Goal: Task Accomplishment & Management: Complete application form

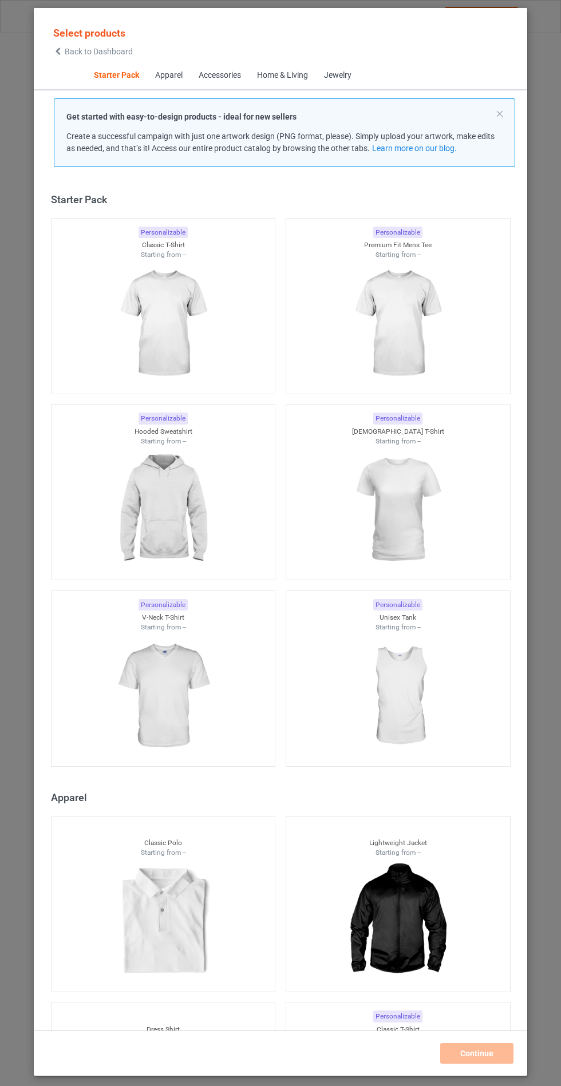
scroll to position [14, 0]
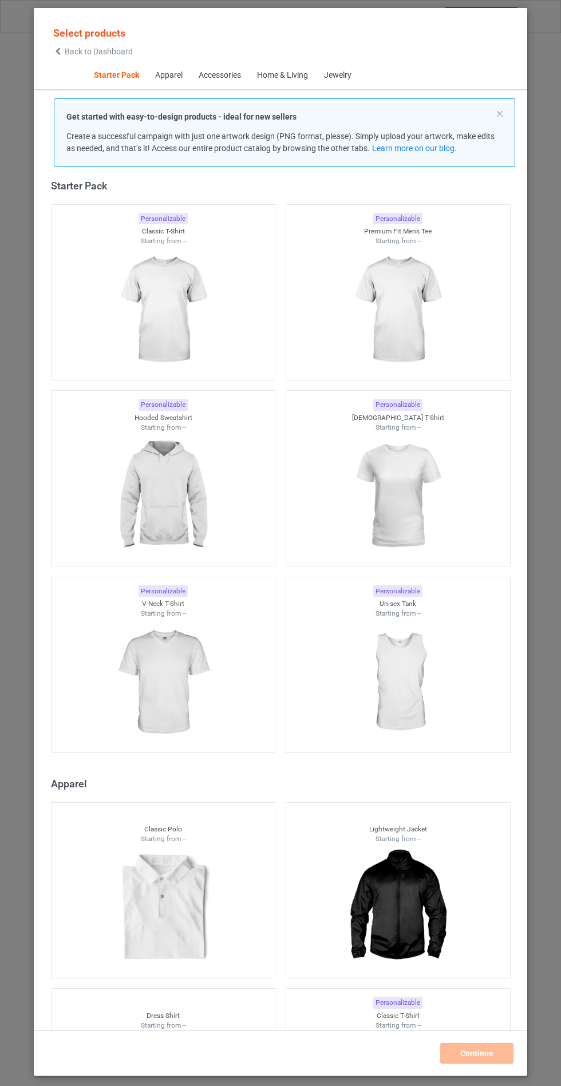
click at [167, 497] on img at bounding box center [163, 496] width 102 height 128
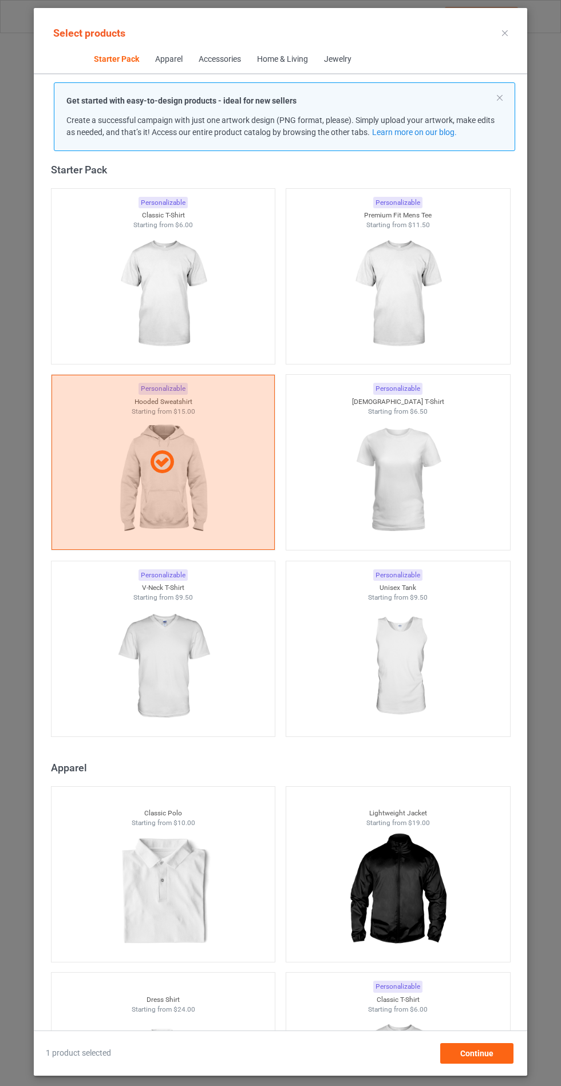
scroll to position [66, 0]
click at [490, 1061] on div "Continue" at bounding box center [476, 1053] width 73 height 21
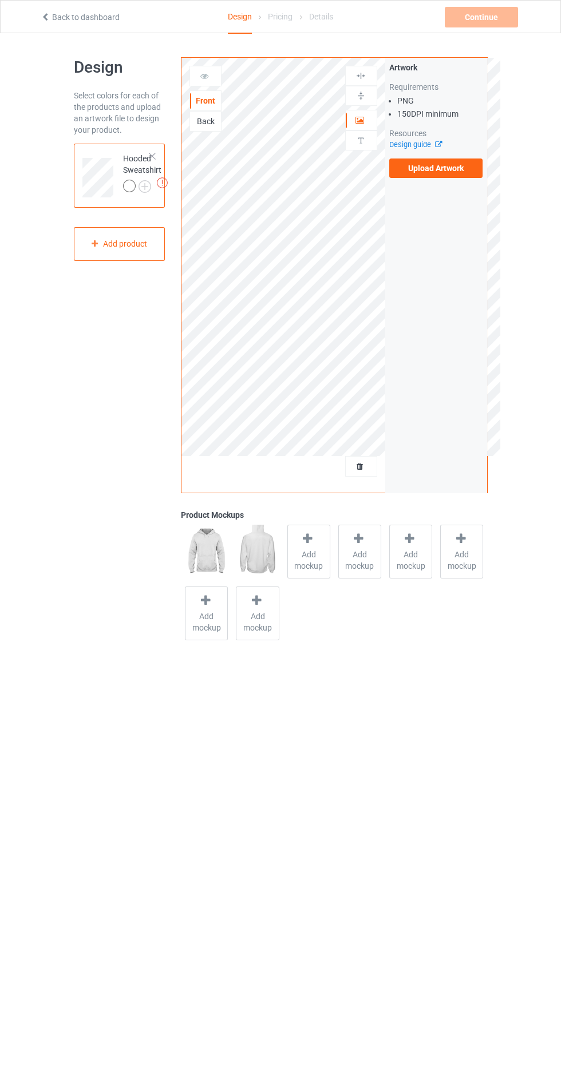
click at [471, 172] on label "Upload Artwork" at bounding box center [436, 168] width 94 height 19
click at [0, 0] on input "Upload Artwork" at bounding box center [0, 0] width 0 height 0
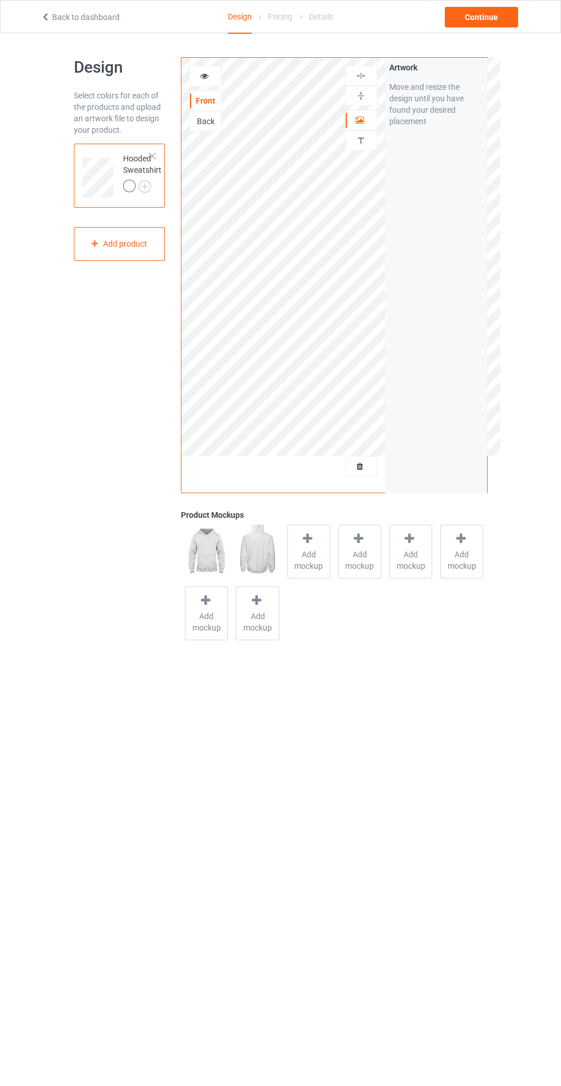
click at [305, 556] on span "Add mockup" at bounding box center [309, 560] width 42 height 23
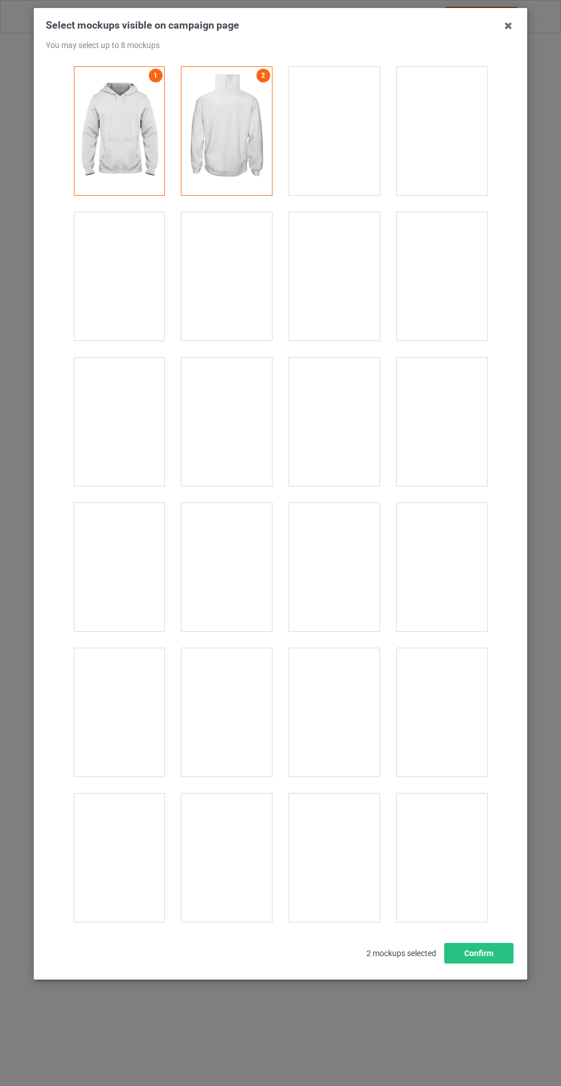
scroll to position [9237, 0]
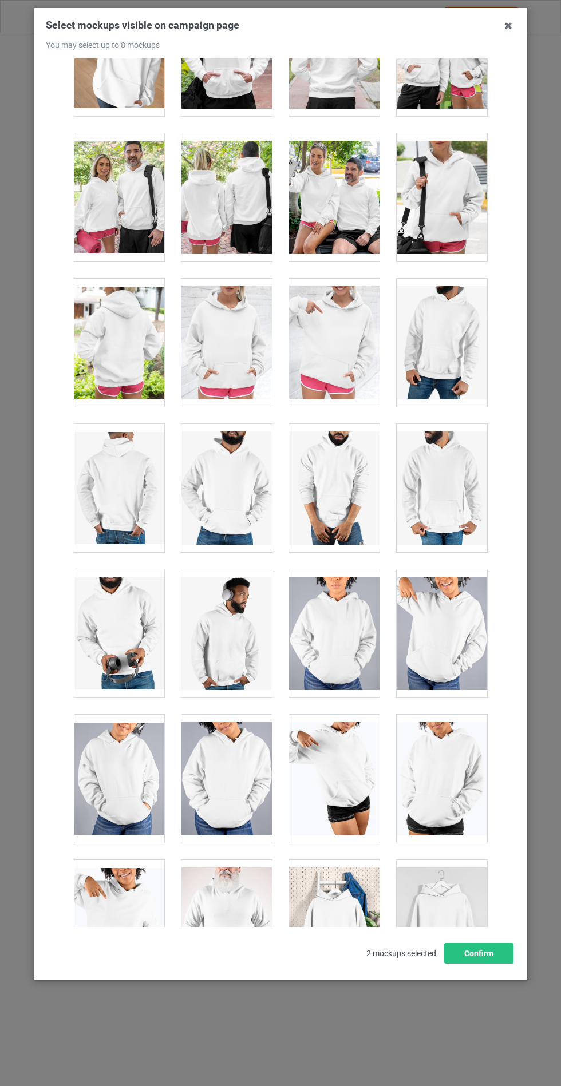
click at [231, 330] on div at bounding box center [226, 343] width 90 height 128
click at [486, 964] on button "Confirm" at bounding box center [478, 953] width 69 height 21
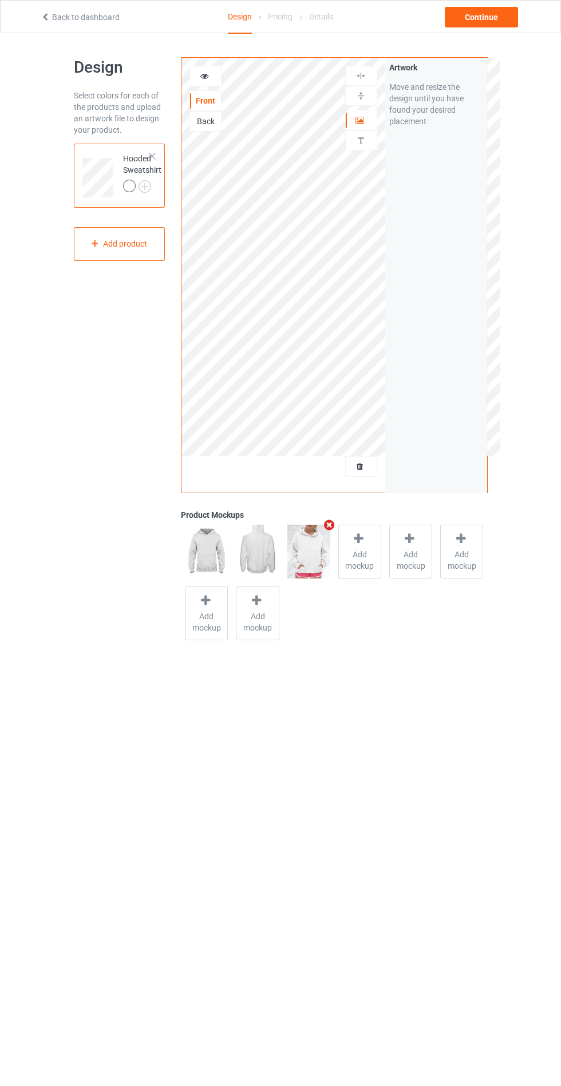
click at [0, 0] on img at bounding box center [0, 0] width 0 height 0
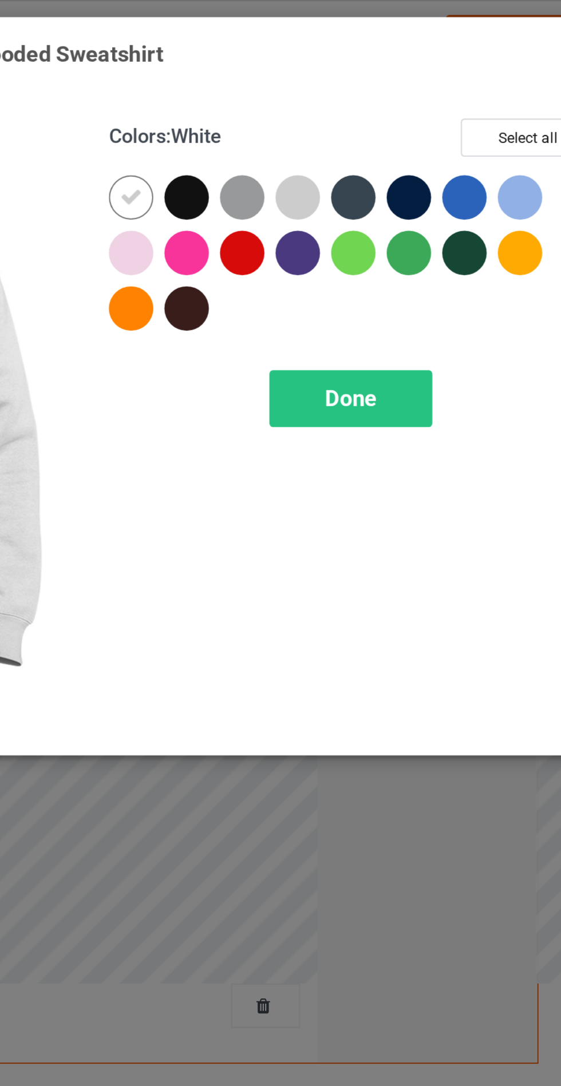
click at [303, 117] on div at bounding box center [298, 117] width 21 height 21
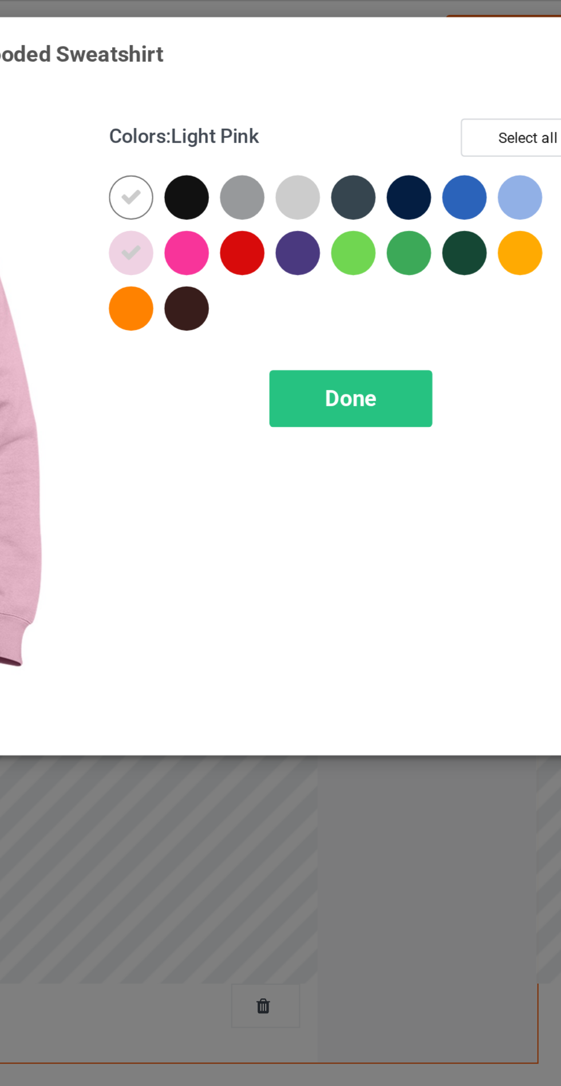
click at [375, 93] on div at bounding box center [376, 91] width 21 height 21
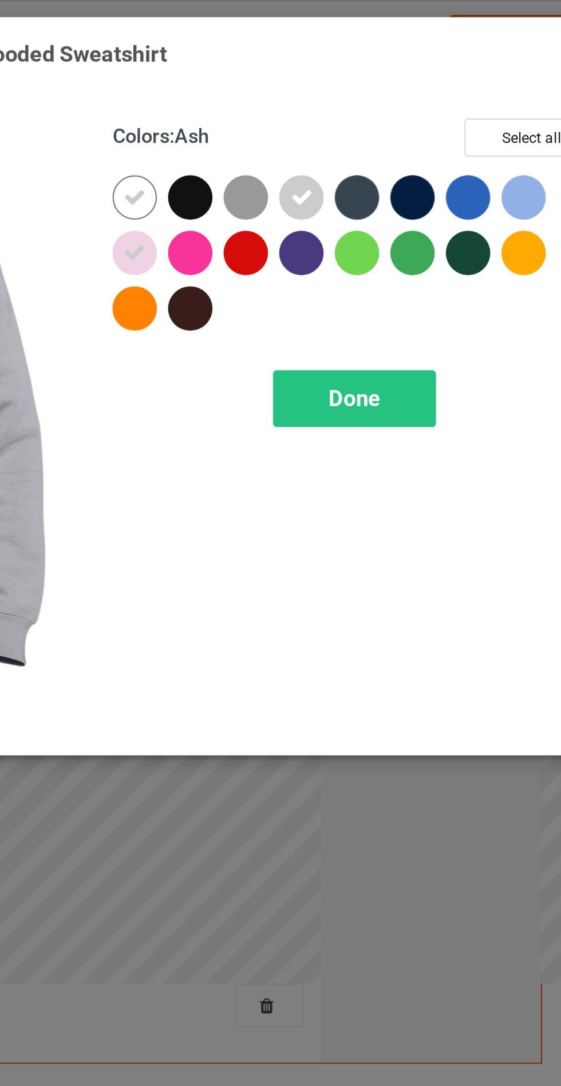
click at [474, 92] on div at bounding box center [479, 91] width 21 height 21
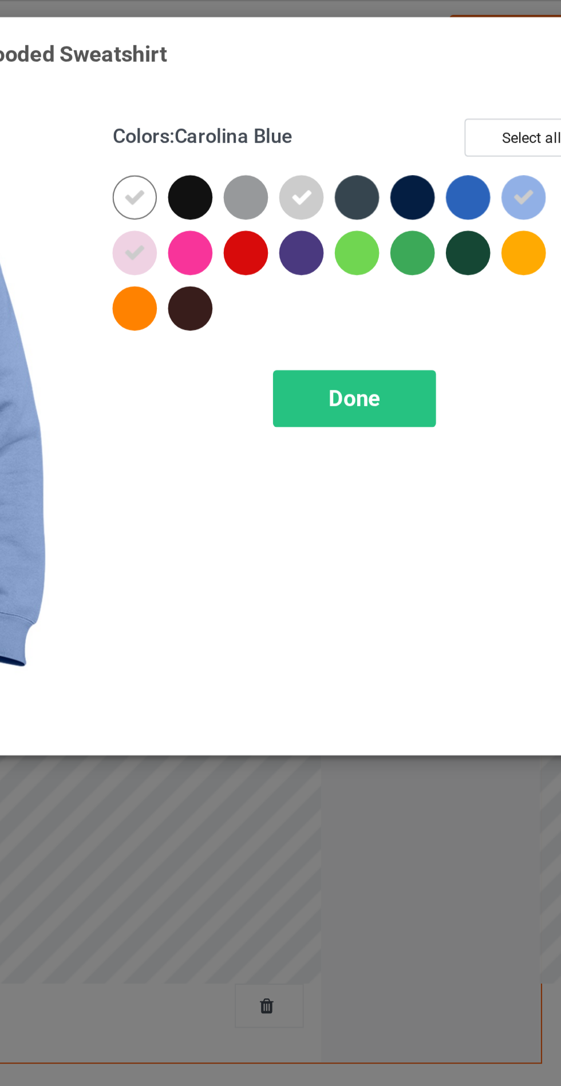
click at [405, 181] on span "Done" at bounding box center [401, 185] width 24 height 12
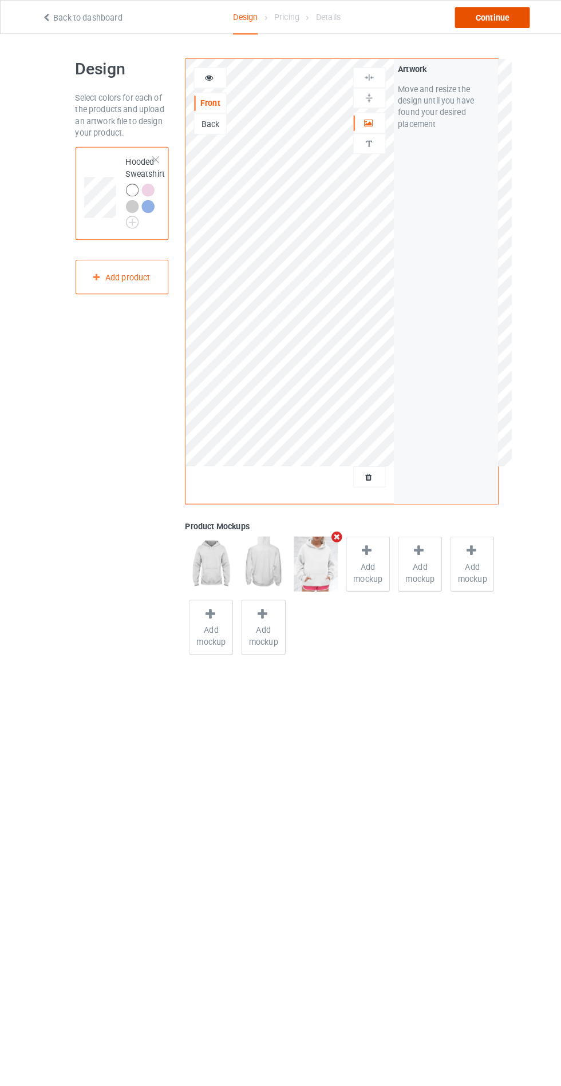
click at [489, 13] on div "Continue" at bounding box center [481, 17] width 73 height 21
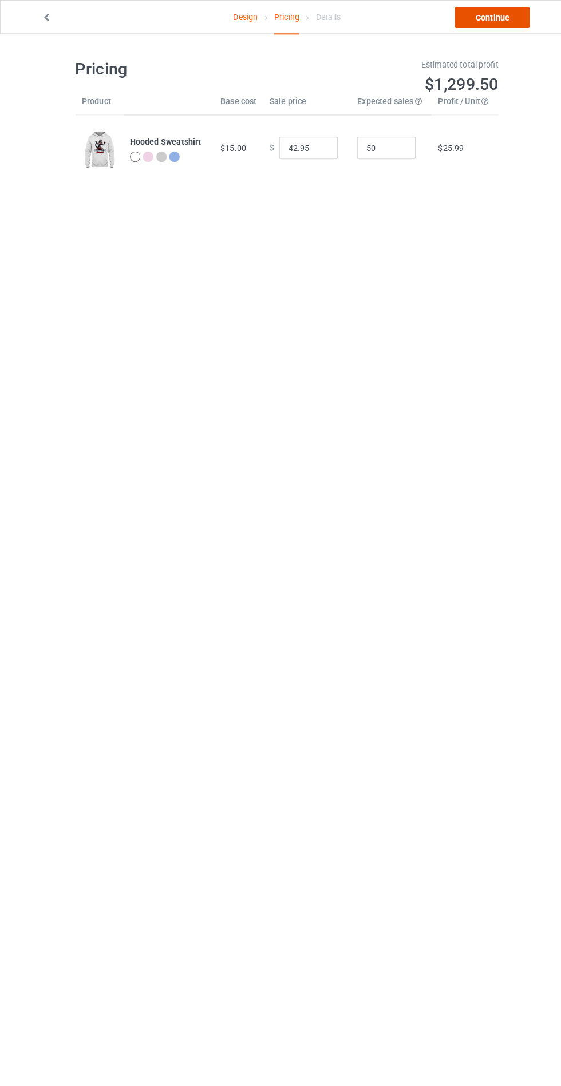
click at [478, 22] on link "Continue" at bounding box center [481, 17] width 73 height 21
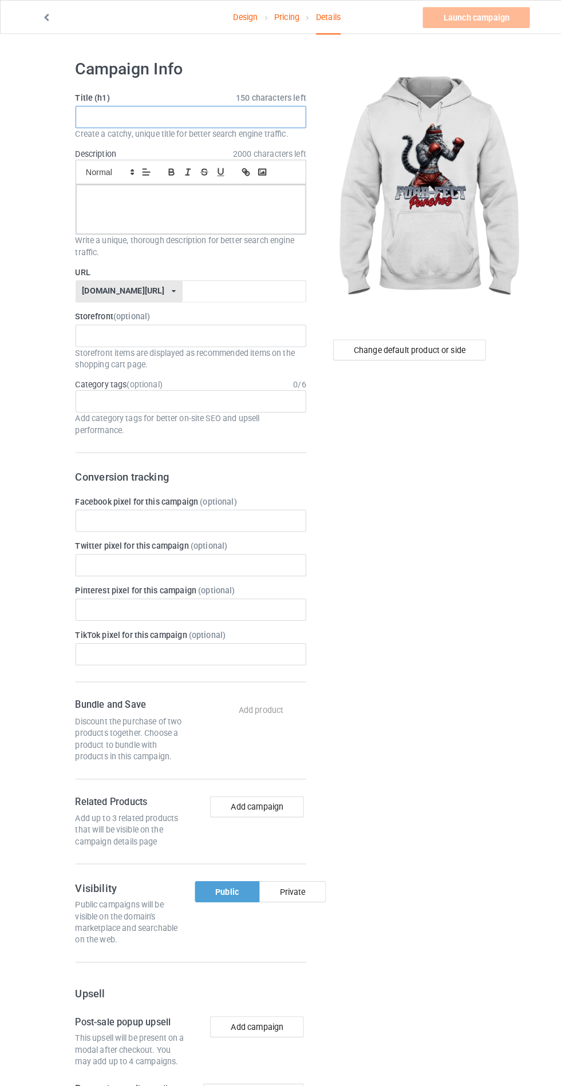
click at [236, 117] on input "text" at bounding box center [186, 115] width 225 height 22
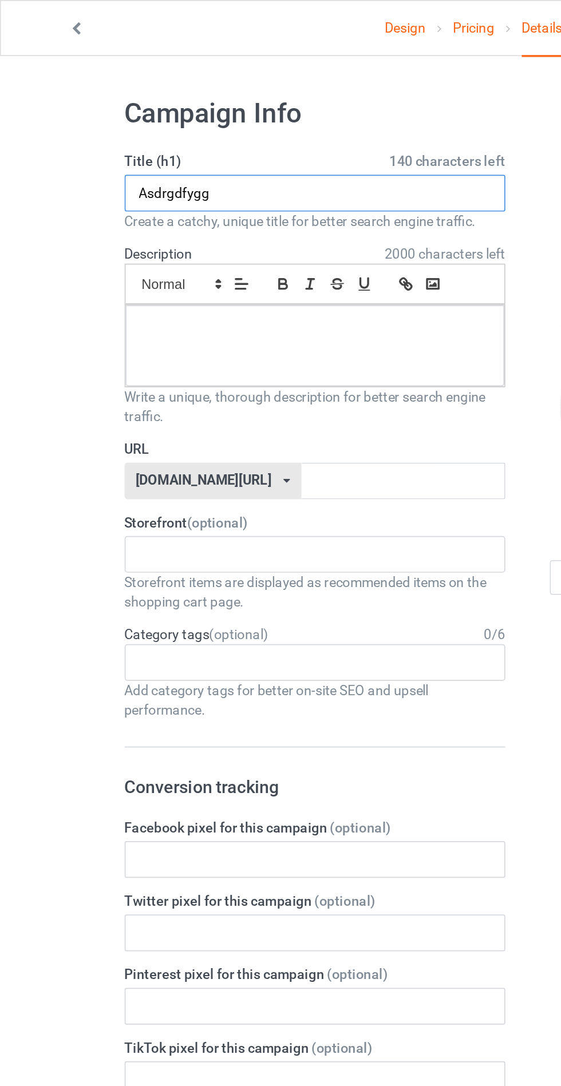
type input "Asdrgdfygg"
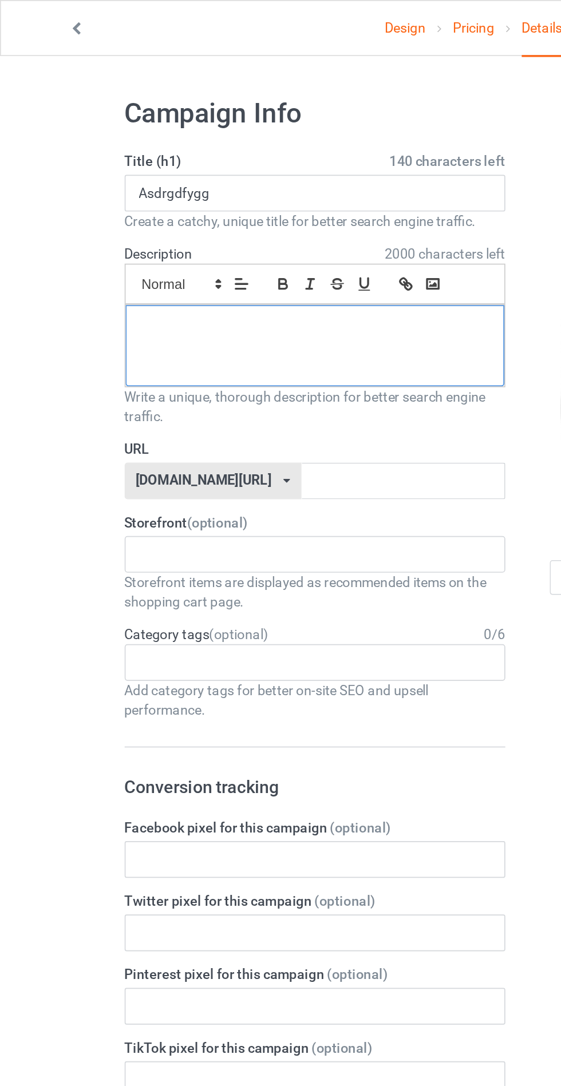
click at [212, 209] on div at bounding box center [186, 205] width 224 height 48
click at [220, 282] on input "text" at bounding box center [239, 285] width 121 height 22
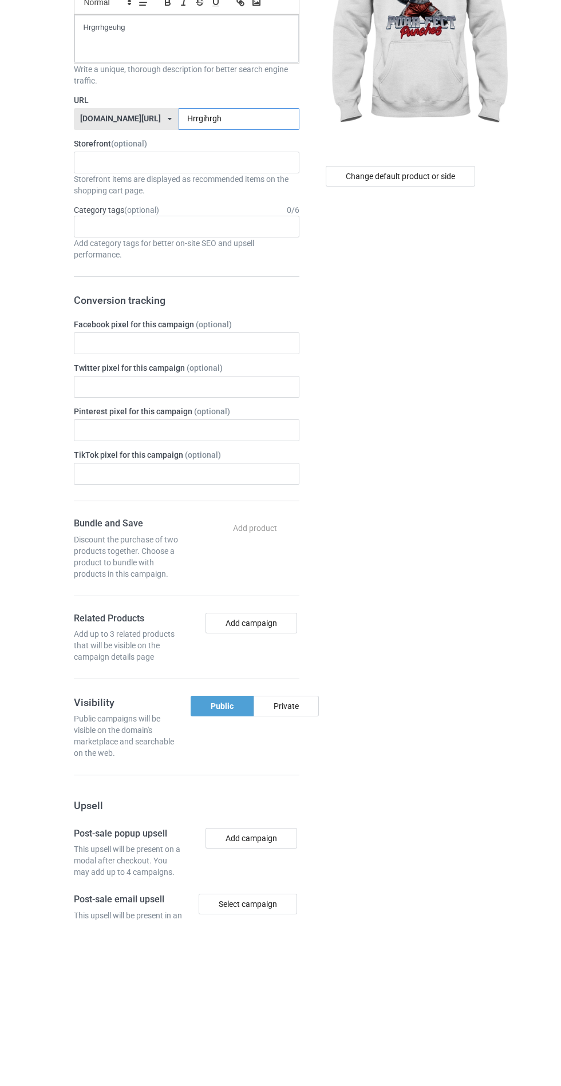
scroll to position [33, 0]
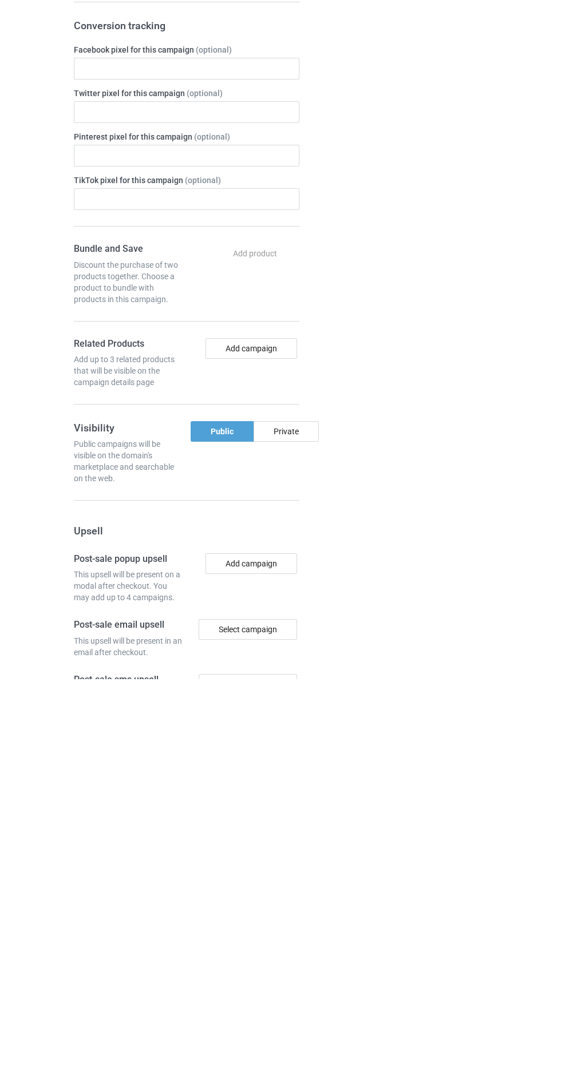
type input "Hrrgihrgh"
click at [296, 837] on div "Private" at bounding box center [286, 839] width 65 height 21
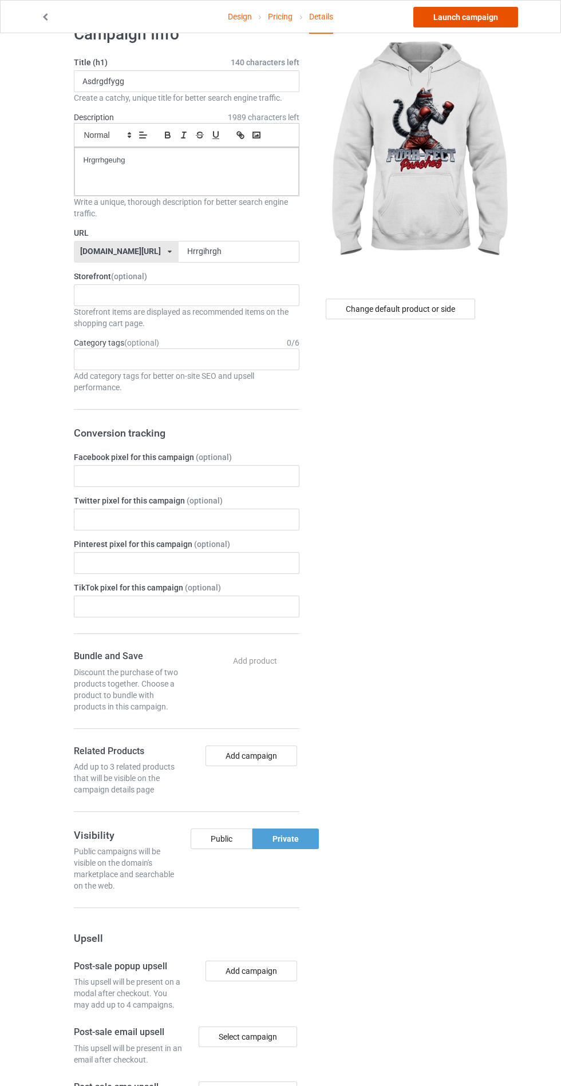
click at [485, 17] on link "Launch campaign" at bounding box center [465, 17] width 105 height 21
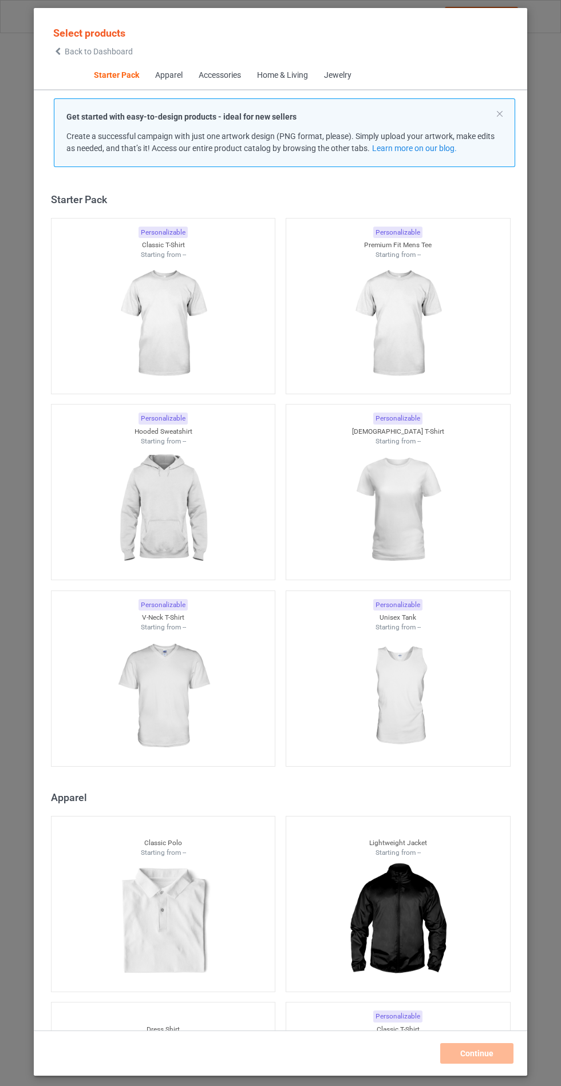
scroll to position [14, 0]
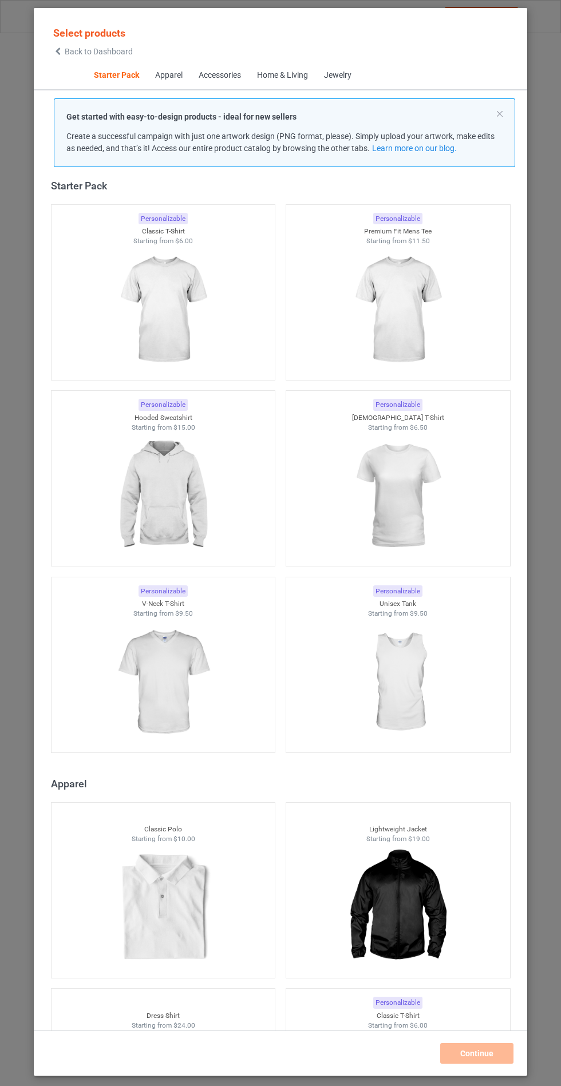
click at [172, 512] on img at bounding box center [163, 496] width 102 height 128
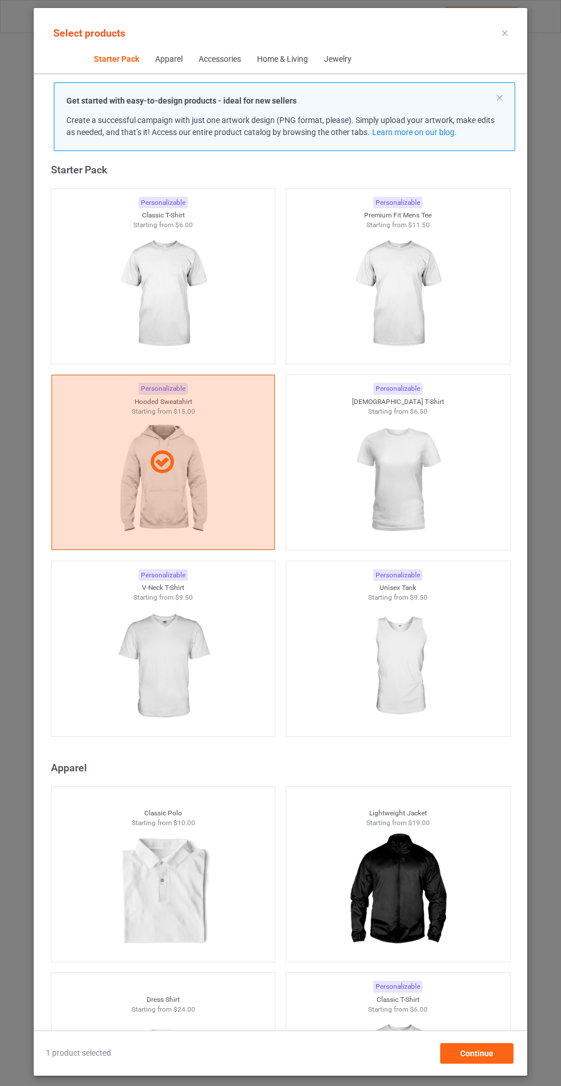
scroll to position [66, 0]
click at [490, 1058] on span "Continue" at bounding box center [476, 1053] width 33 height 9
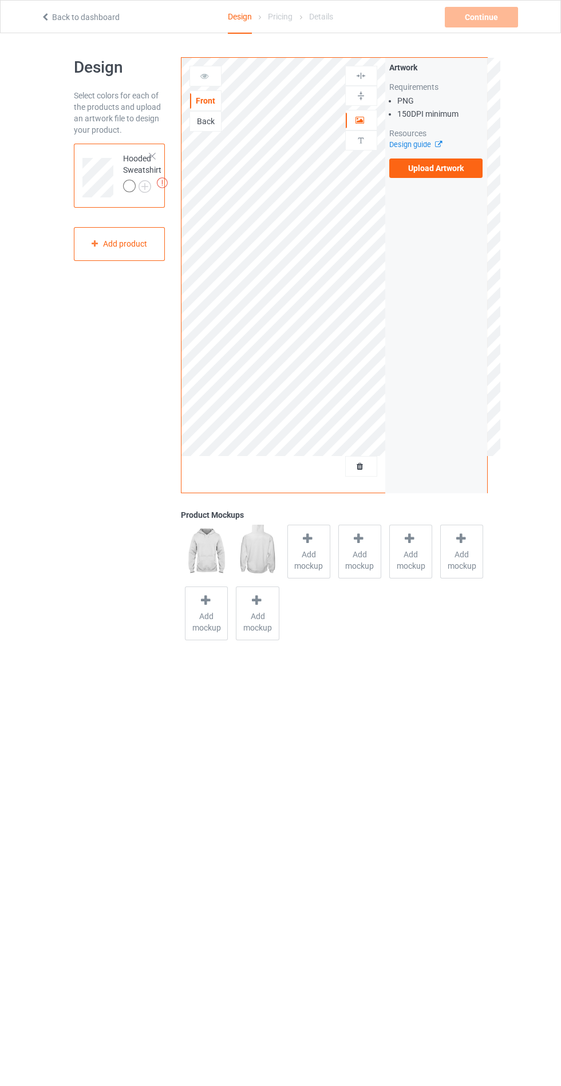
click at [450, 171] on label "Upload Artwork" at bounding box center [436, 168] width 94 height 19
click at [0, 0] on input "Upload Artwork" at bounding box center [0, 0] width 0 height 0
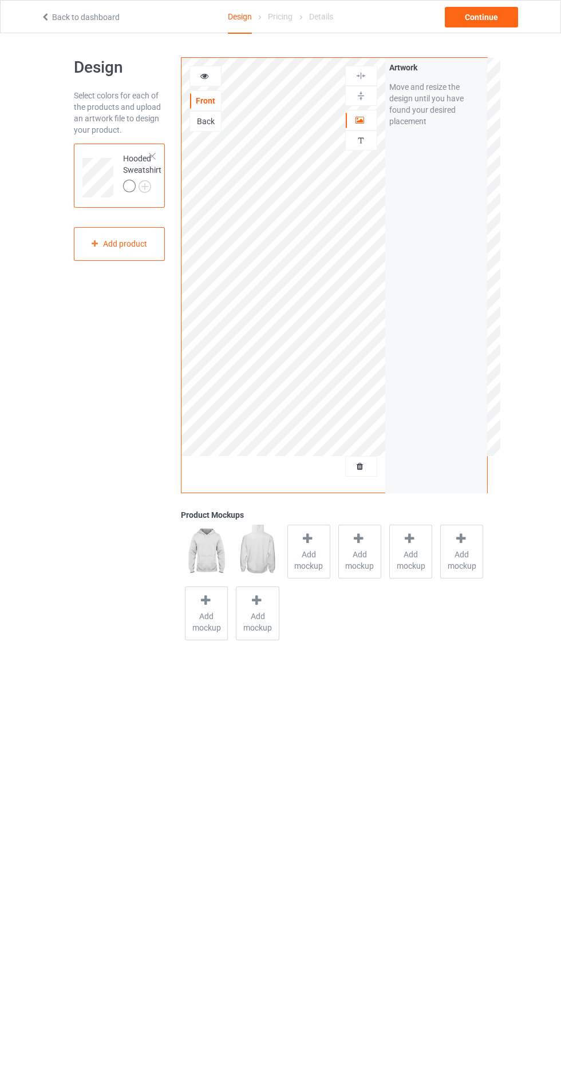
click at [300, 557] on span "Add mockup" at bounding box center [309, 560] width 42 height 23
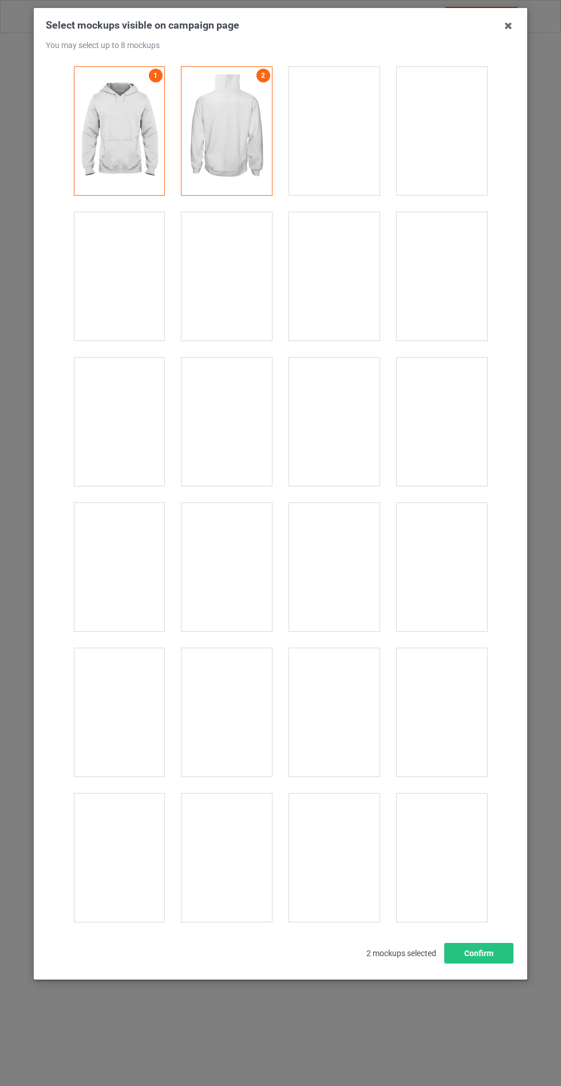
scroll to position [9237, 0]
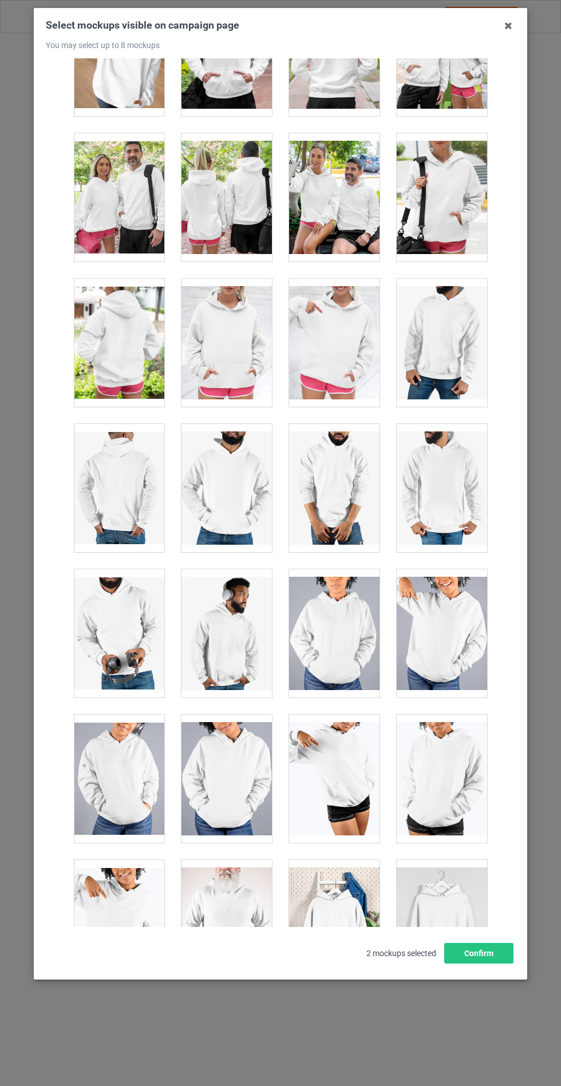
click at [238, 311] on div at bounding box center [226, 343] width 90 height 128
click at [494, 964] on button "Confirm" at bounding box center [478, 953] width 69 height 21
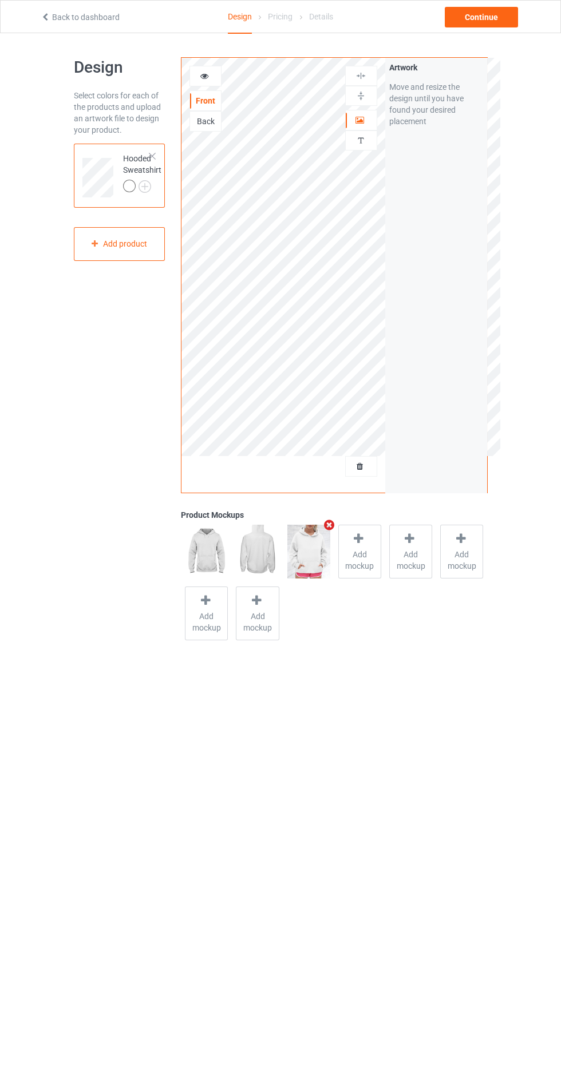
click at [0, 0] on img at bounding box center [0, 0] width 0 height 0
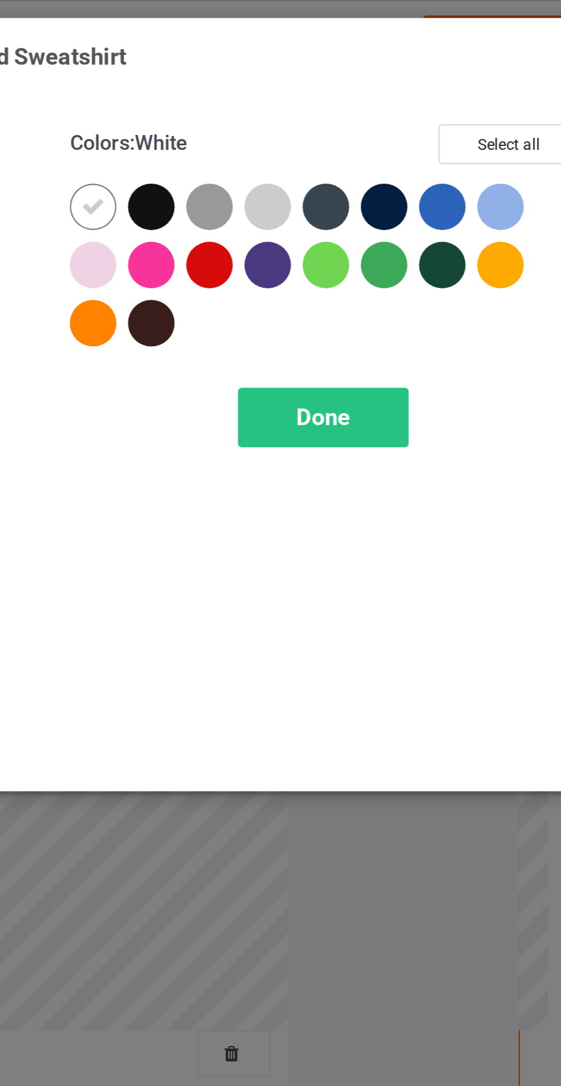
click at [319, 89] on div at bounding box center [324, 91] width 21 height 21
click at [350, 93] on div at bounding box center [350, 91] width 21 height 21
click at [397, 92] on div at bounding box center [401, 91] width 21 height 21
click at [423, 93] on div at bounding box center [427, 91] width 21 height 21
click at [414, 190] on div "Done" at bounding box center [401, 185] width 76 height 26
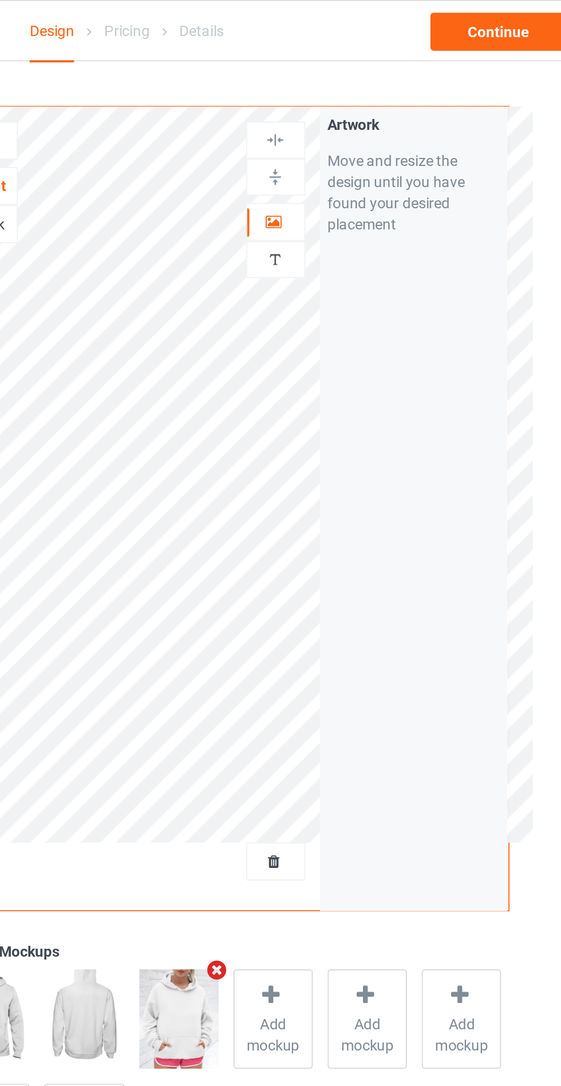
scroll to position [1, 0]
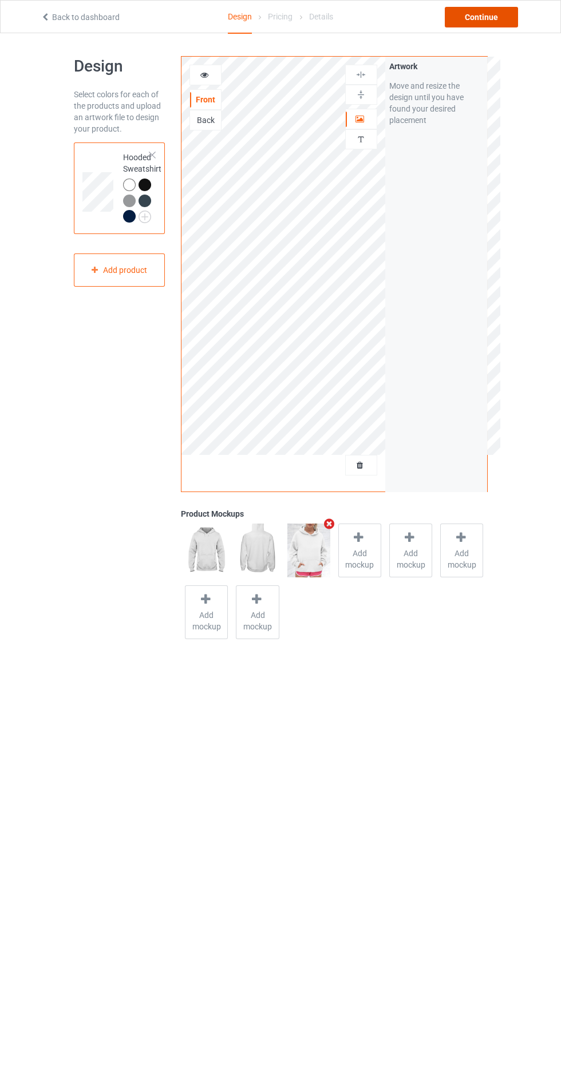
click at [480, 17] on div "Continue" at bounding box center [481, 17] width 73 height 21
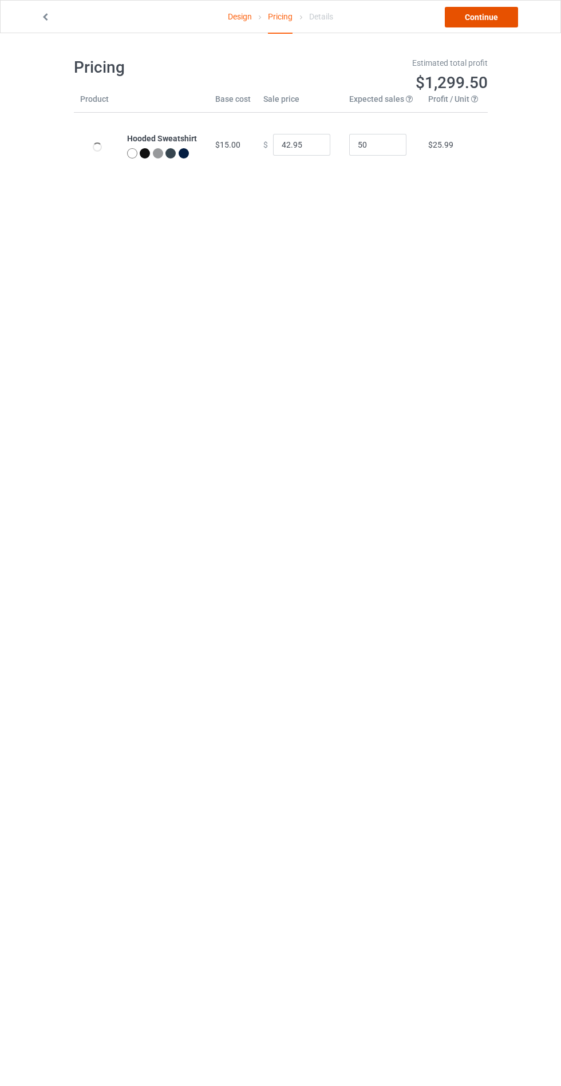
click at [499, 17] on link "Continue" at bounding box center [481, 17] width 73 height 21
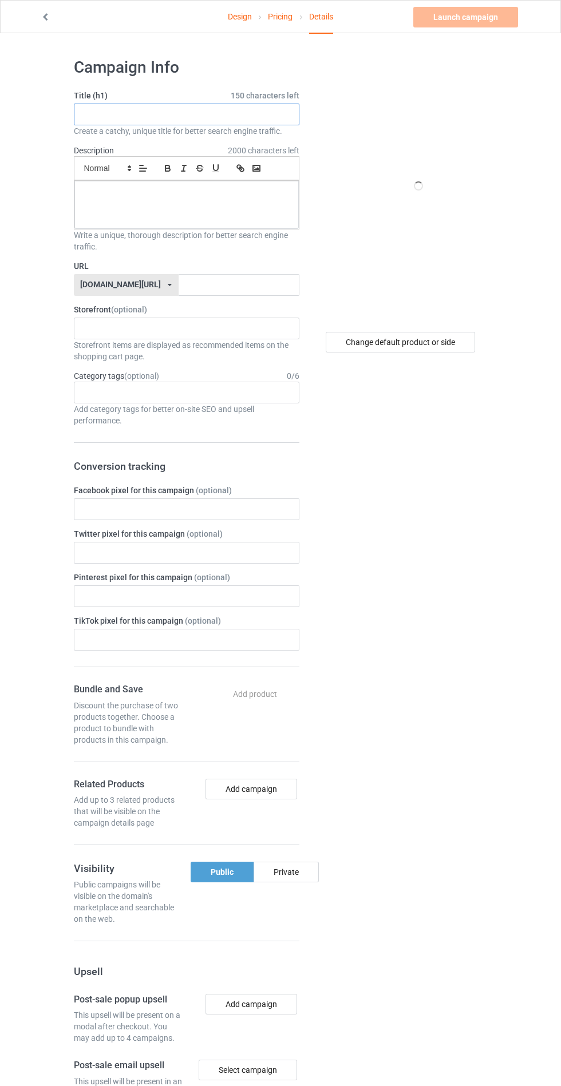
click at [267, 114] on input "text" at bounding box center [186, 115] width 225 height 22
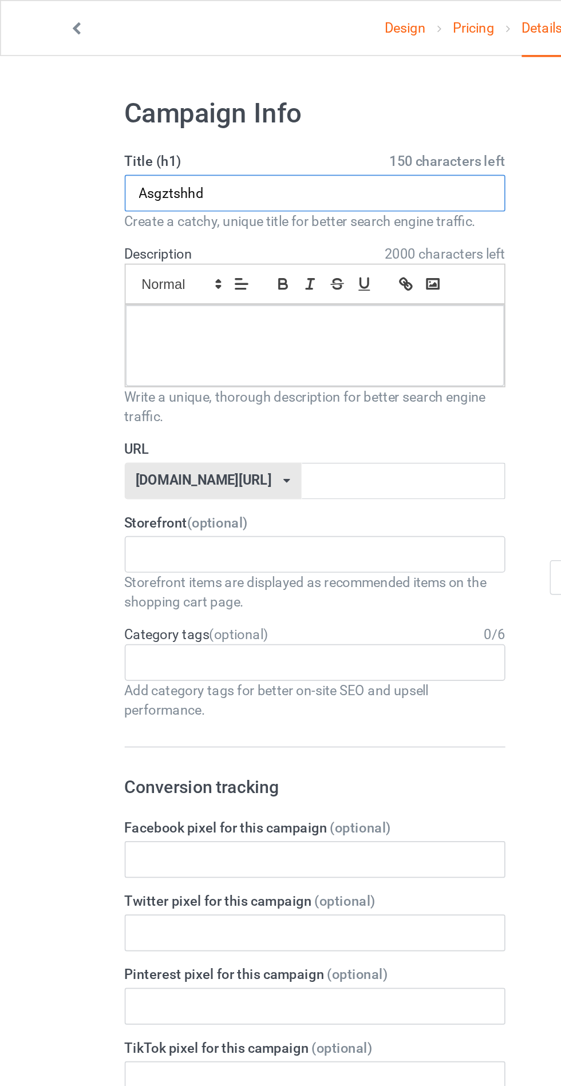
type input "Asgztshhd"
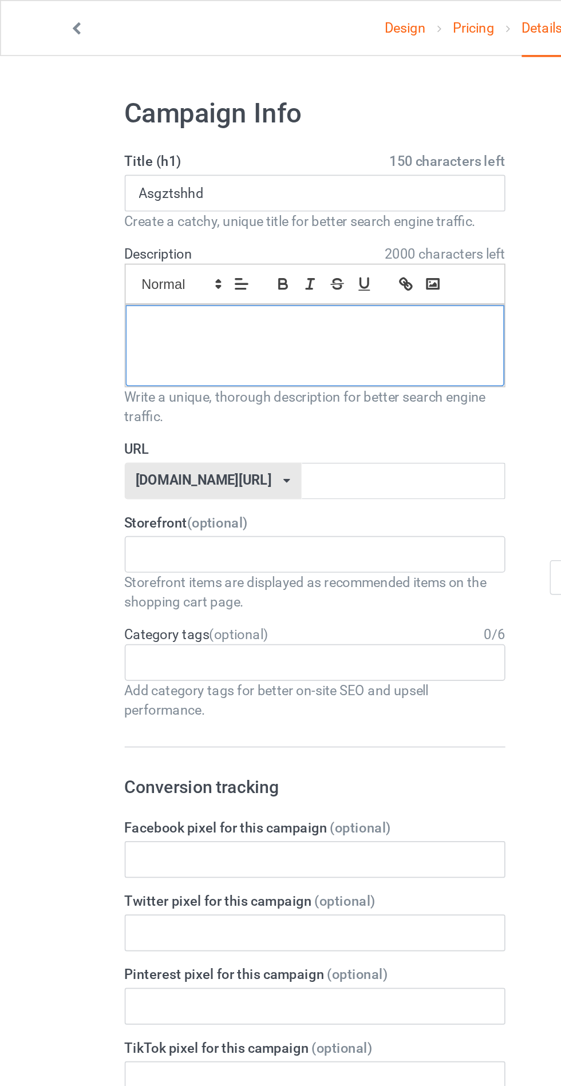
click at [118, 208] on div at bounding box center [186, 205] width 224 height 48
click at [255, 282] on input "text" at bounding box center [239, 285] width 121 height 22
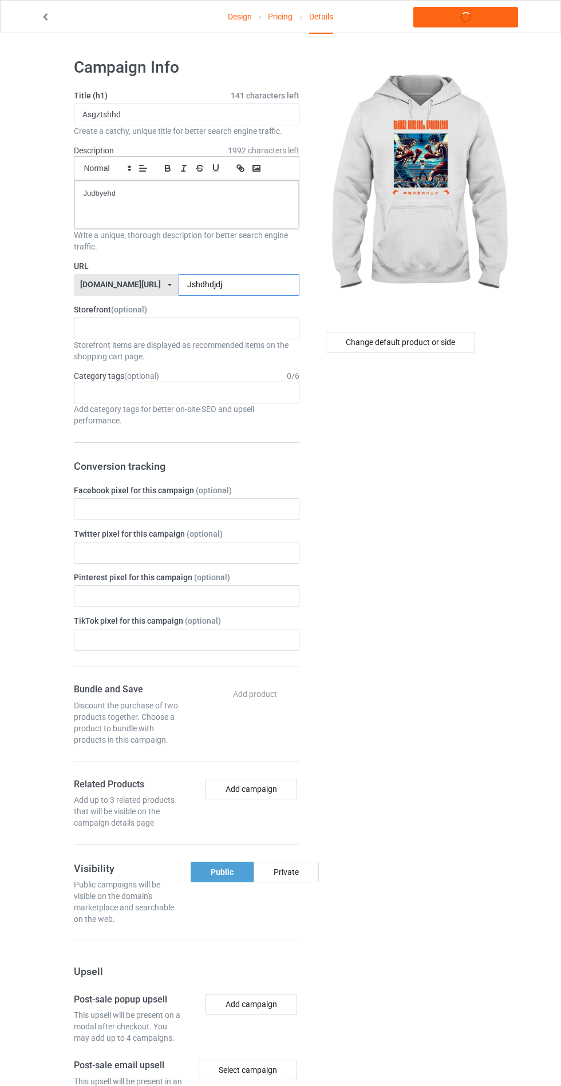
type input "Jshdhdjdj"
click at [458, 549] on div "Change default product or side" at bounding box center [401, 695] width 188 height 1292
click at [286, 870] on div "Private" at bounding box center [286, 872] width 65 height 21
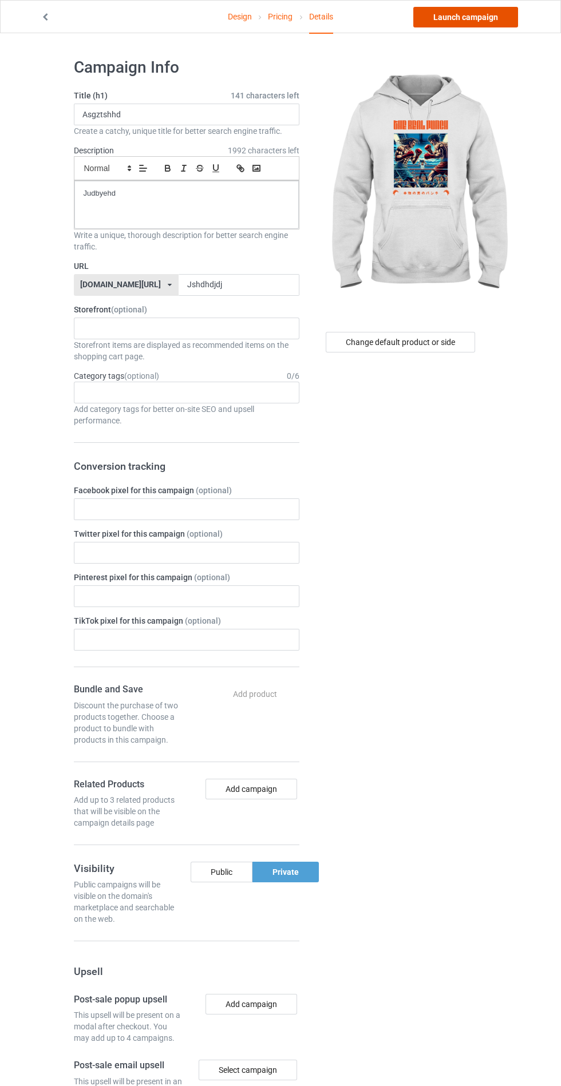
click at [482, 15] on link "Launch campaign" at bounding box center [465, 17] width 105 height 21
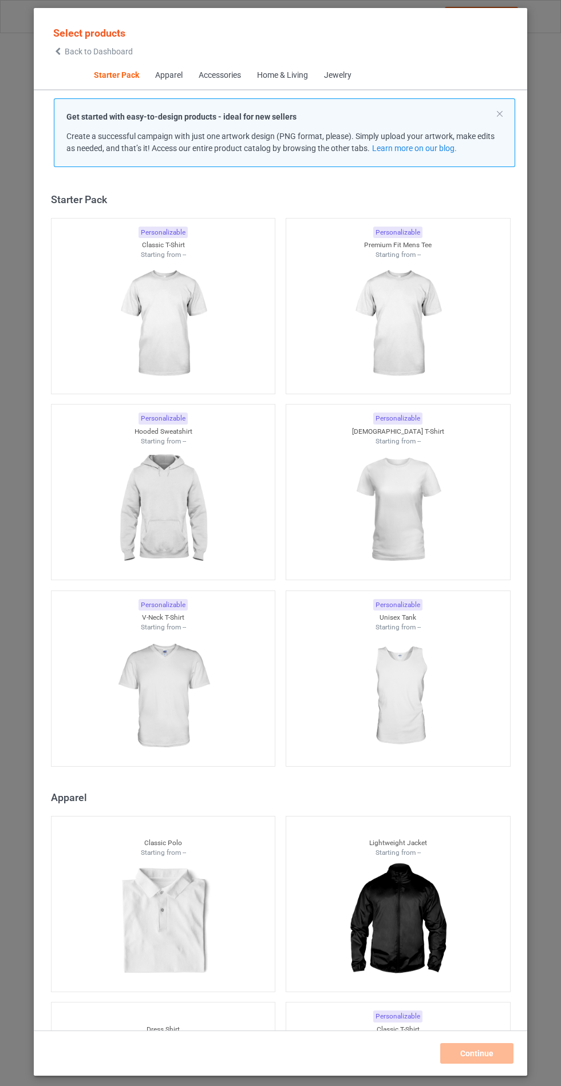
scroll to position [14, 0]
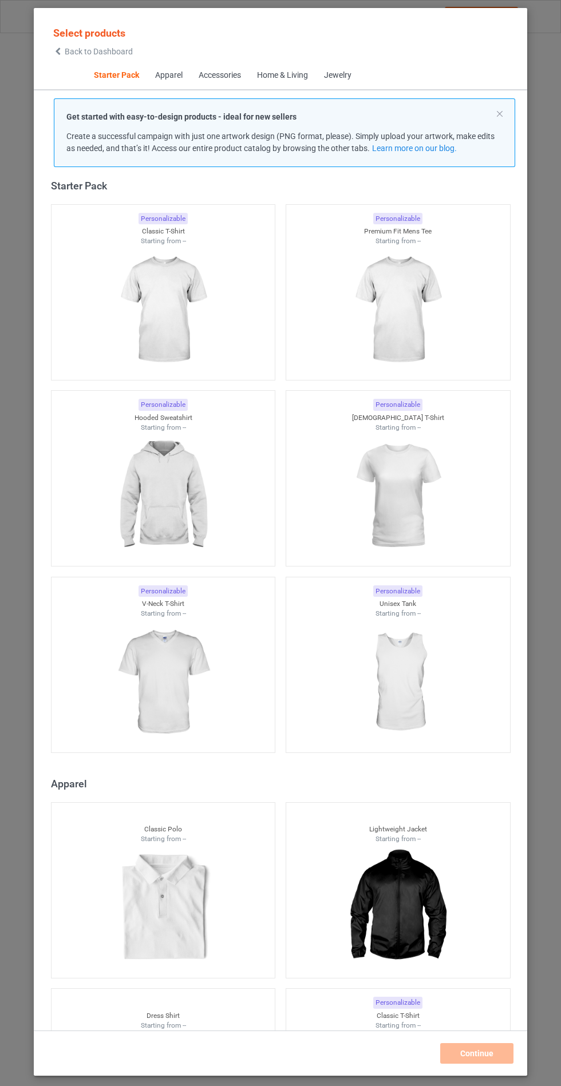
click at [150, 494] on img at bounding box center [163, 496] width 102 height 128
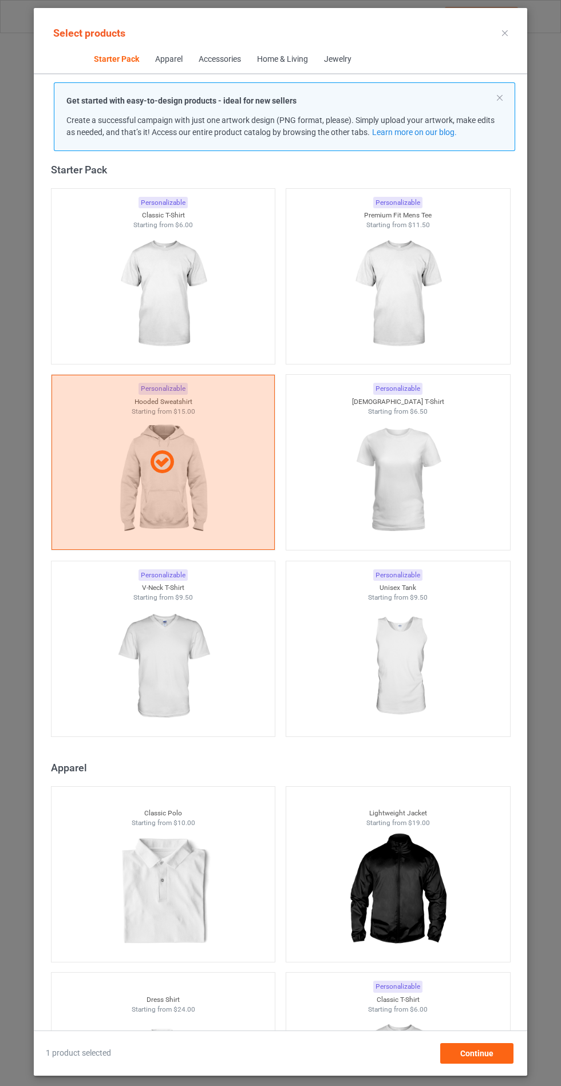
scroll to position [66, 0]
click at [478, 1058] on span "Continue" at bounding box center [476, 1053] width 33 height 9
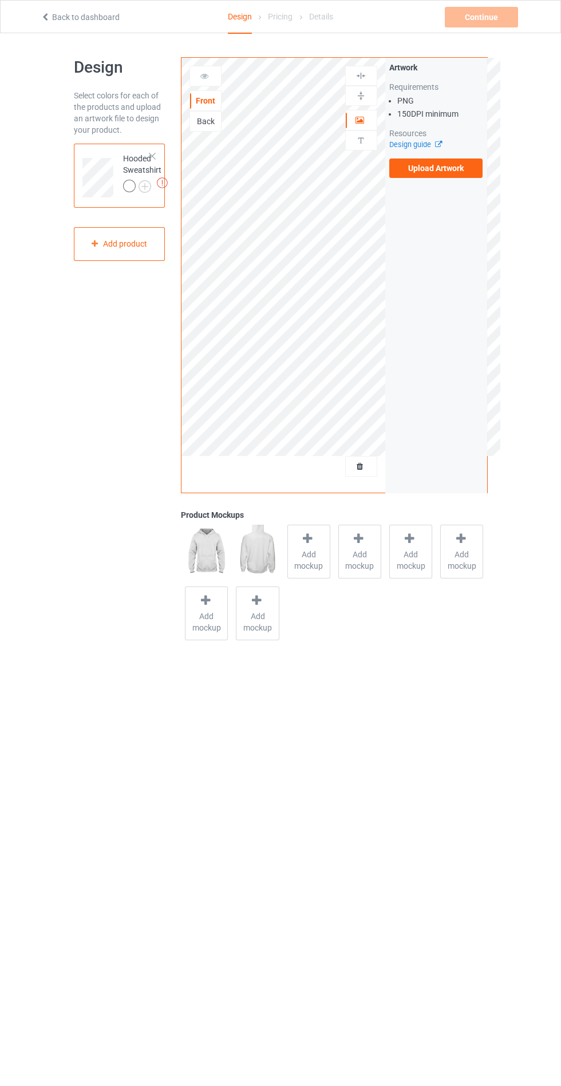
click at [448, 169] on label "Upload Artwork" at bounding box center [436, 168] width 94 height 19
click at [0, 0] on input "Upload Artwork" at bounding box center [0, 0] width 0 height 0
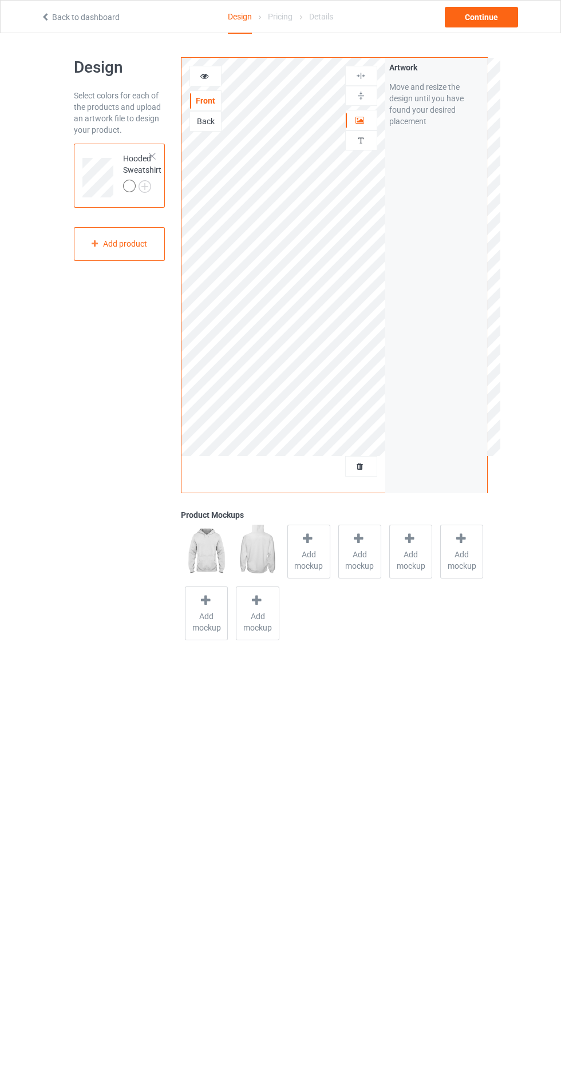
click at [295, 563] on span "Add mockup" at bounding box center [309, 560] width 42 height 23
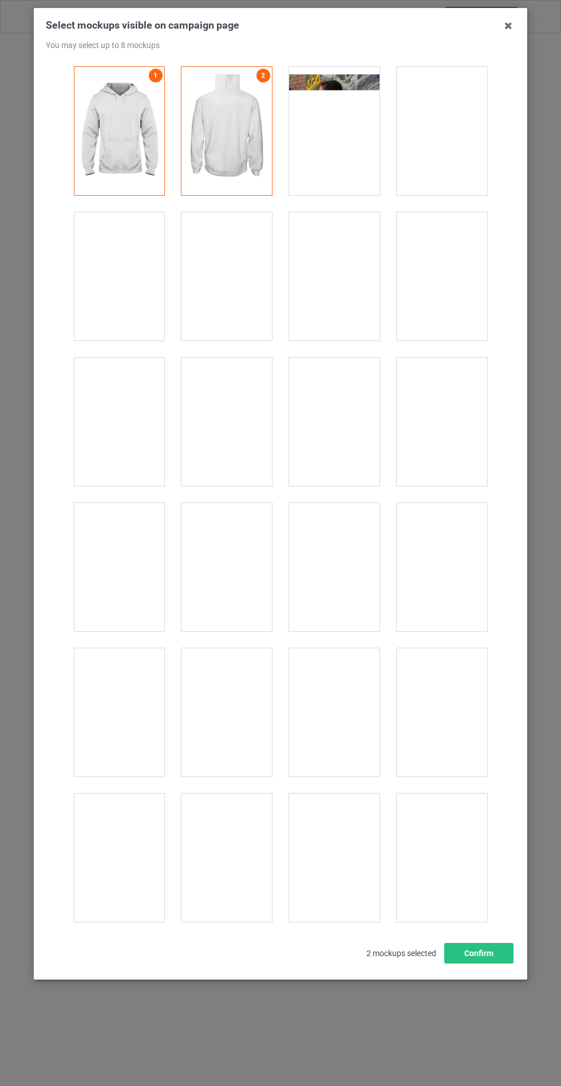
scroll to position [9237, 0]
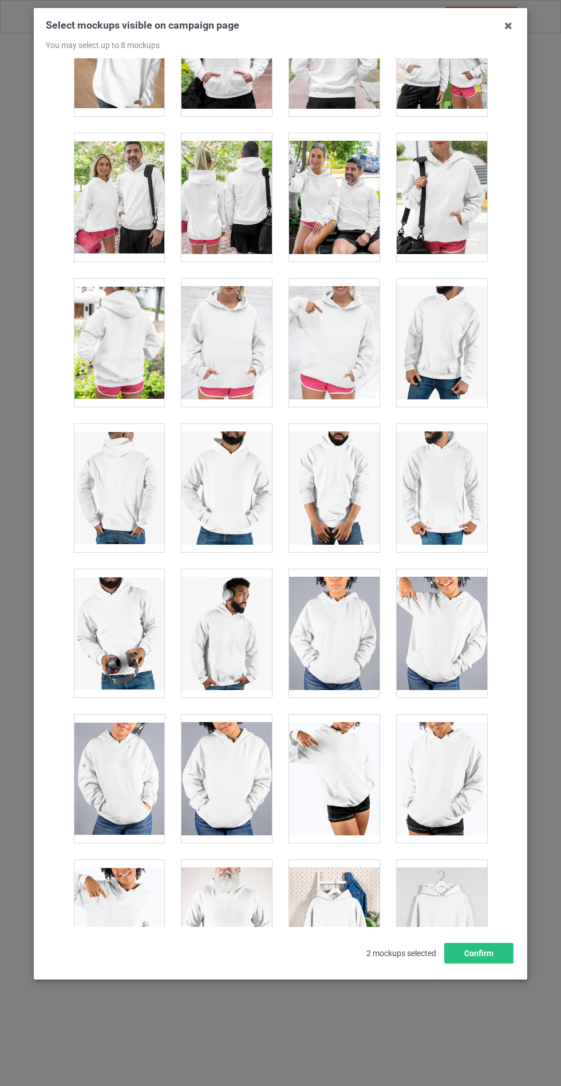
click at [219, 324] on div at bounding box center [226, 343] width 90 height 128
click at [481, 964] on button "Confirm" at bounding box center [478, 953] width 69 height 21
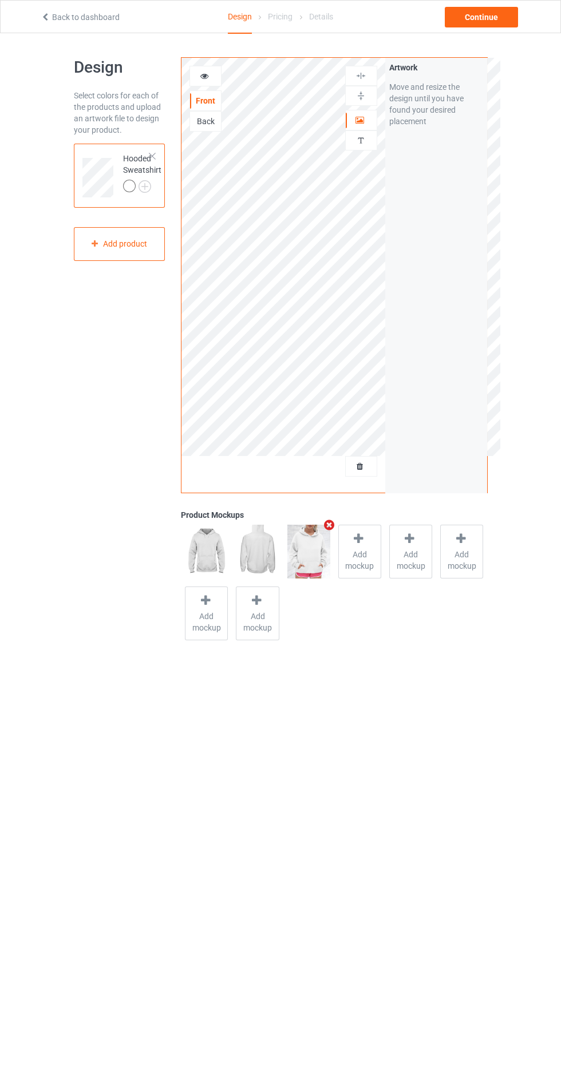
click at [0, 0] on img at bounding box center [0, 0] width 0 height 0
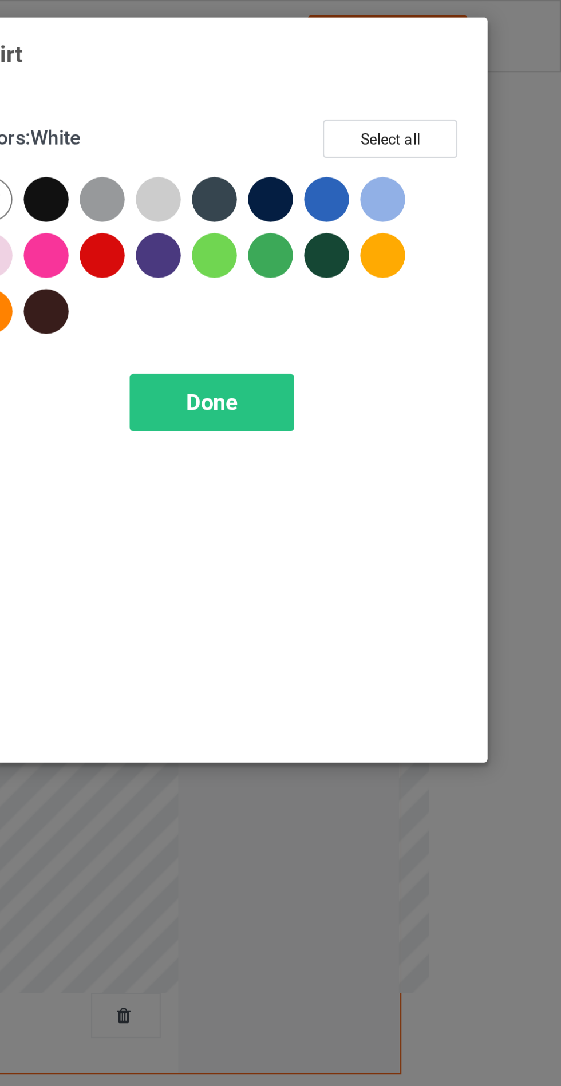
click at [403, 89] on div at bounding box center [401, 91] width 21 height 21
click at [423, 89] on div at bounding box center [427, 91] width 21 height 21
click at [347, 91] on div at bounding box center [350, 91] width 21 height 21
click at [327, 94] on div at bounding box center [324, 91] width 21 height 21
click at [410, 187] on span "Done" at bounding box center [401, 185] width 24 height 12
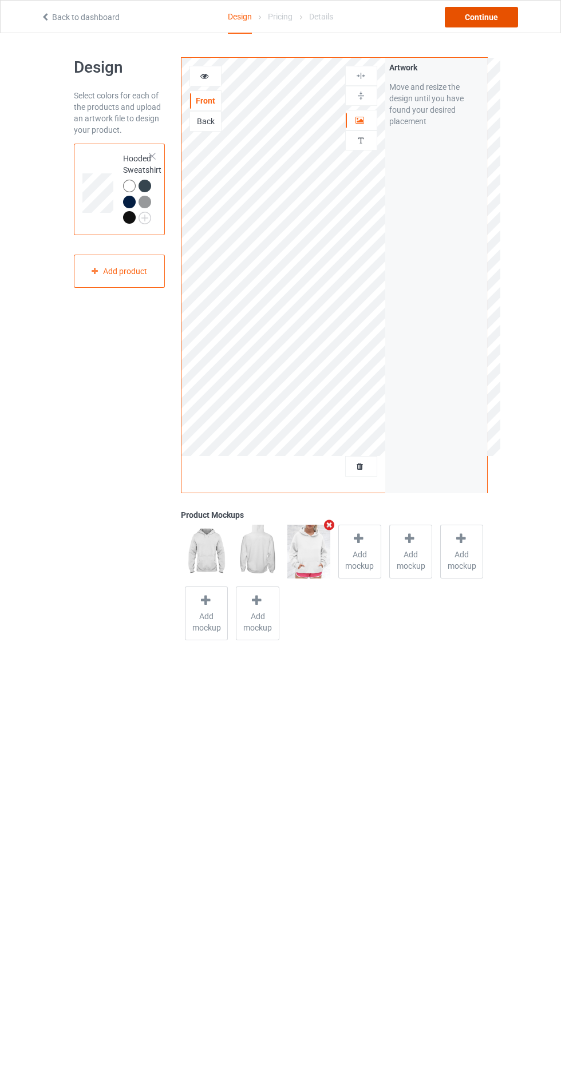
click at [489, 13] on div "Continue" at bounding box center [481, 17] width 73 height 21
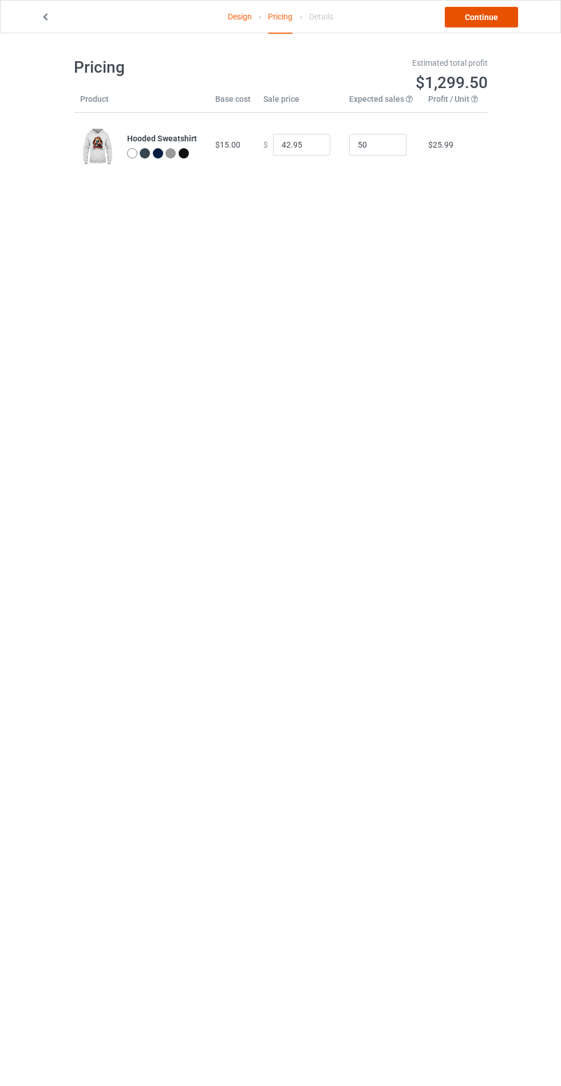
click at [480, 26] on link "Continue" at bounding box center [481, 17] width 73 height 21
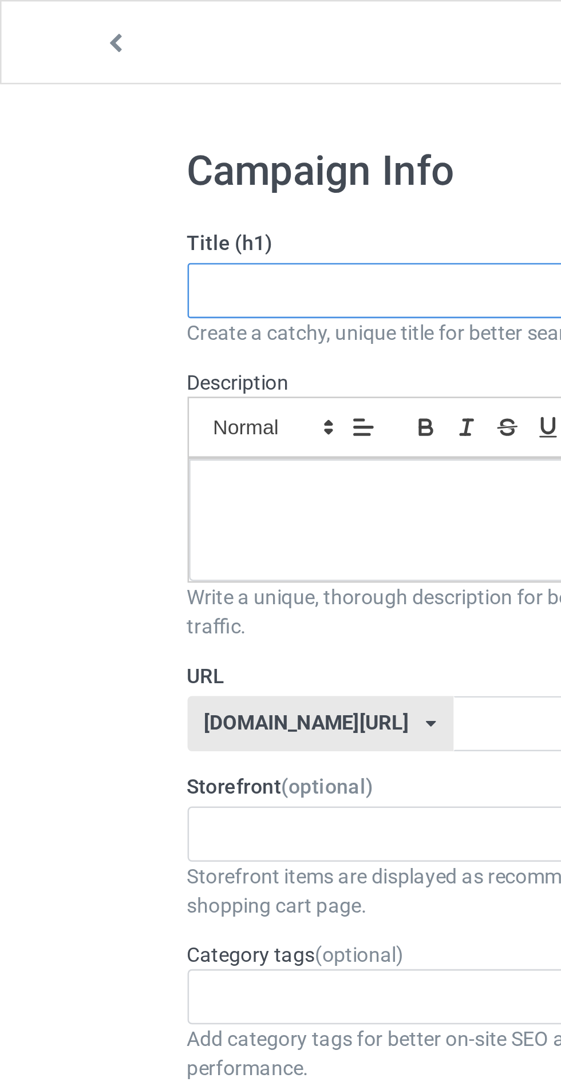
click at [144, 110] on input "text" at bounding box center [186, 115] width 225 height 22
type input "Asfafhshhhshjsu"
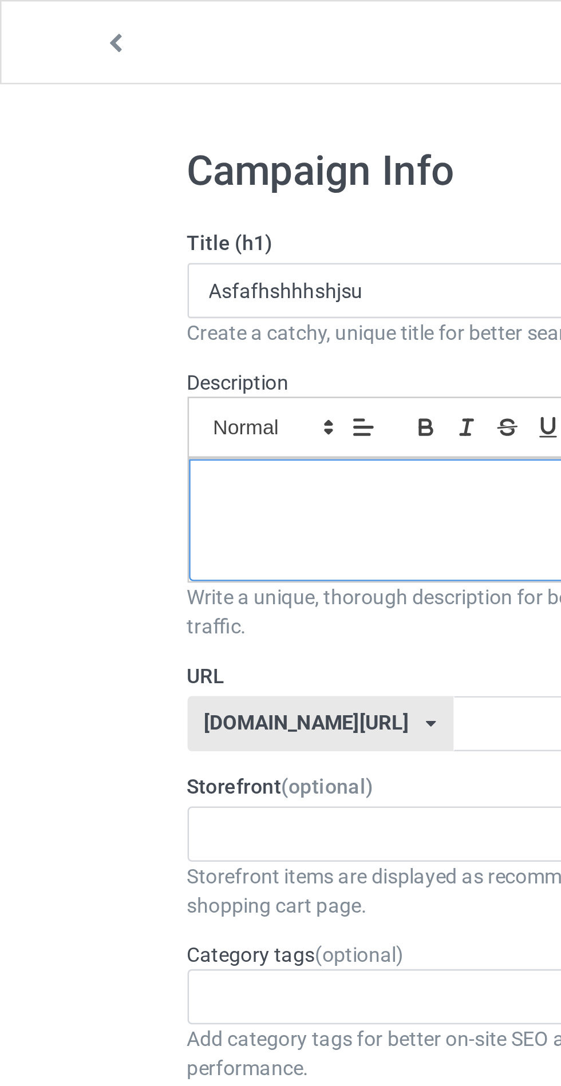
click at [92, 212] on div at bounding box center [186, 205] width 224 height 48
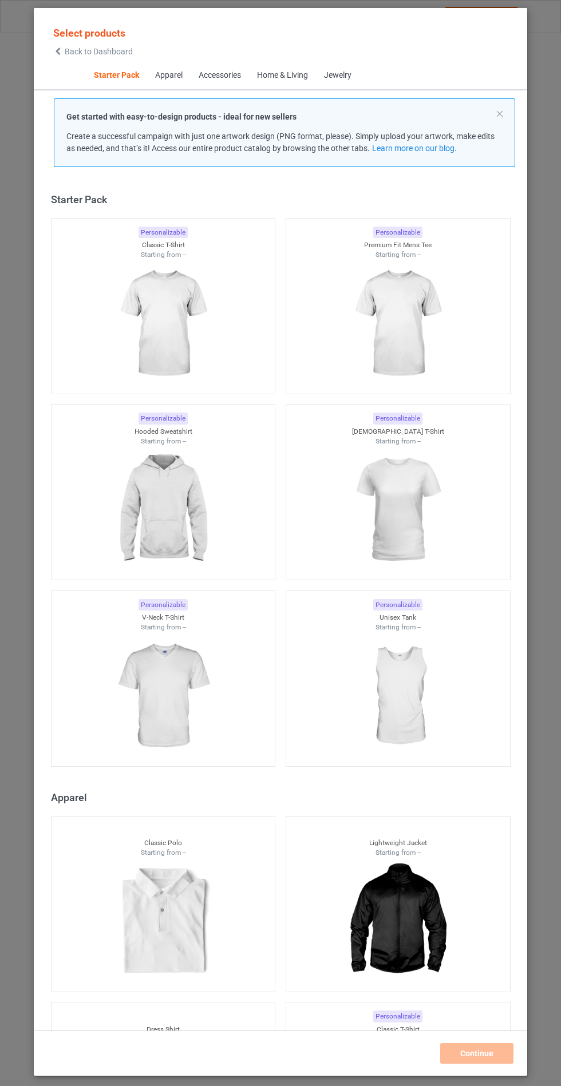
scroll to position [14, 0]
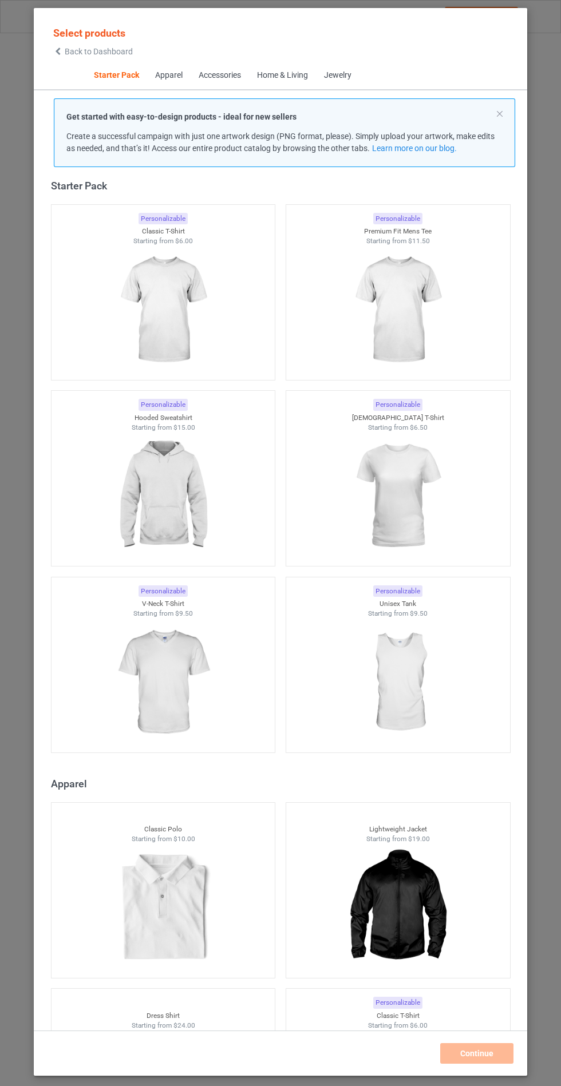
click at [154, 507] on img at bounding box center [163, 496] width 102 height 128
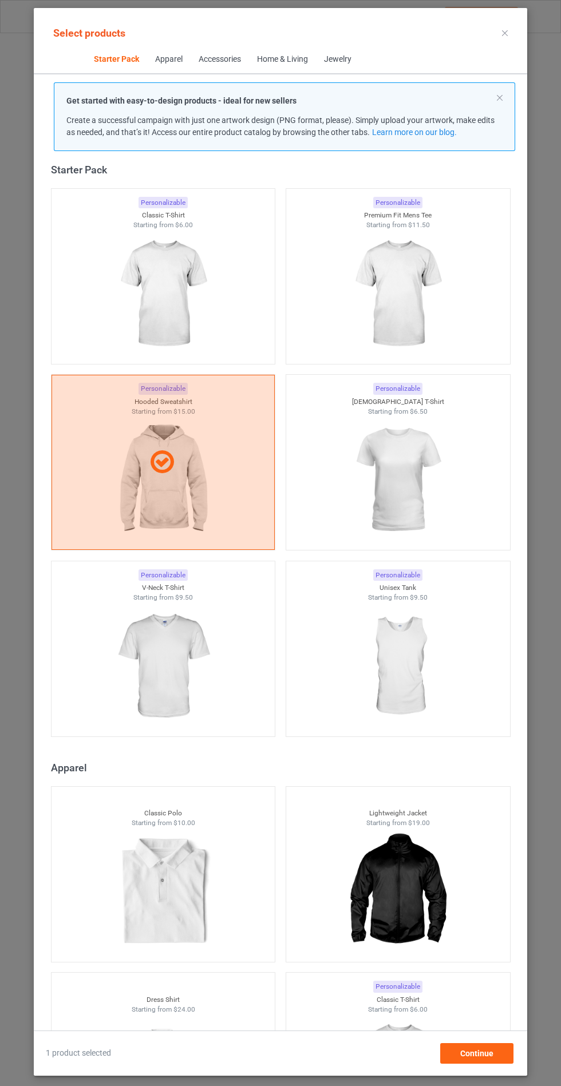
scroll to position [66, 0]
click at [502, 1059] on div "Continue" at bounding box center [476, 1053] width 73 height 21
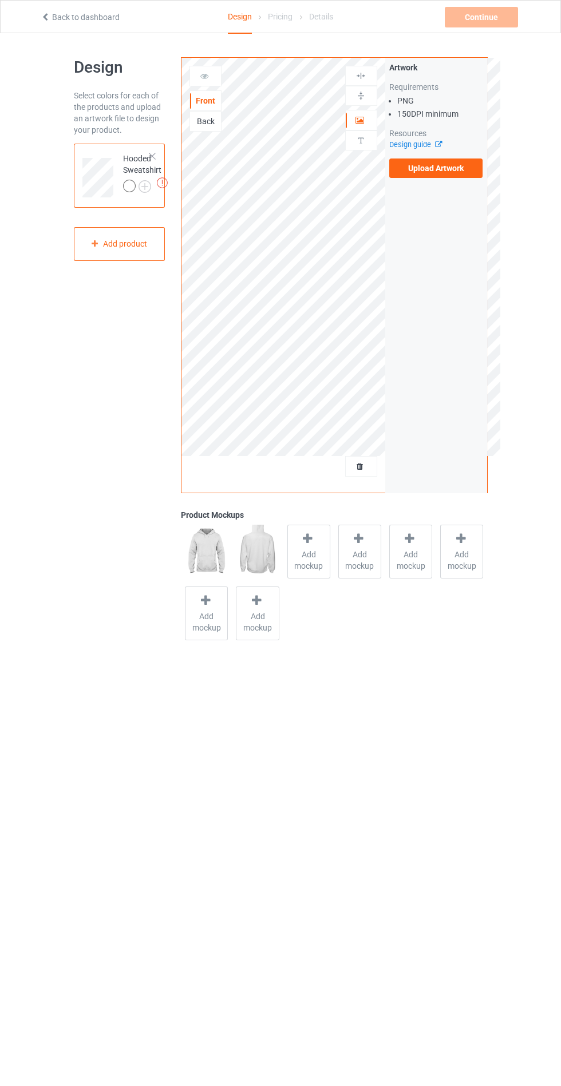
click at [420, 168] on label "Upload Artwork" at bounding box center [436, 168] width 94 height 19
click at [0, 0] on input "Upload Artwork" at bounding box center [0, 0] width 0 height 0
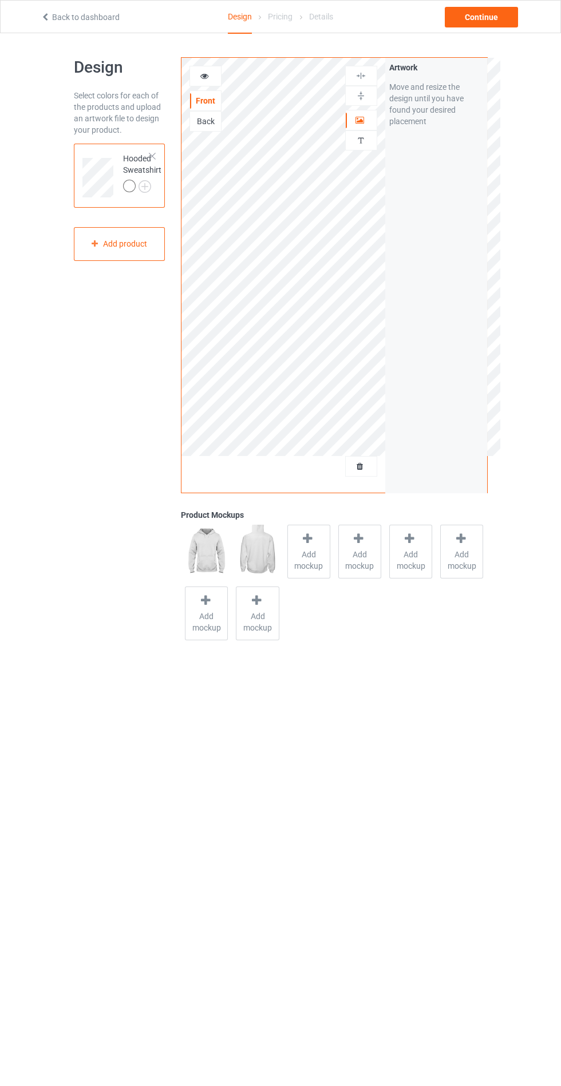
click at [302, 550] on span "Add mockup" at bounding box center [309, 560] width 42 height 23
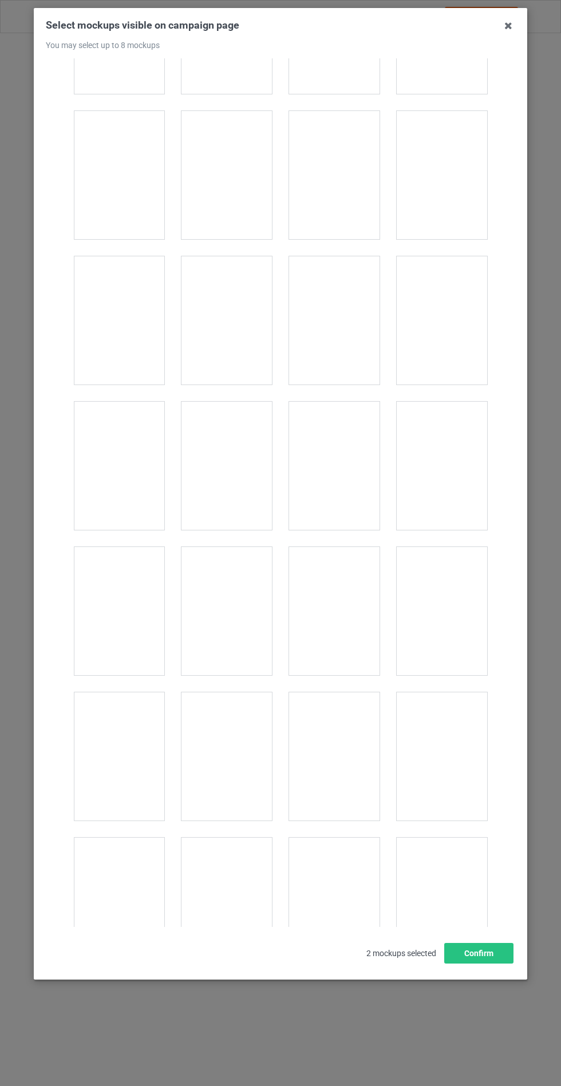
scroll to position [9121, 0]
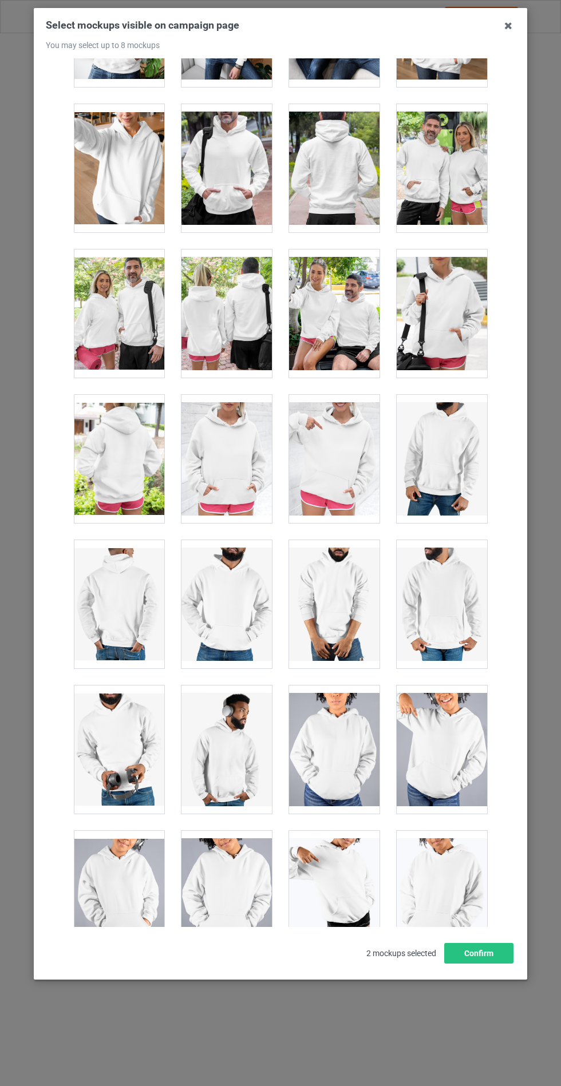
click at [226, 450] on div at bounding box center [226, 459] width 90 height 128
click at [475, 964] on button "Confirm" at bounding box center [478, 953] width 69 height 21
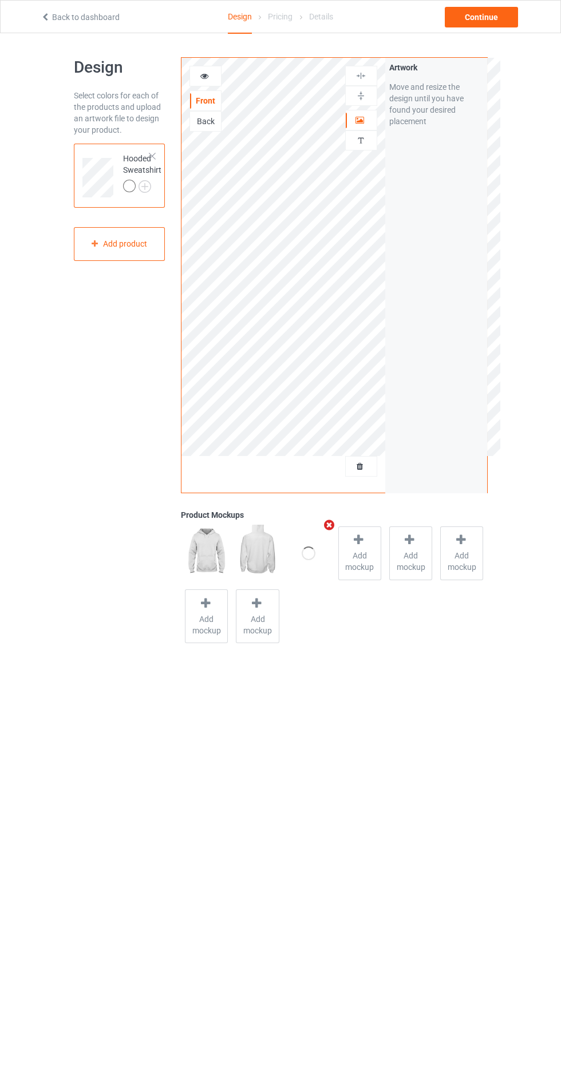
click at [0, 0] on img at bounding box center [0, 0] width 0 height 0
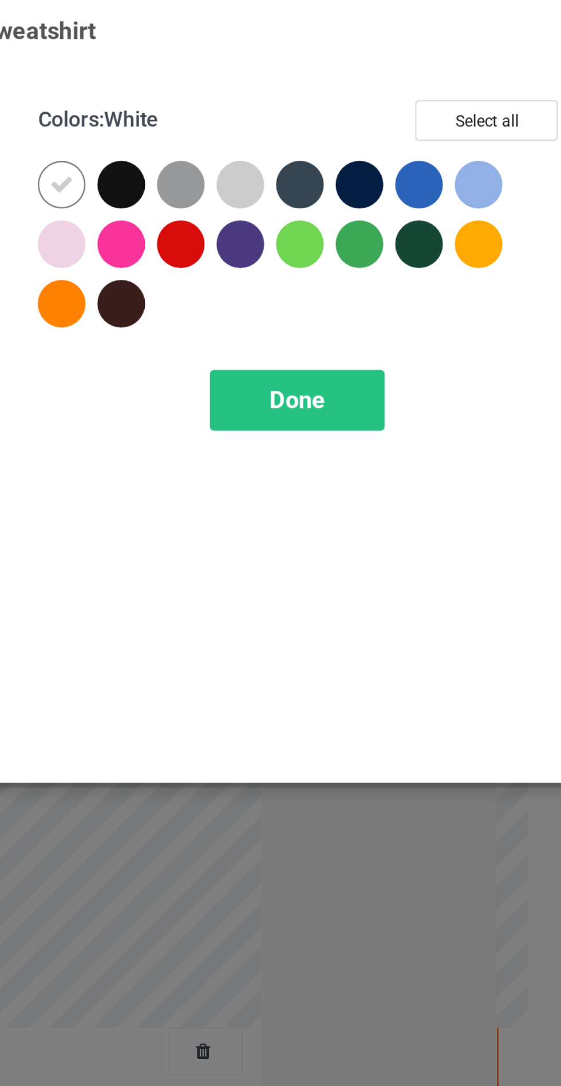
click at [379, 88] on div at bounding box center [376, 91] width 21 height 21
click at [295, 123] on div at bounding box center [298, 117] width 21 height 21
click at [477, 89] on div at bounding box center [479, 91] width 21 height 21
click at [421, 189] on div "Done" at bounding box center [401, 185] width 76 height 26
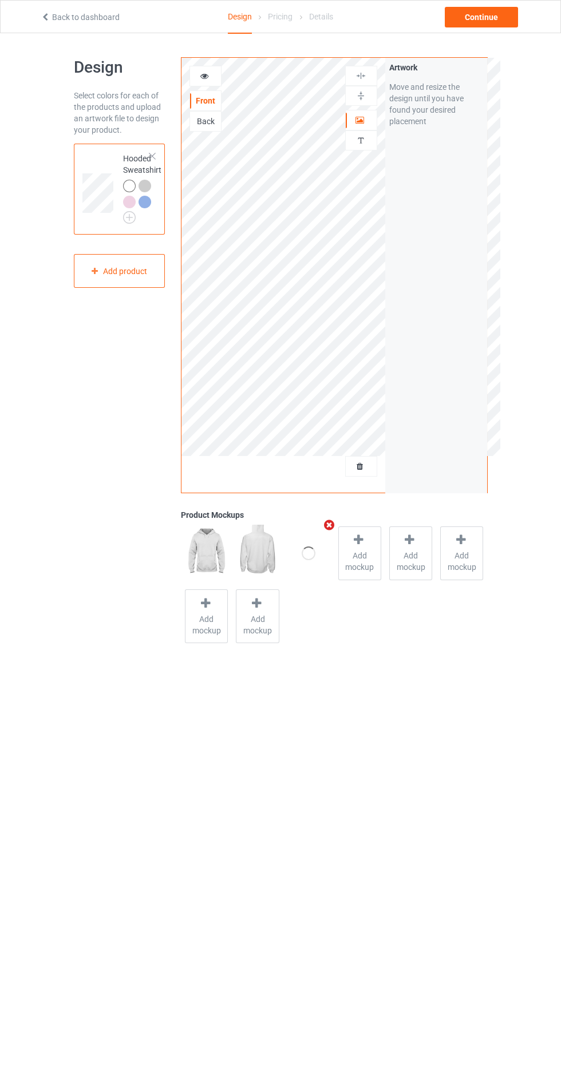
click at [361, 567] on span "Add mockup" at bounding box center [360, 561] width 42 height 23
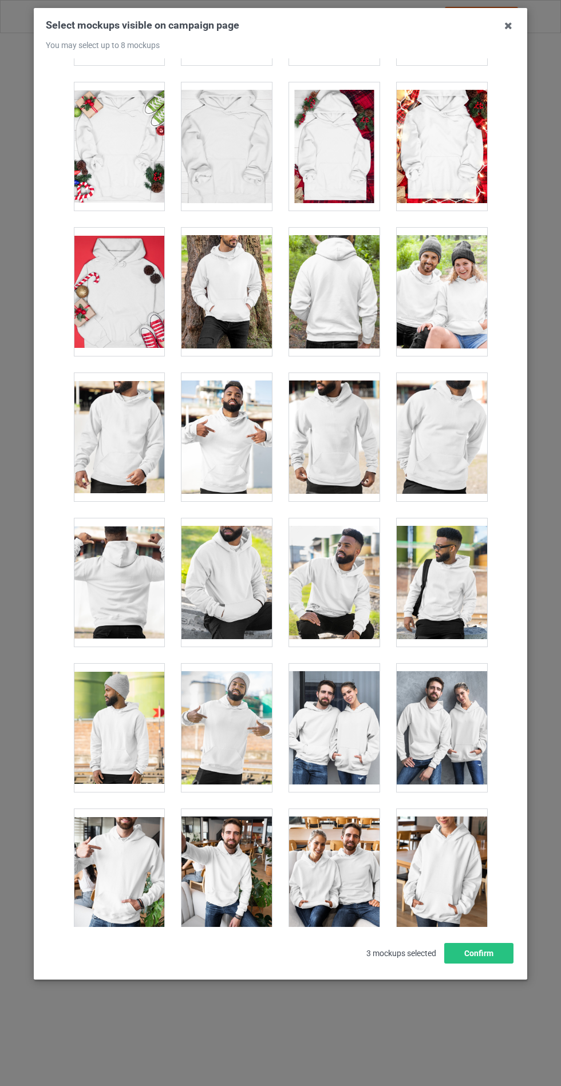
scroll to position [9237, 0]
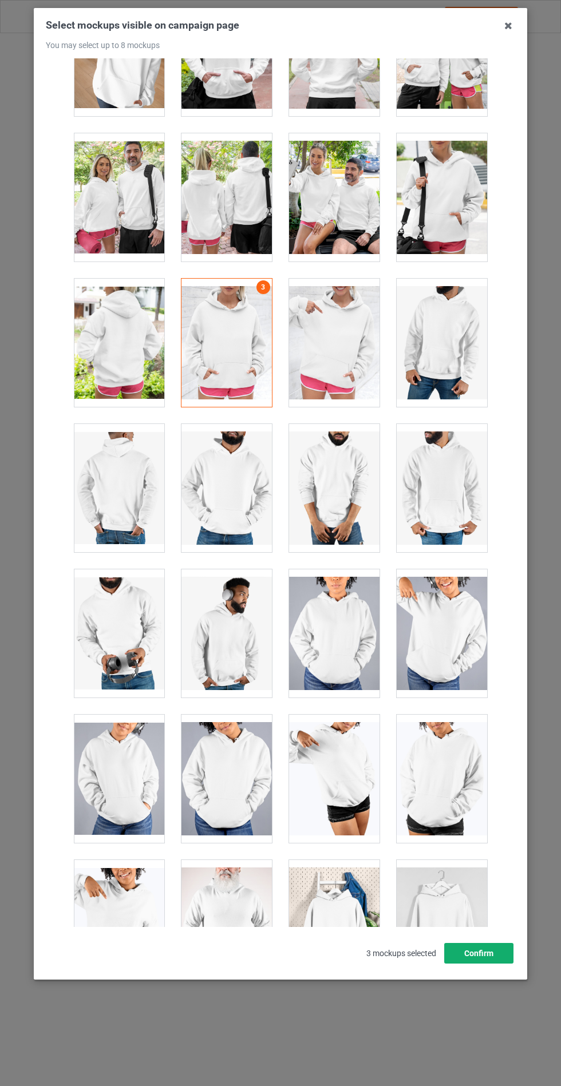
click at [496, 964] on button "Confirm" at bounding box center [478, 953] width 69 height 21
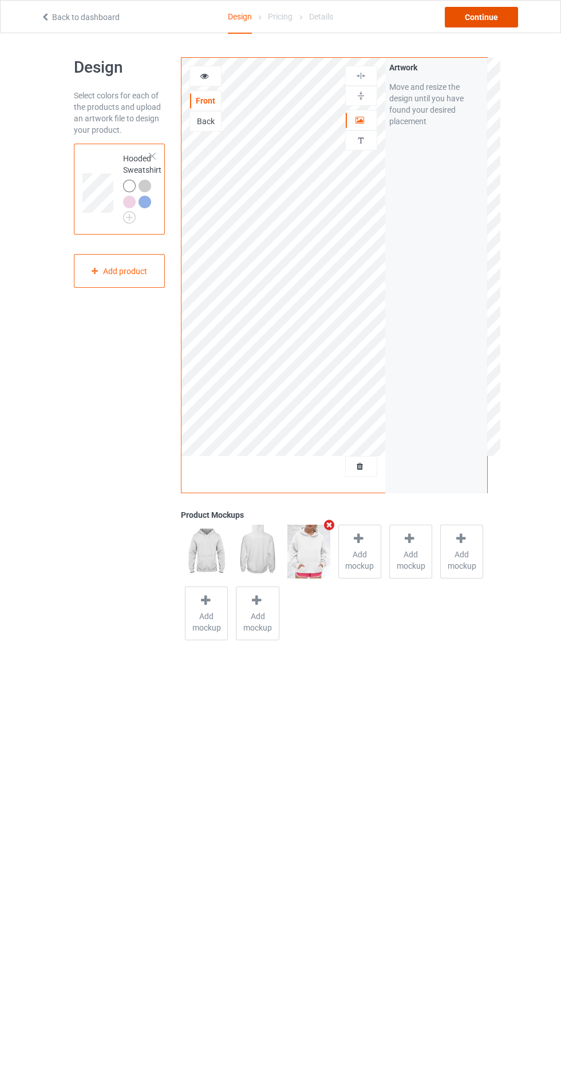
click at [498, 14] on div "Continue" at bounding box center [481, 17] width 73 height 21
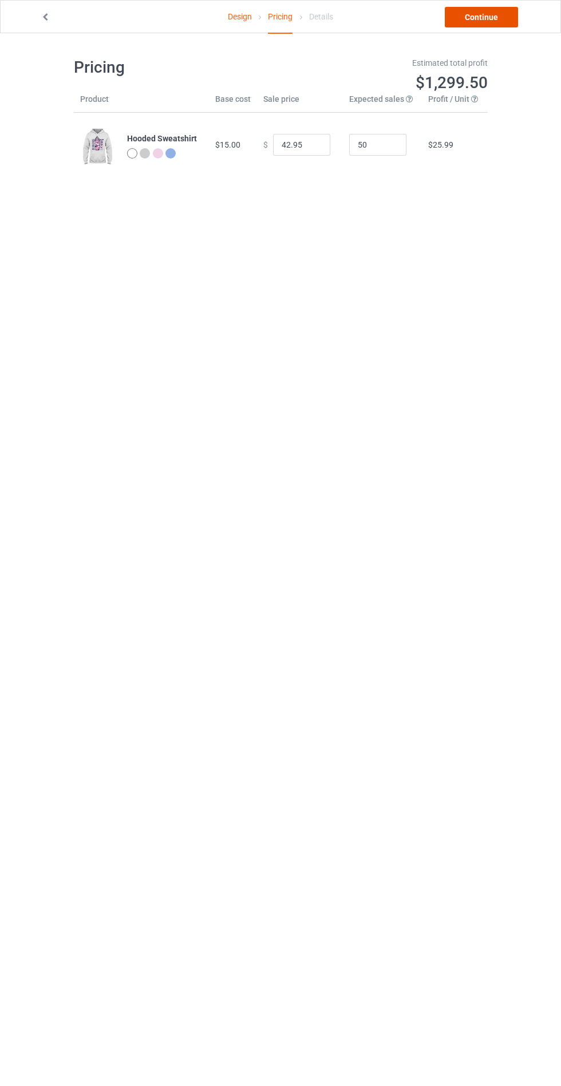
click at [484, 17] on link "Continue" at bounding box center [481, 17] width 73 height 21
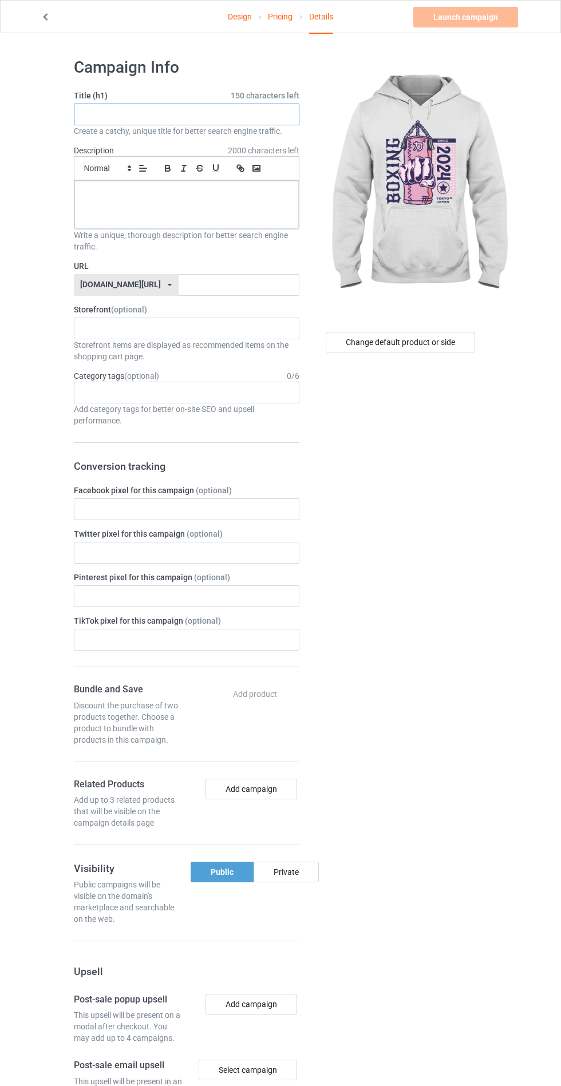
click at [112, 117] on input "text" at bounding box center [186, 115] width 225 height 22
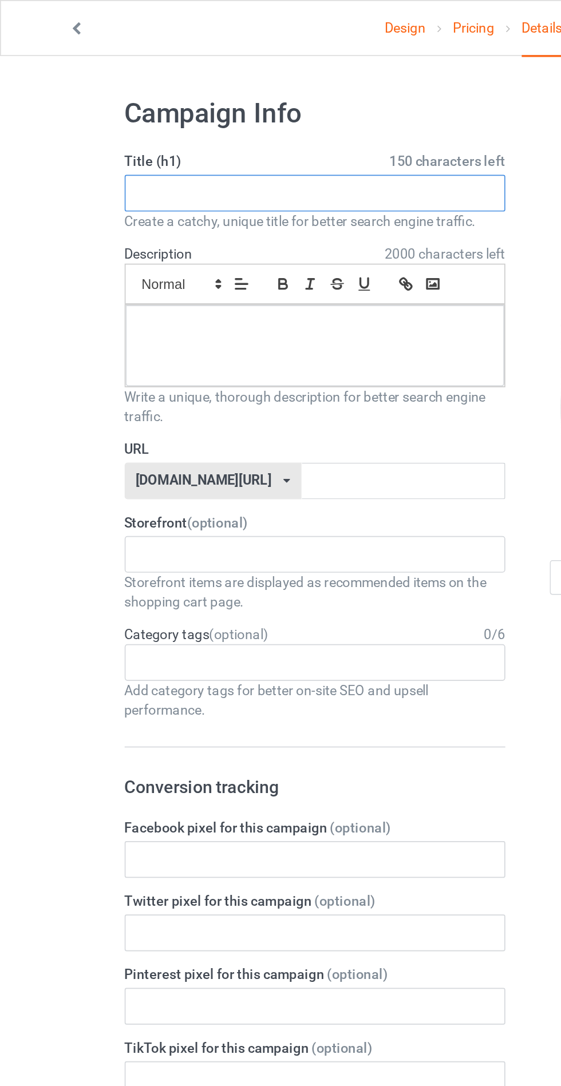
click at [98, 115] on input "text" at bounding box center [186, 115] width 225 height 22
type input "Asfarhdjj"
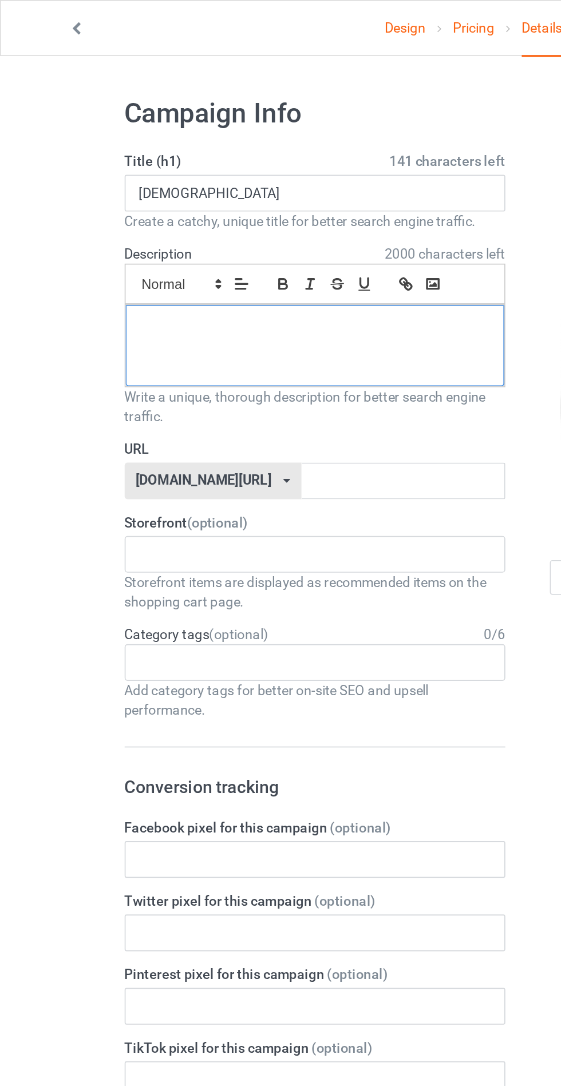
click at [111, 195] on p at bounding box center [187, 193] width 206 height 11
click at [179, 287] on input "text" at bounding box center [239, 285] width 121 height 22
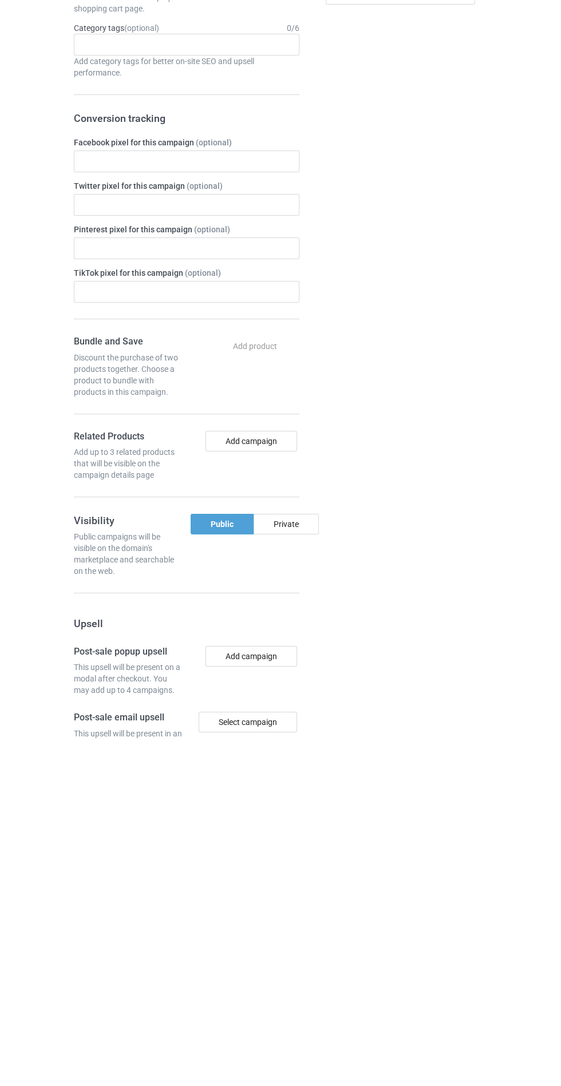
type input "Jsydhydjj"
click at [308, 876] on div "Change default product or side" at bounding box center [401, 695] width 188 height 1292
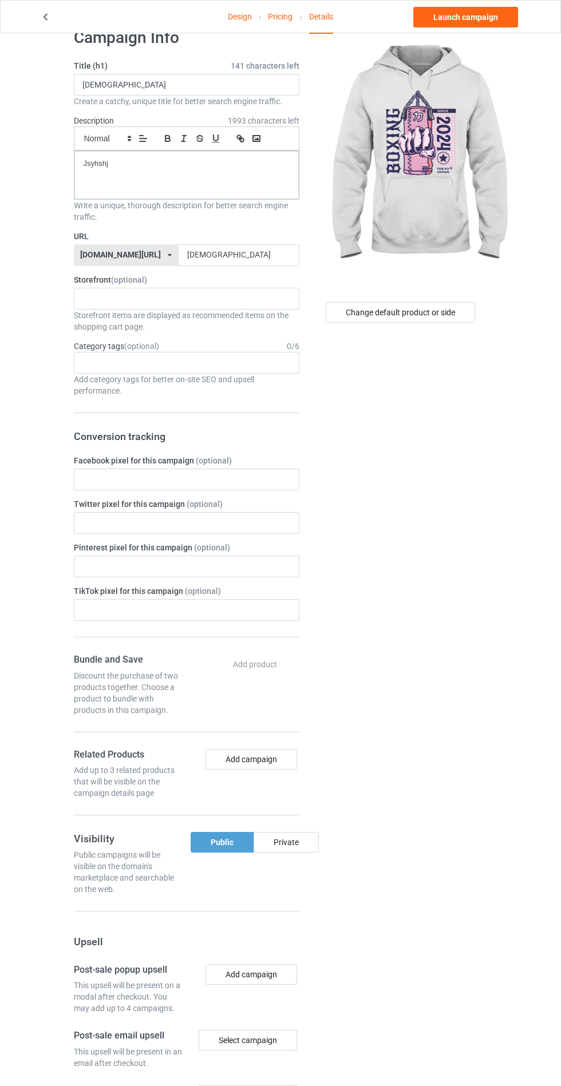
scroll to position [30, 0]
click at [292, 844] on div "Private" at bounding box center [286, 842] width 65 height 21
click at [501, 23] on link "Launch campaign" at bounding box center [465, 17] width 105 height 21
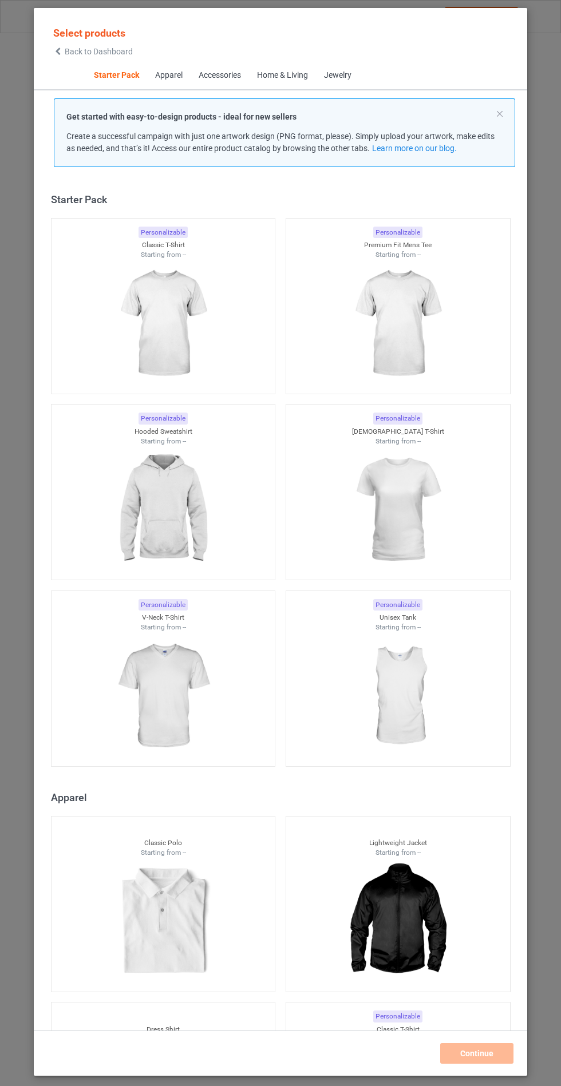
scroll to position [14, 0]
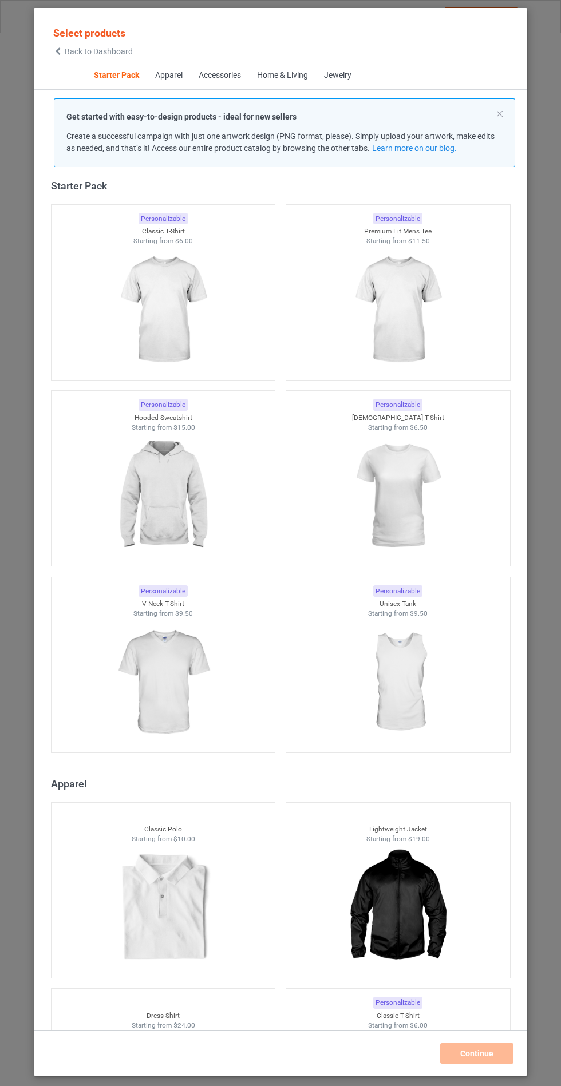
click at [156, 481] on img at bounding box center [163, 496] width 102 height 128
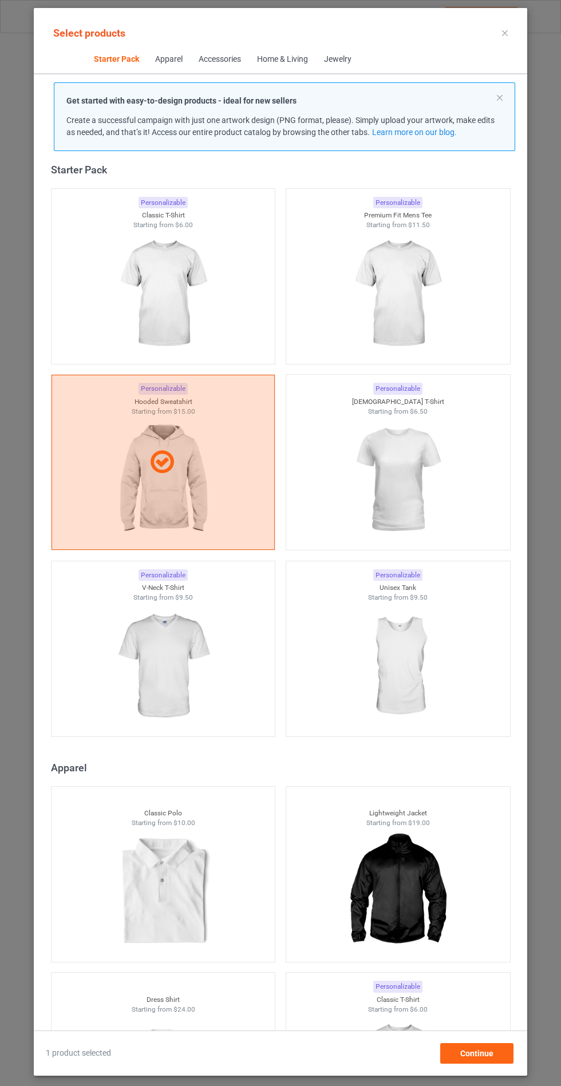
scroll to position [66, 0]
click at [508, 1059] on div "Continue" at bounding box center [476, 1053] width 73 height 21
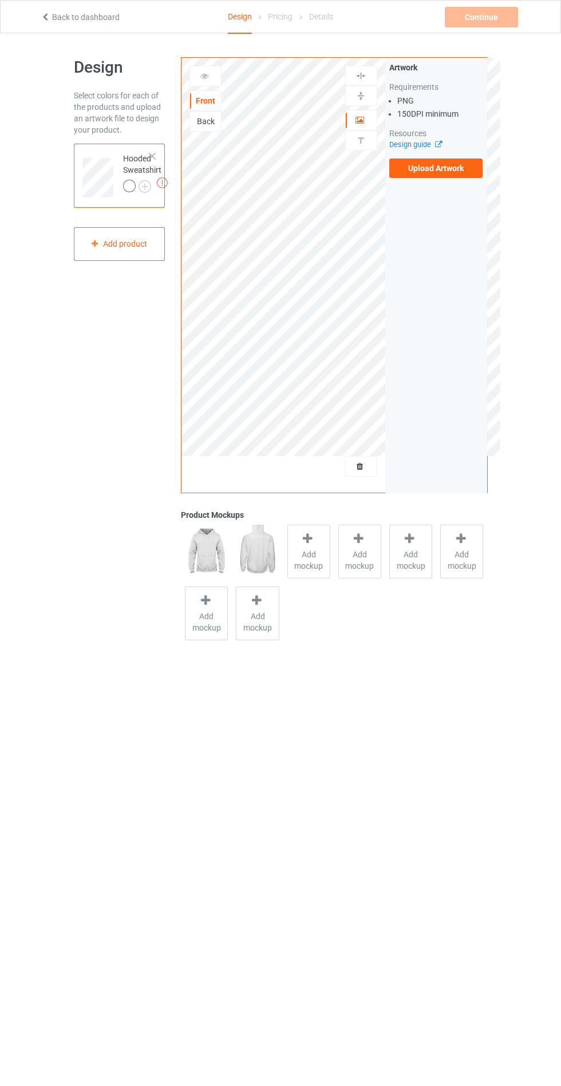
click at [458, 171] on label "Upload Artwork" at bounding box center [436, 168] width 94 height 19
click at [0, 0] on input "Upload Artwork" at bounding box center [0, 0] width 0 height 0
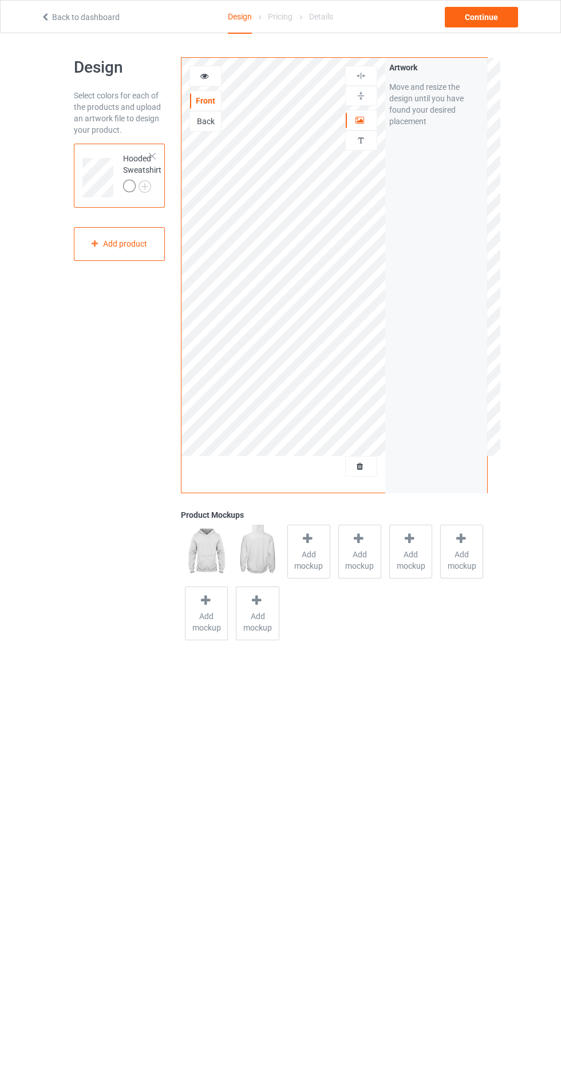
click at [308, 563] on span "Add mockup" at bounding box center [309, 560] width 42 height 23
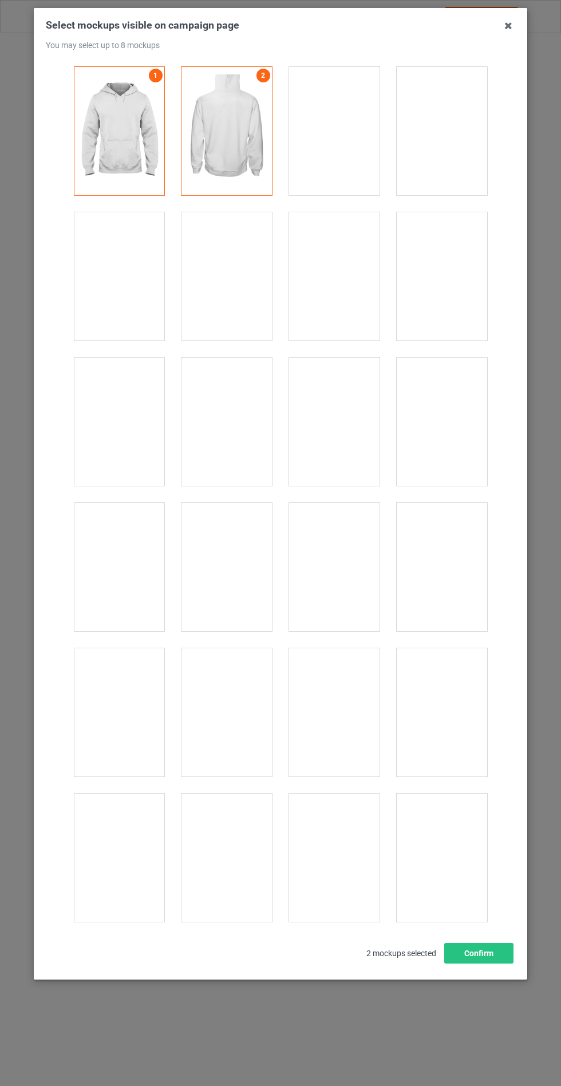
scroll to position [9237, 0]
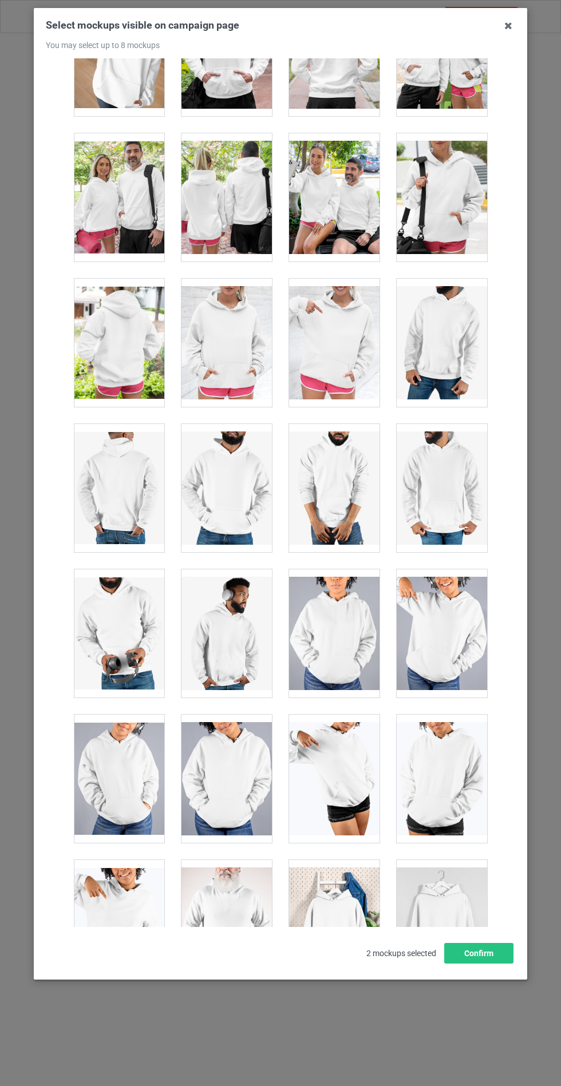
click at [226, 346] on div at bounding box center [226, 343] width 90 height 128
click at [496, 964] on button "Confirm" at bounding box center [478, 953] width 69 height 21
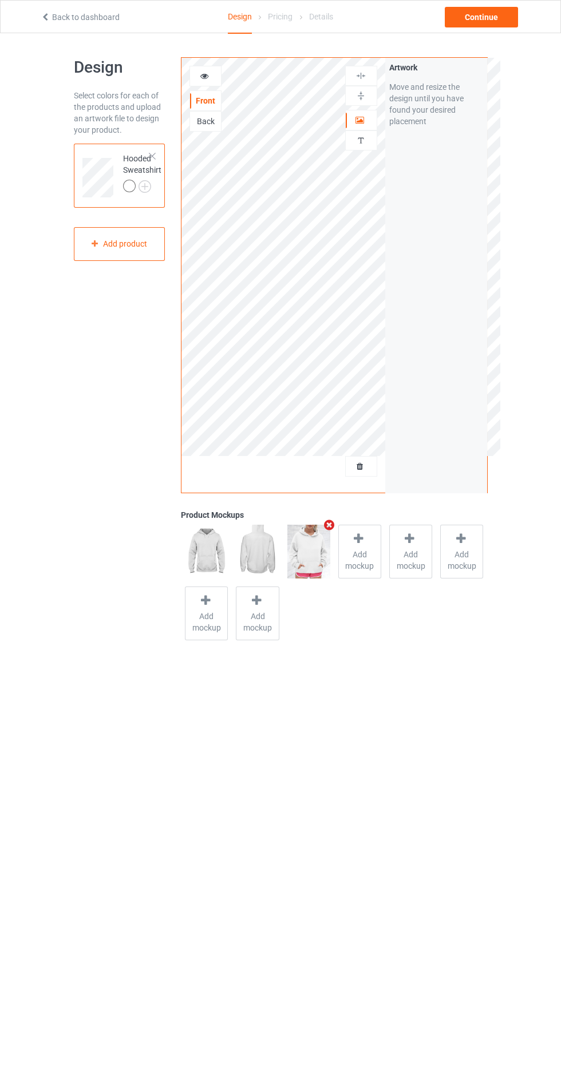
click at [0, 0] on img at bounding box center [0, 0] width 0 height 0
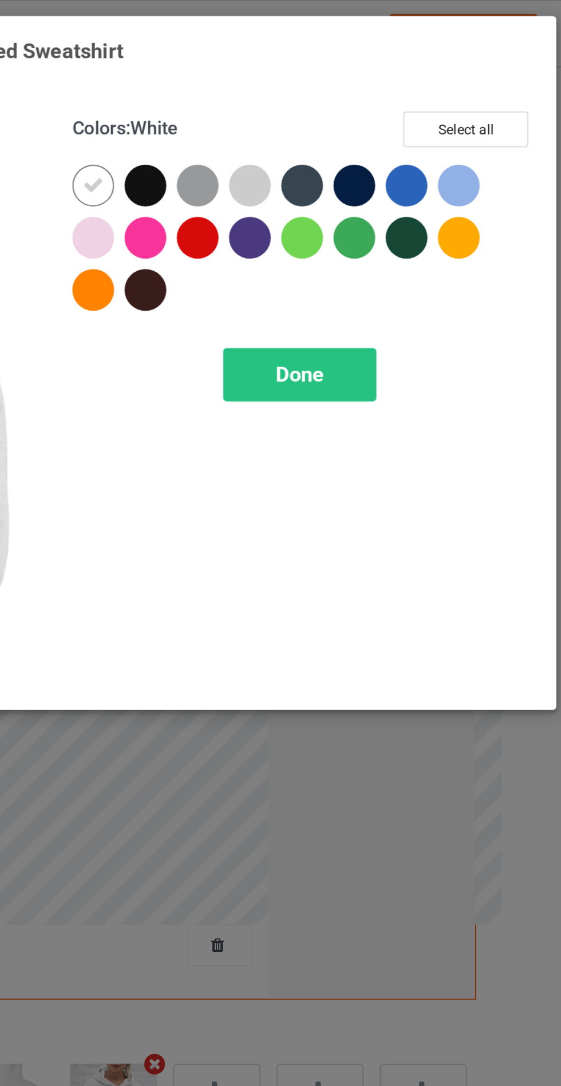
click at [323, 90] on div at bounding box center [324, 91] width 21 height 21
click at [352, 93] on div at bounding box center [350, 91] width 21 height 21
click at [399, 90] on div at bounding box center [401, 91] width 21 height 21
click at [427, 90] on div at bounding box center [427, 91] width 21 height 21
click at [420, 183] on div "Done" at bounding box center [401, 185] width 76 height 26
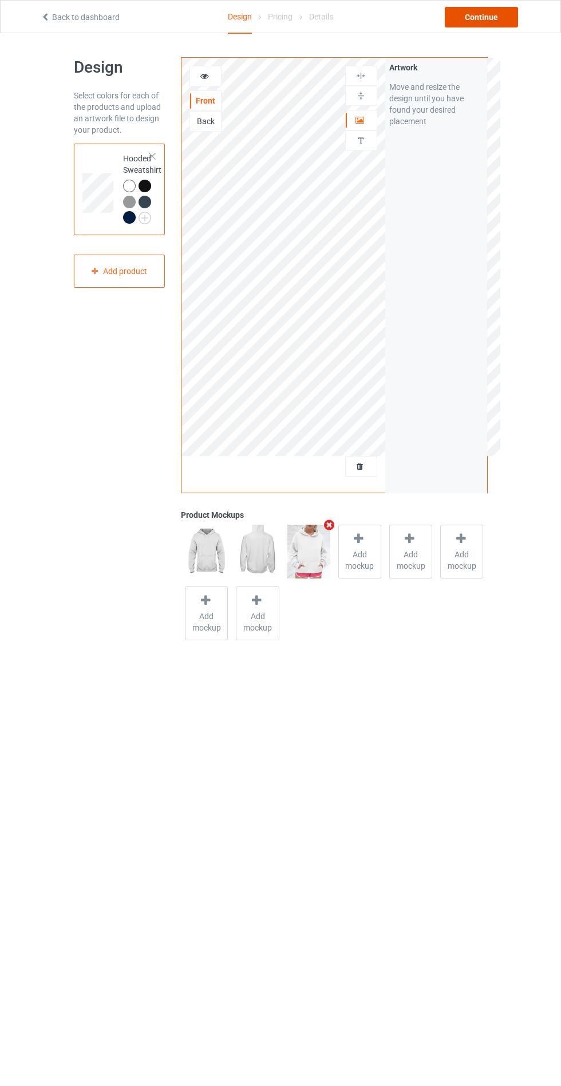
click at [488, 19] on div "Continue" at bounding box center [481, 17] width 73 height 21
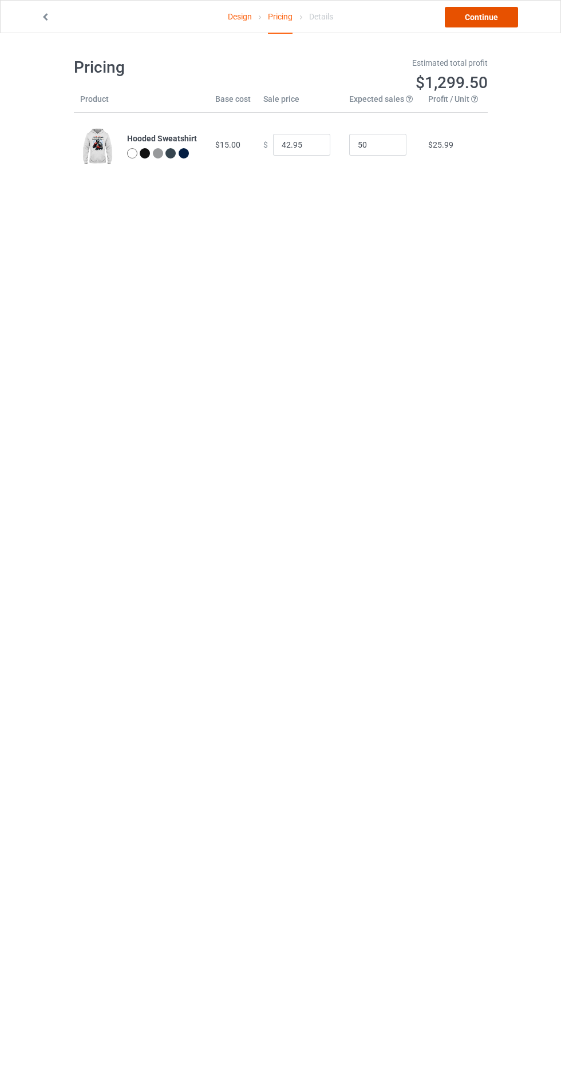
click at [485, 17] on link "Continue" at bounding box center [481, 17] width 73 height 21
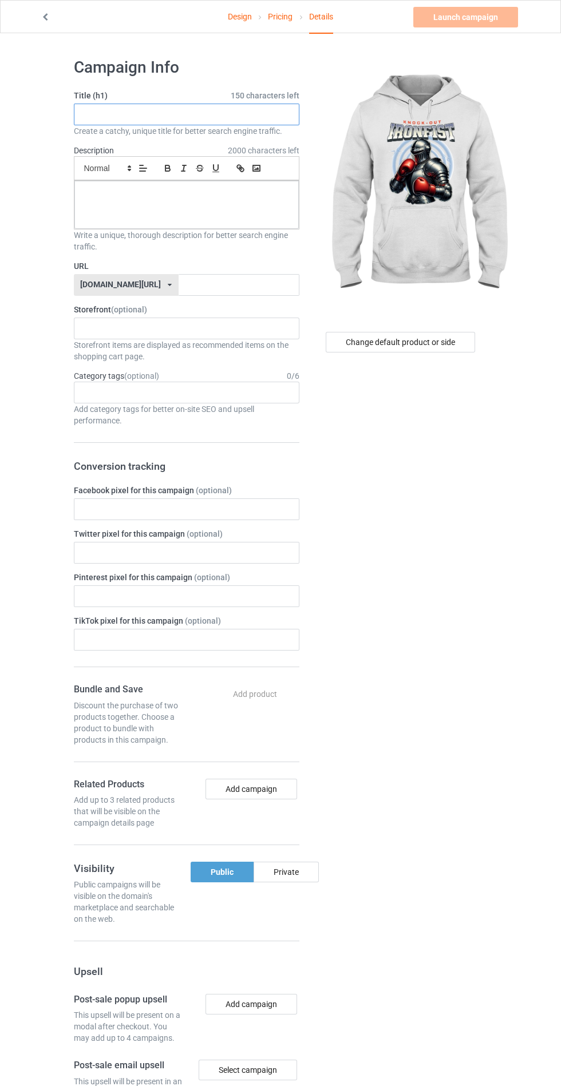
click at [248, 114] on input "text" at bounding box center [186, 115] width 225 height 22
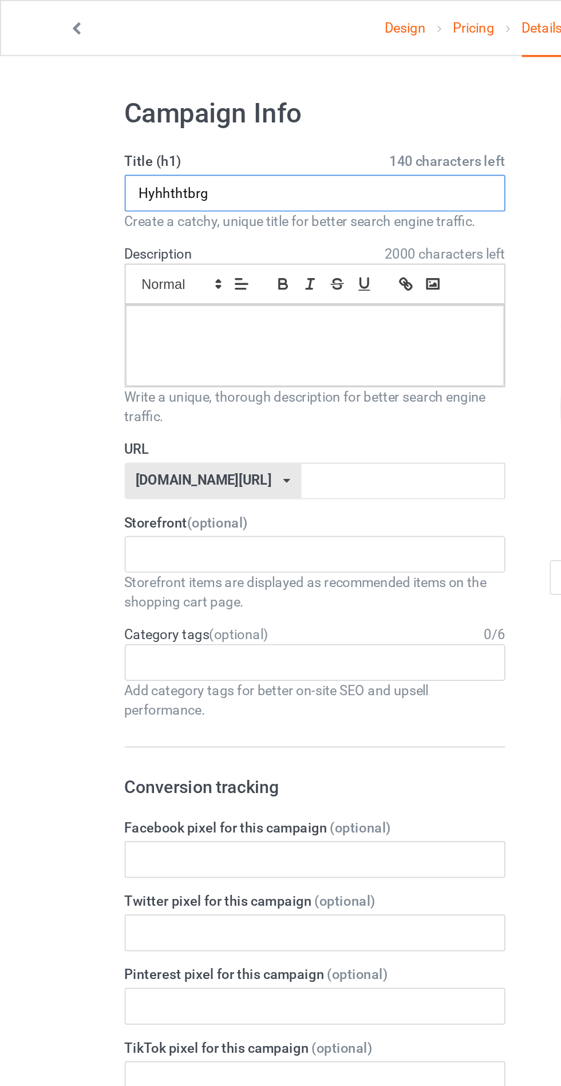
type input "Hyhhthtbrg"
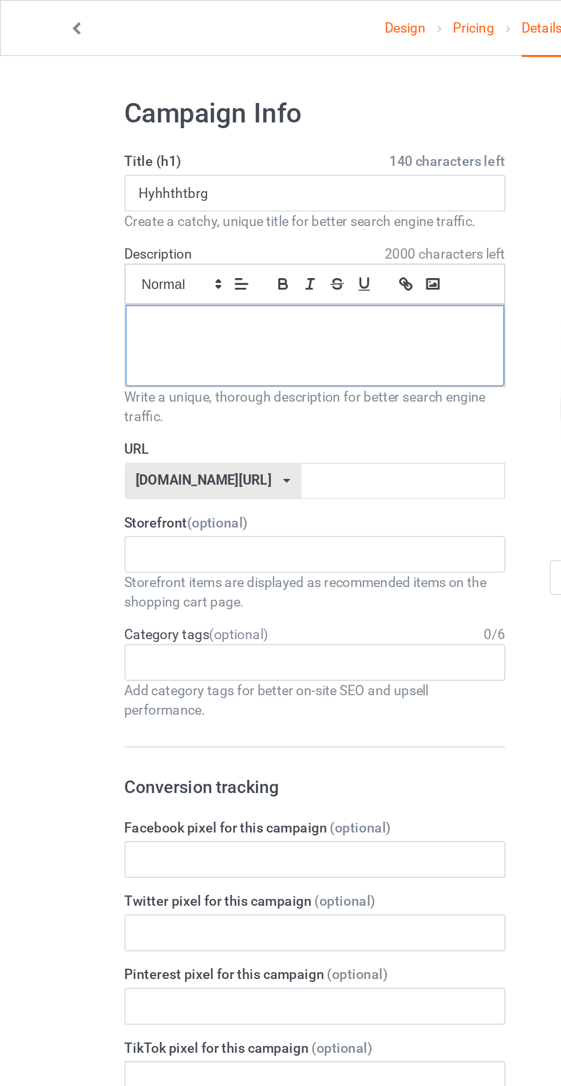
click at [243, 196] on p at bounding box center [187, 193] width 206 height 11
click at [253, 283] on input "text" at bounding box center [239, 285] width 121 height 22
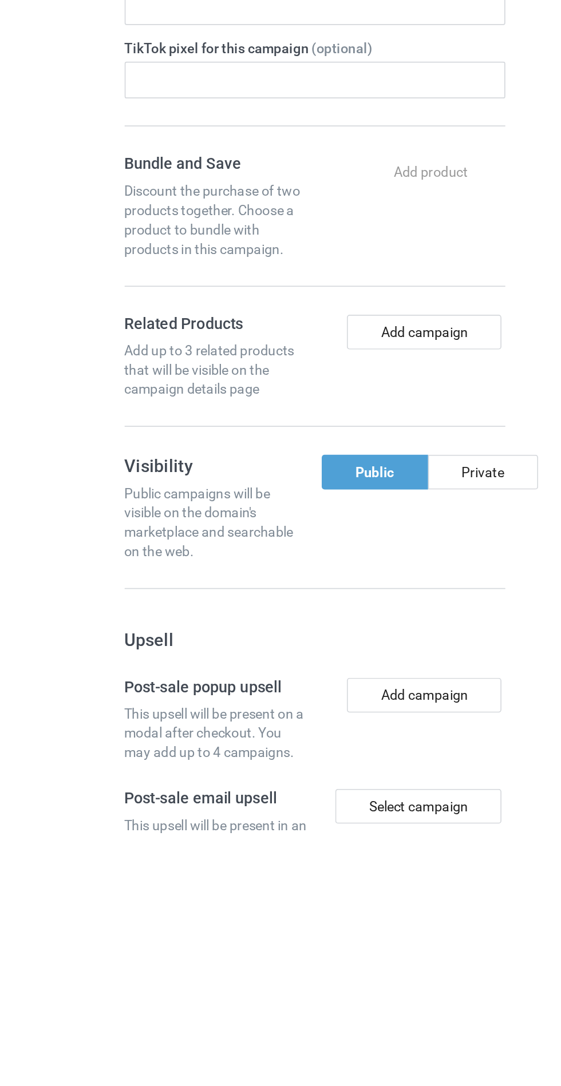
type input "Jyhtgrjugh"
click at [290, 871] on div "Private" at bounding box center [286, 872] width 65 height 21
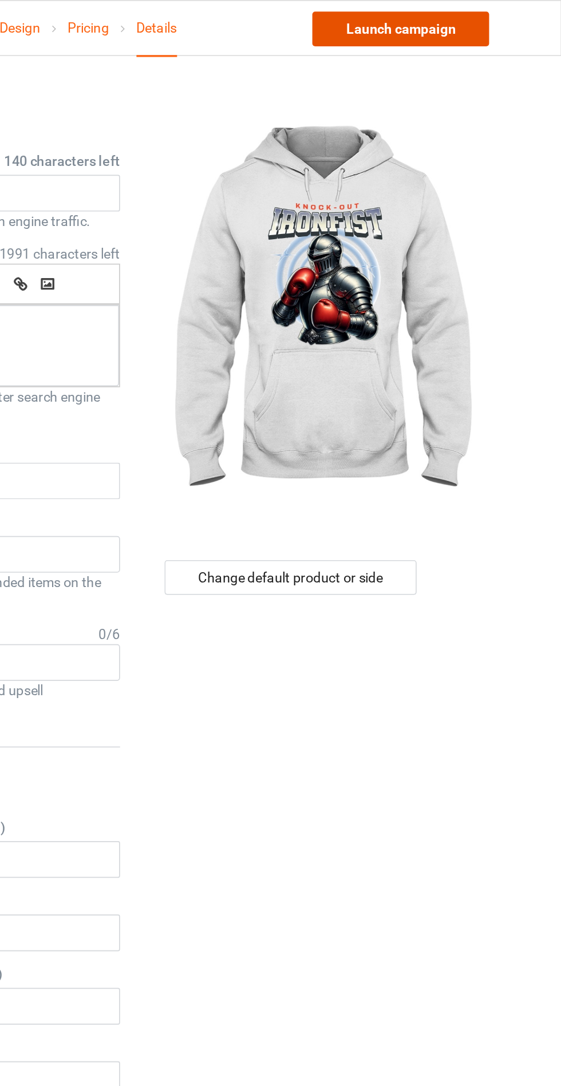
click at [500, 14] on link "Launch campaign" at bounding box center [465, 17] width 105 height 21
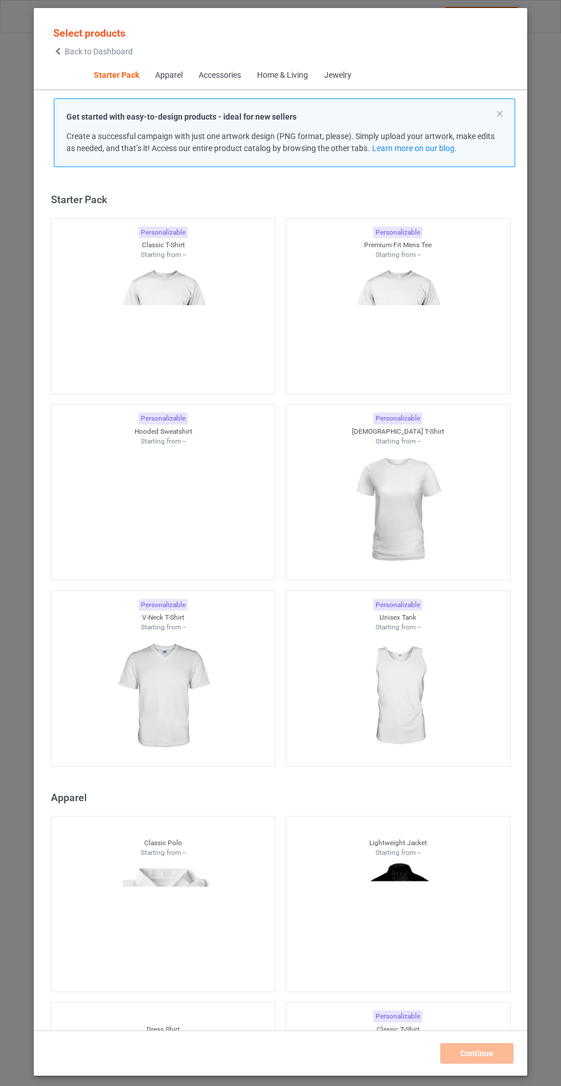
scroll to position [14, 0]
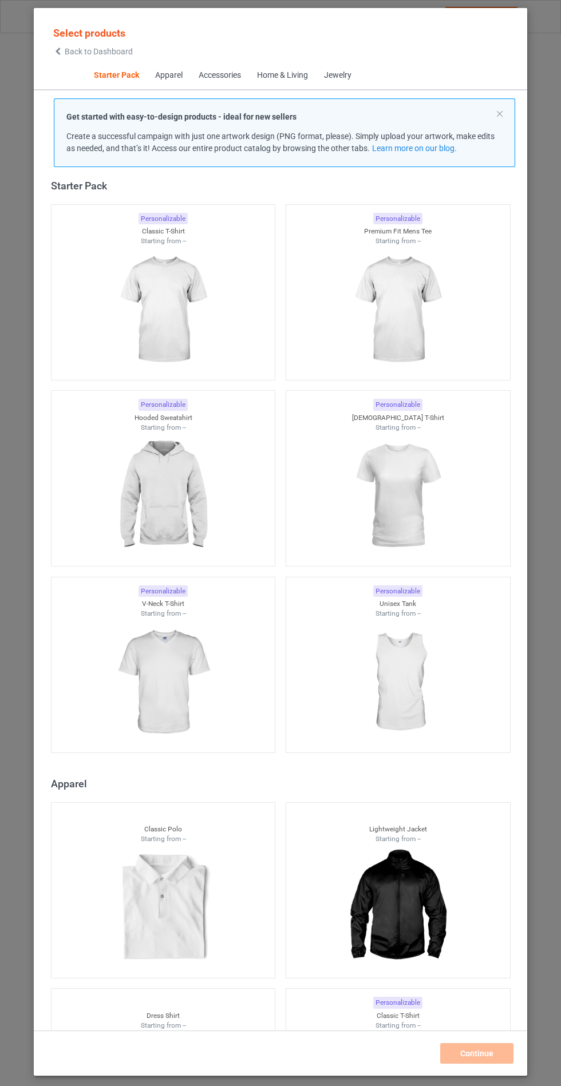
click at [202, 497] on img at bounding box center [163, 496] width 102 height 128
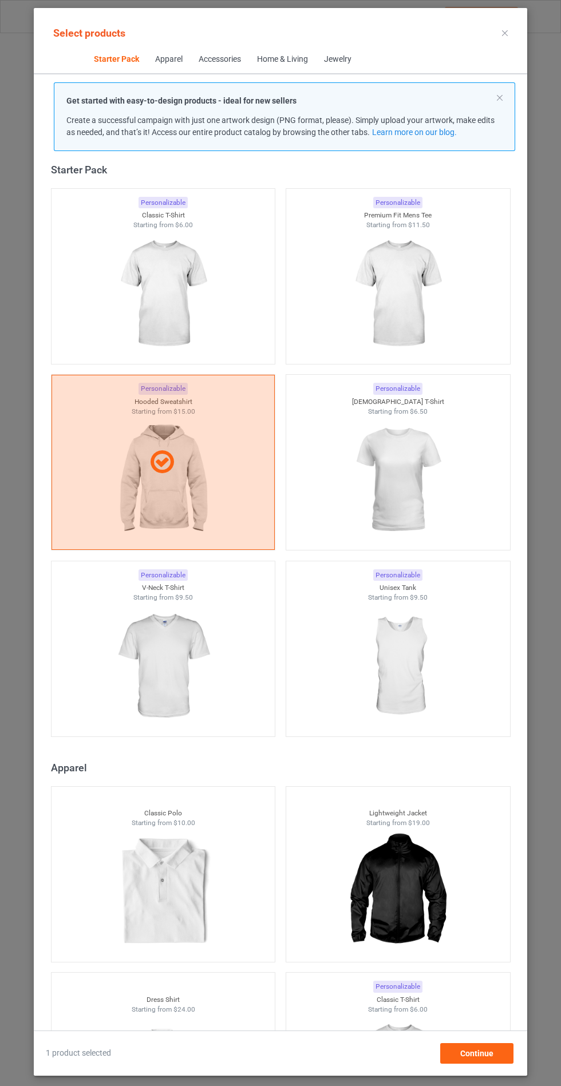
scroll to position [66, 0]
click at [488, 1058] on span "Continue" at bounding box center [476, 1053] width 33 height 9
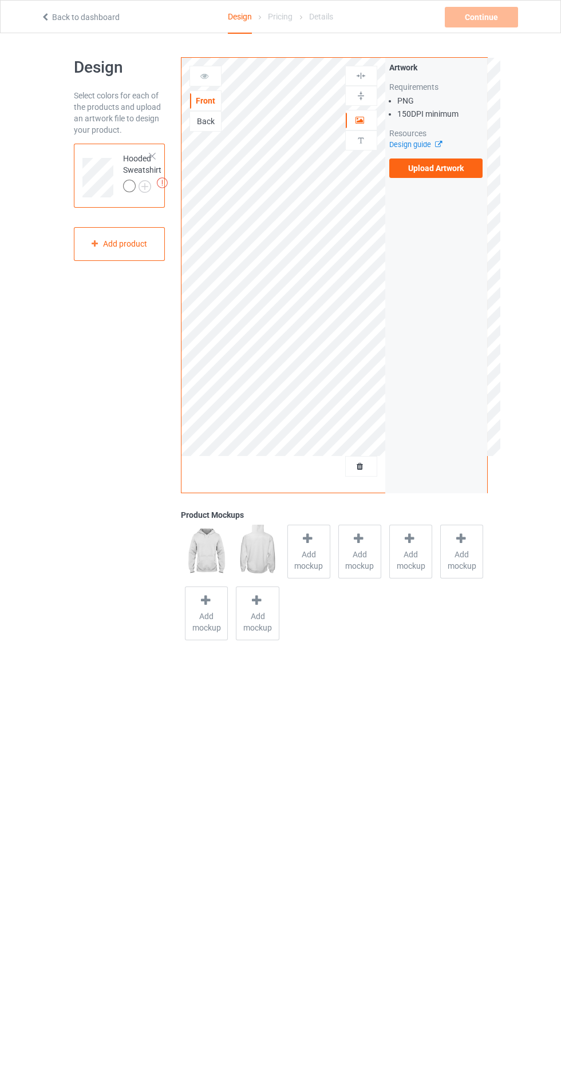
click at [309, 548] on div at bounding box center [308, 540] width 16 height 17
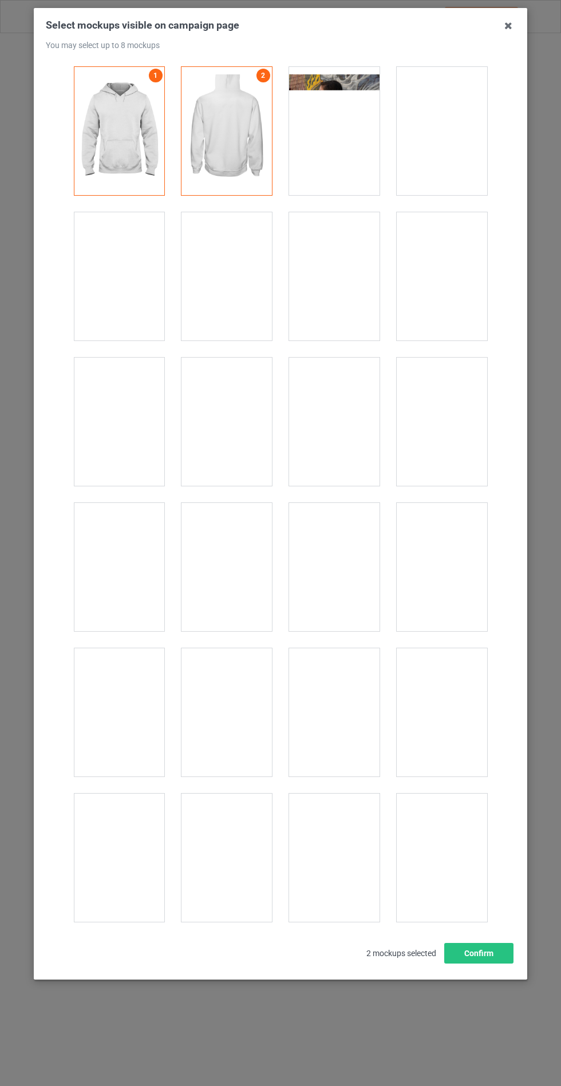
scroll to position [9237, 0]
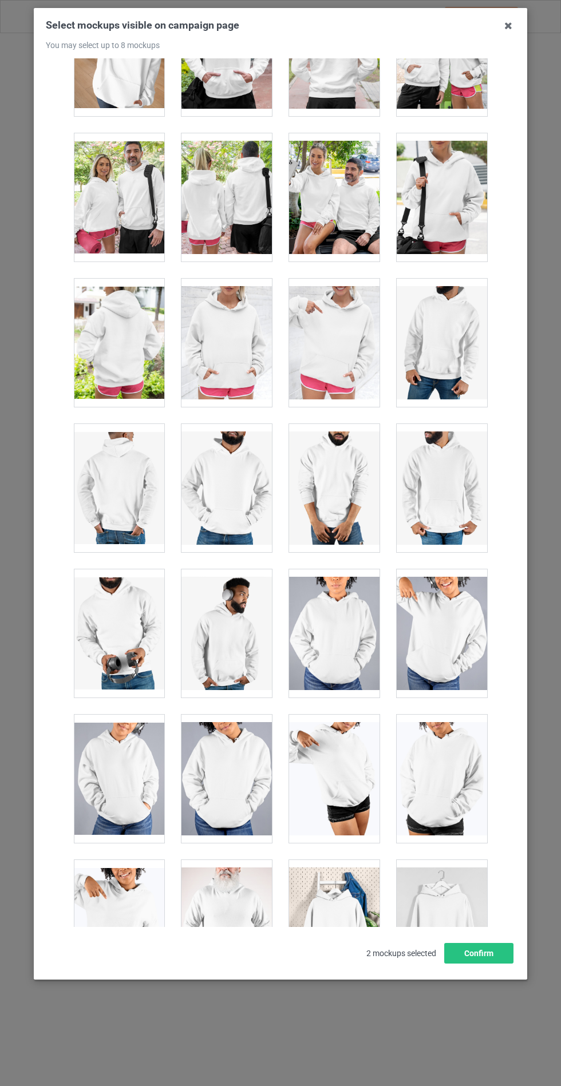
click at [238, 321] on div at bounding box center [226, 343] width 90 height 128
click at [493, 964] on button "Confirm" at bounding box center [478, 953] width 69 height 21
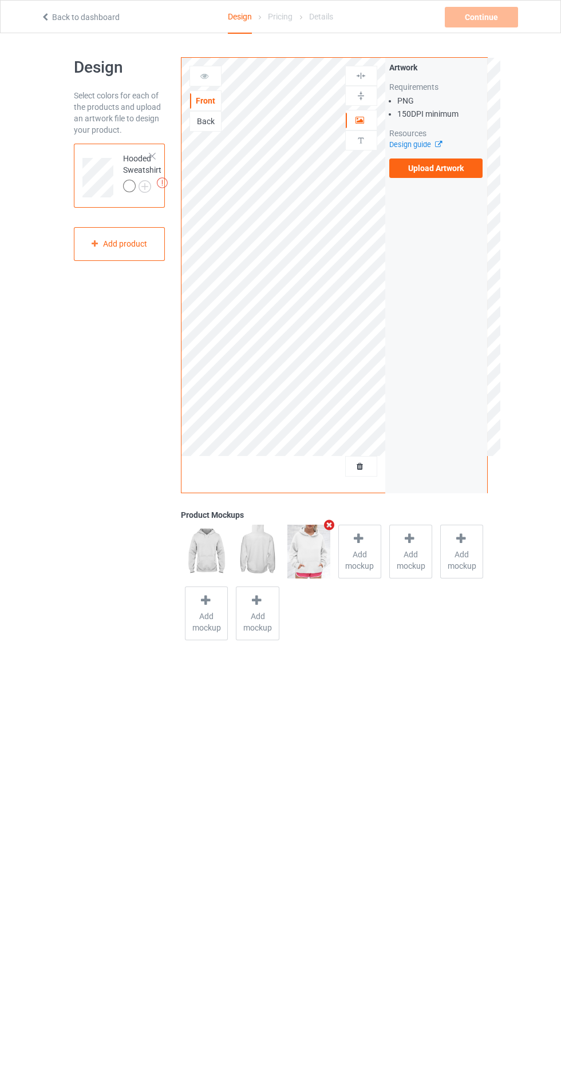
click at [411, 160] on label "Upload Artwork" at bounding box center [436, 168] width 94 height 19
click at [0, 0] on input "Upload Artwork" at bounding box center [0, 0] width 0 height 0
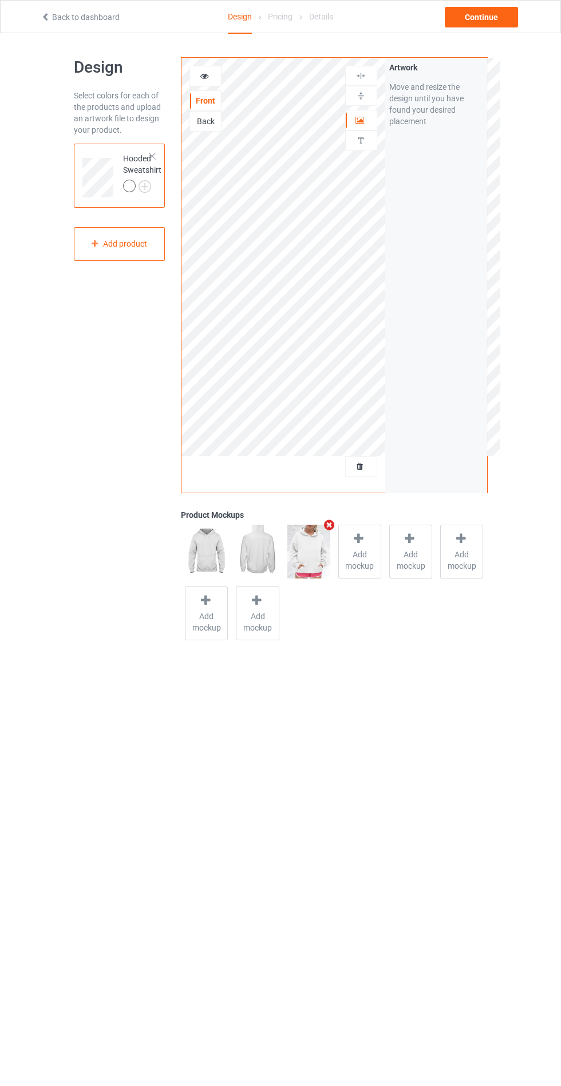
click at [0, 0] on img at bounding box center [0, 0] width 0 height 0
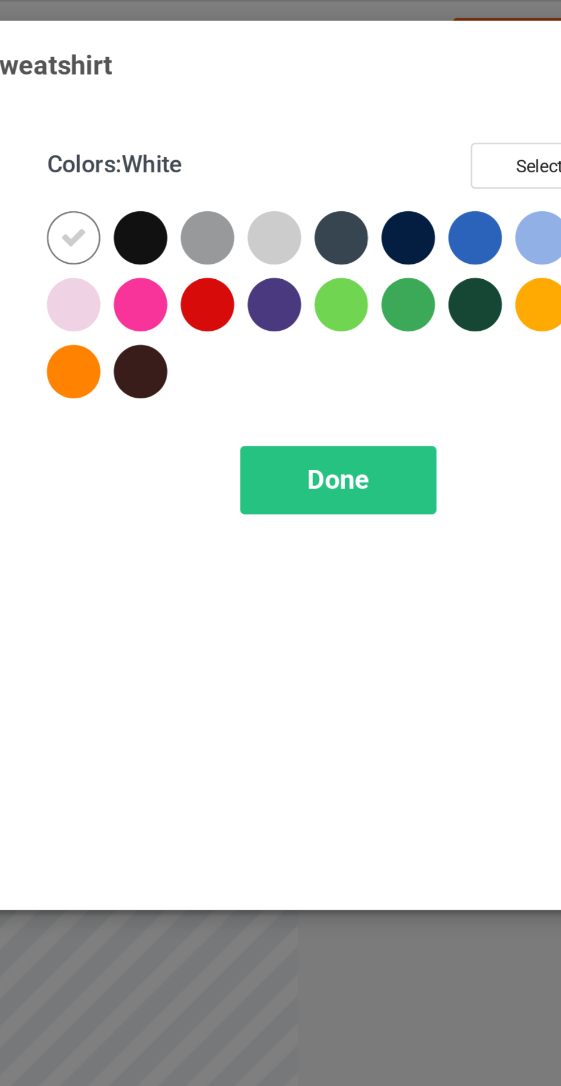
click at [324, 92] on div at bounding box center [324, 91] width 21 height 21
click at [353, 90] on div at bounding box center [350, 91] width 21 height 21
click at [404, 92] on div at bounding box center [401, 91] width 21 height 21
click at [428, 84] on div at bounding box center [427, 91] width 21 height 21
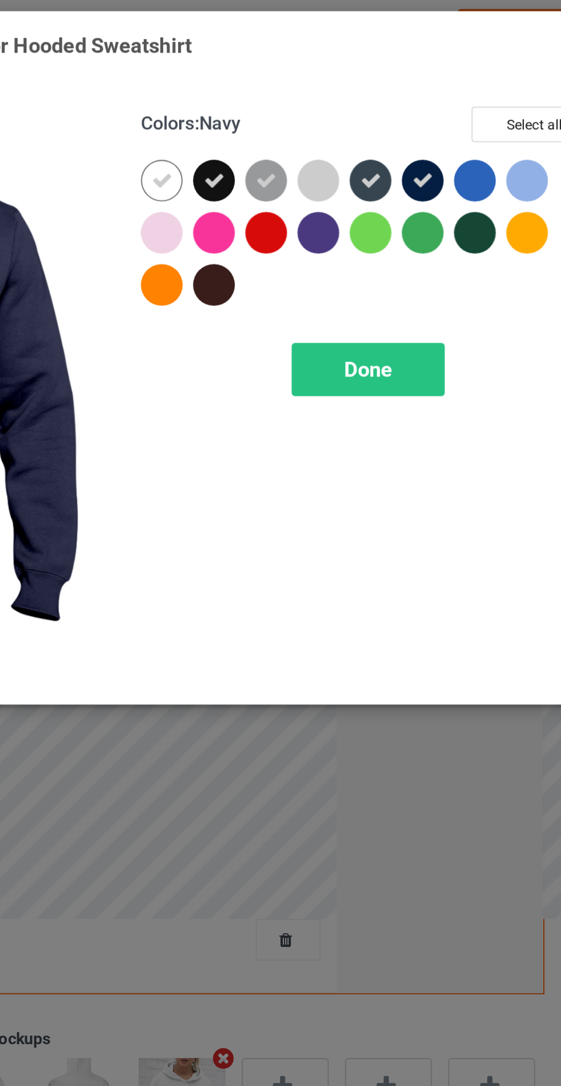
click at [412, 186] on div "Done" at bounding box center [401, 185] width 76 height 26
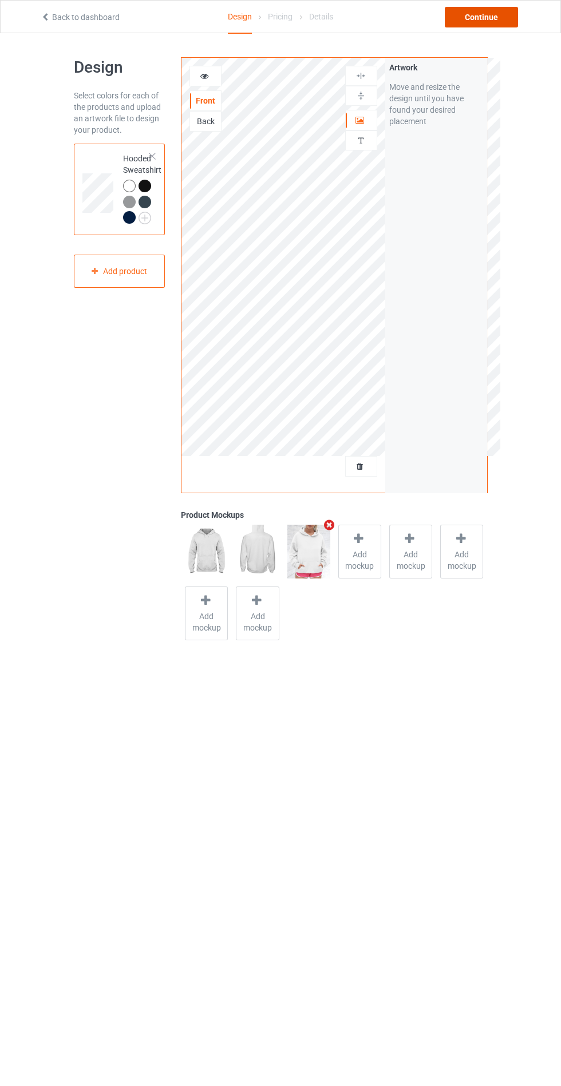
click at [498, 8] on div "Continue" at bounding box center [481, 17] width 73 height 21
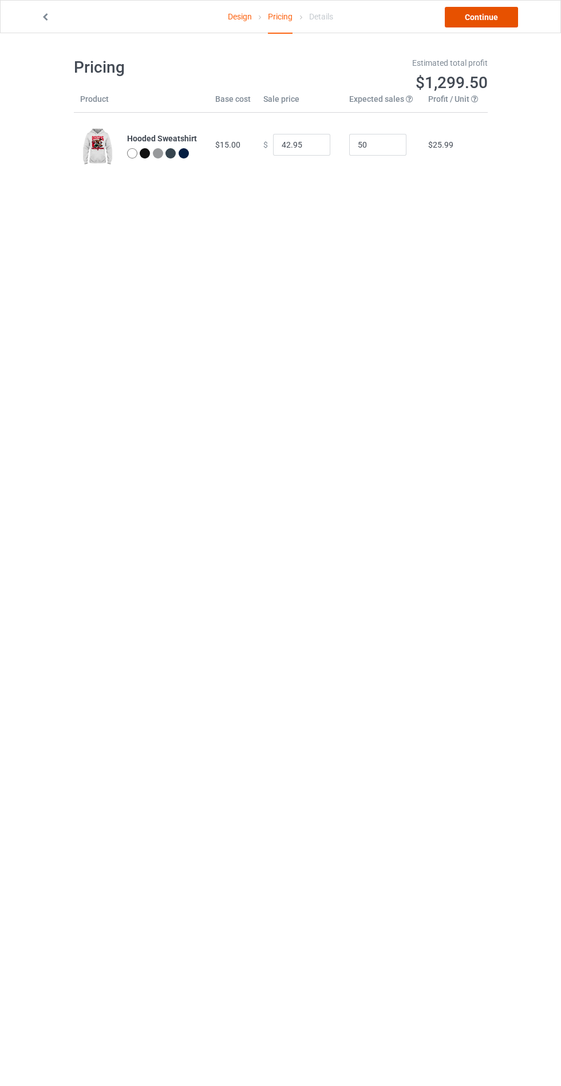
click at [485, 17] on link "Continue" at bounding box center [481, 17] width 73 height 21
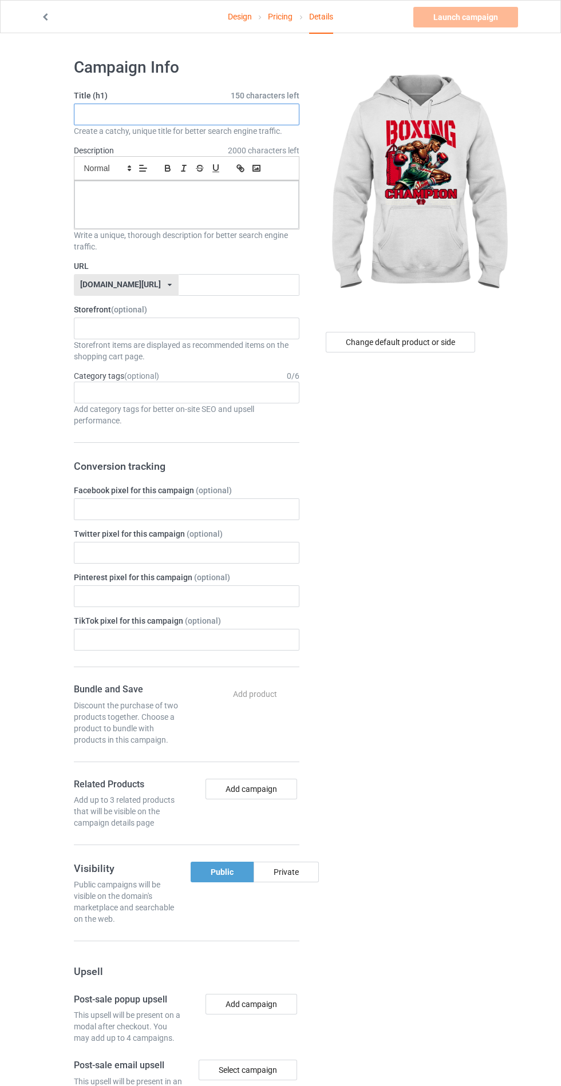
click at [254, 113] on input "text" at bounding box center [186, 115] width 225 height 22
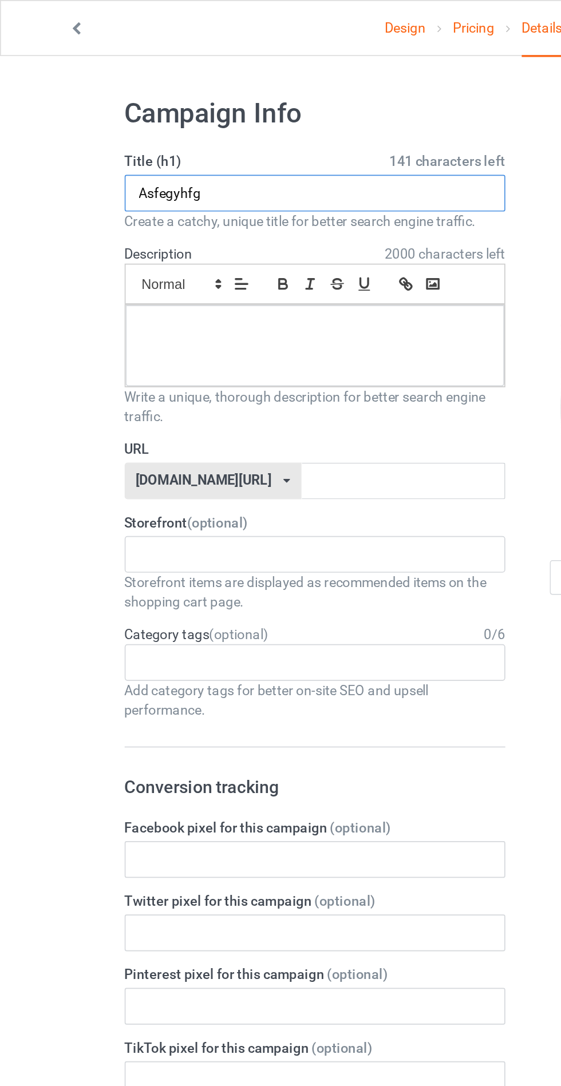
type input "Asfegyhfg"
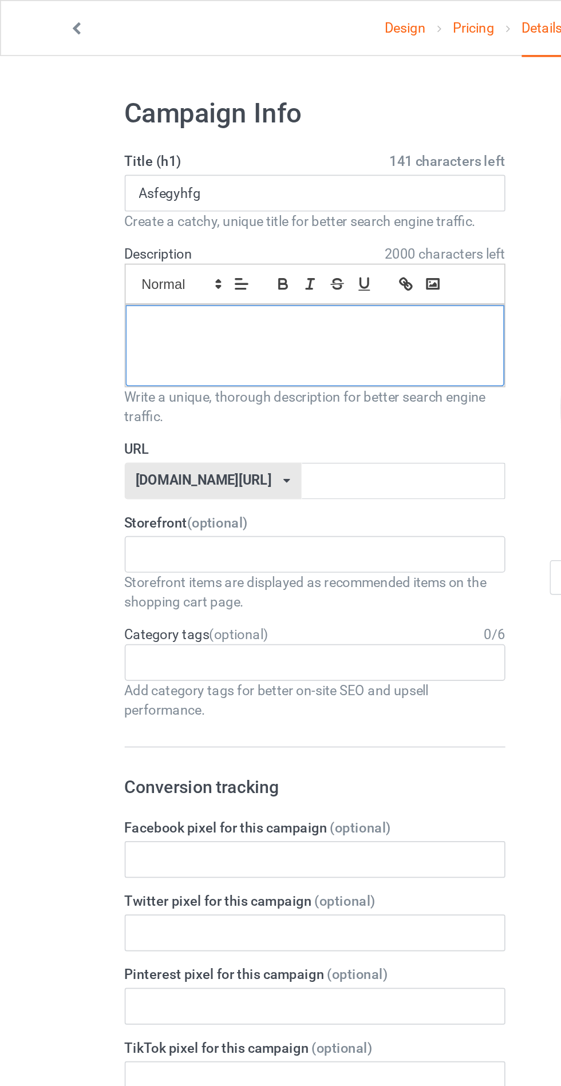
click at [214, 199] on div at bounding box center [186, 205] width 224 height 48
click at [207, 282] on input "text" at bounding box center [239, 285] width 121 height 22
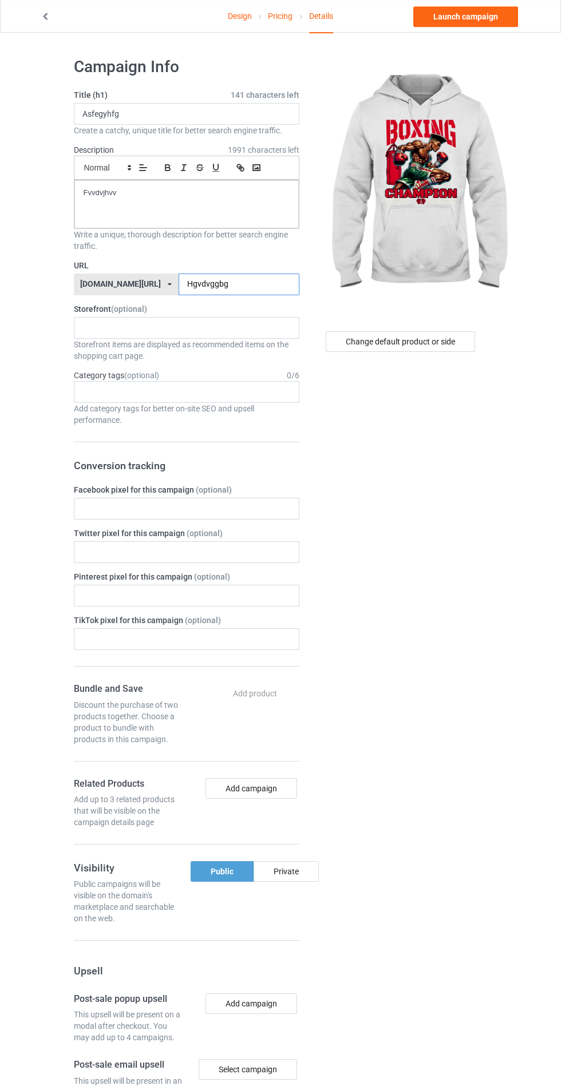
scroll to position [29, 0]
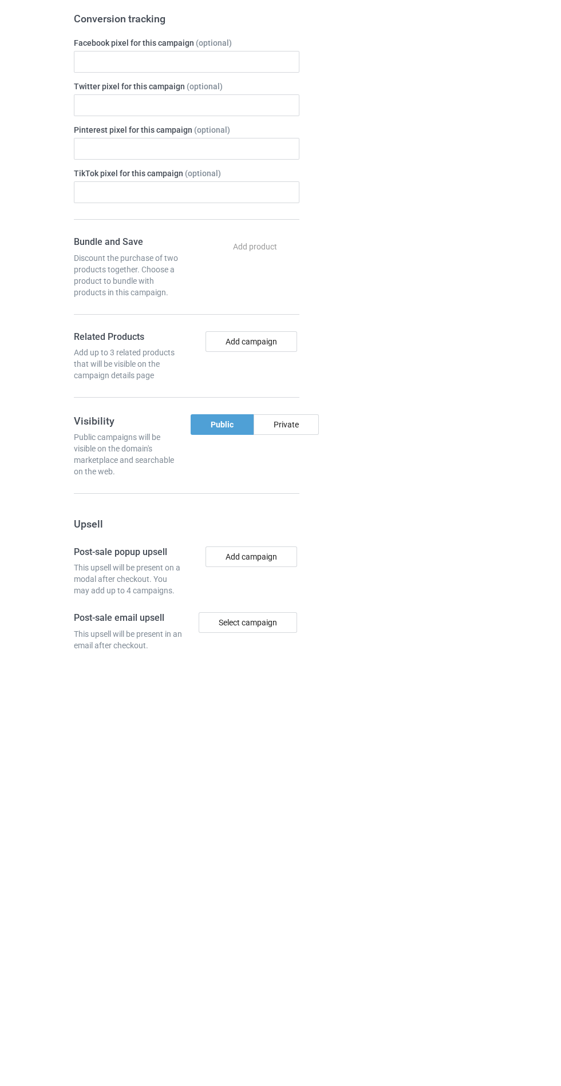
type input "Hgvdvggbg"
click at [278, 845] on div "Private" at bounding box center [286, 843] width 65 height 21
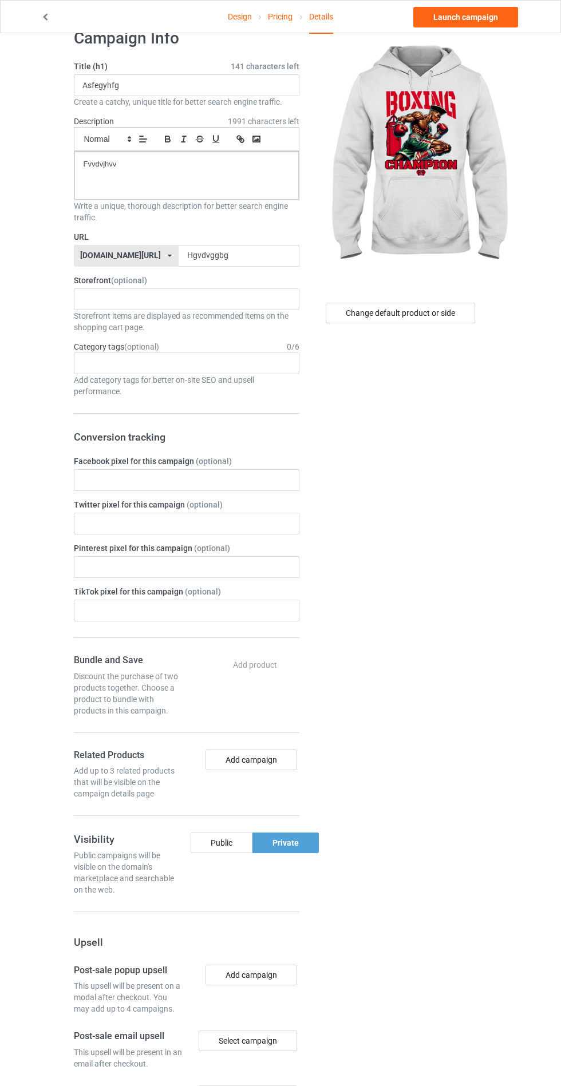
scroll to position [0, 0]
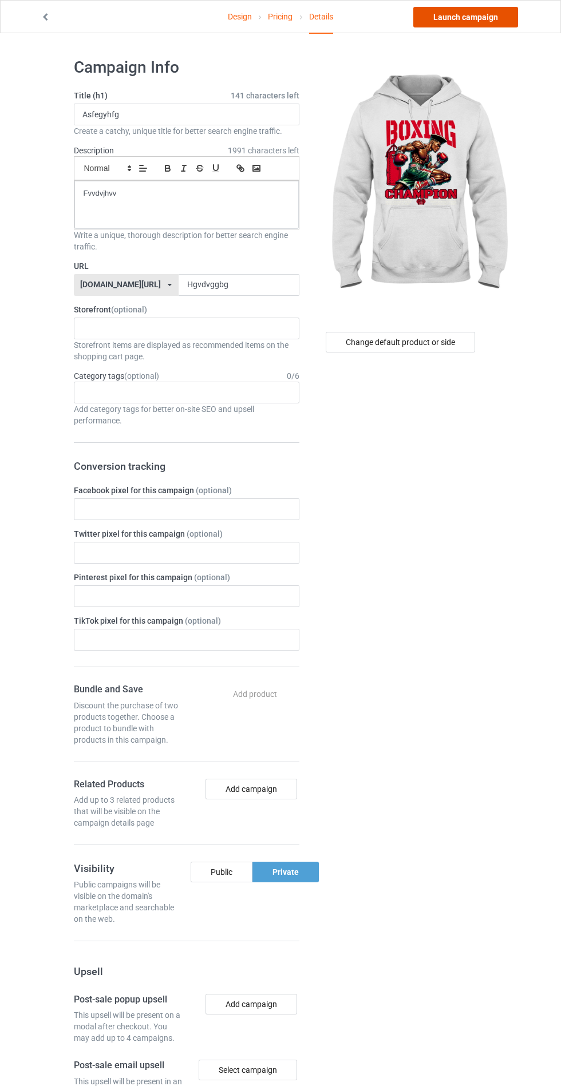
click at [474, 17] on link "Launch campaign" at bounding box center [465, 17] width 105 height 21
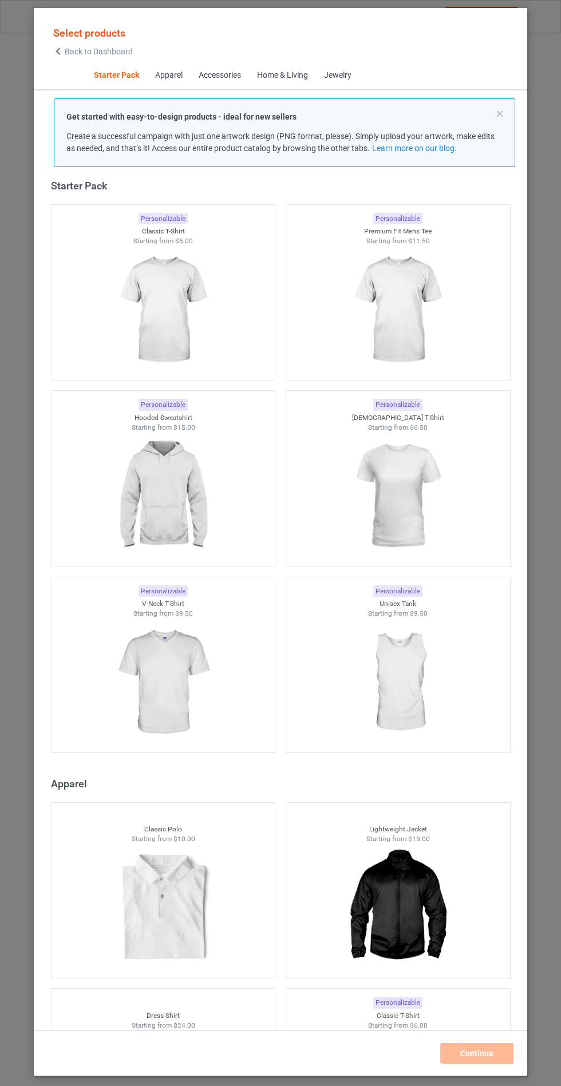
click at [194, 495] on img at bounding box center [163, 496] width 102 height 128
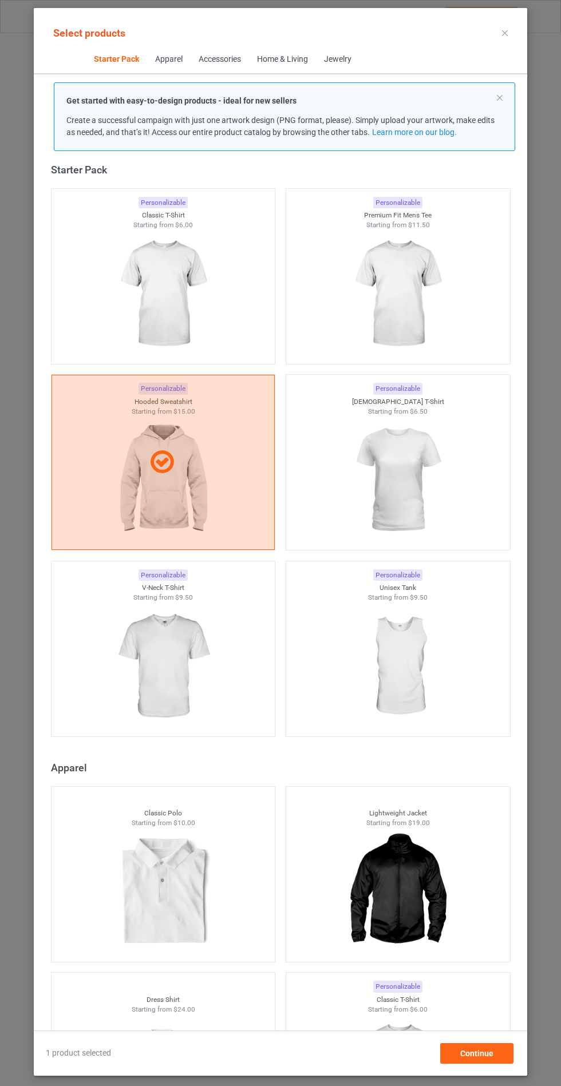
scroll to position [66, 0]
click at [487, 1064] on div "Continue" at bounding box center [476, 1053] width 73 height 21
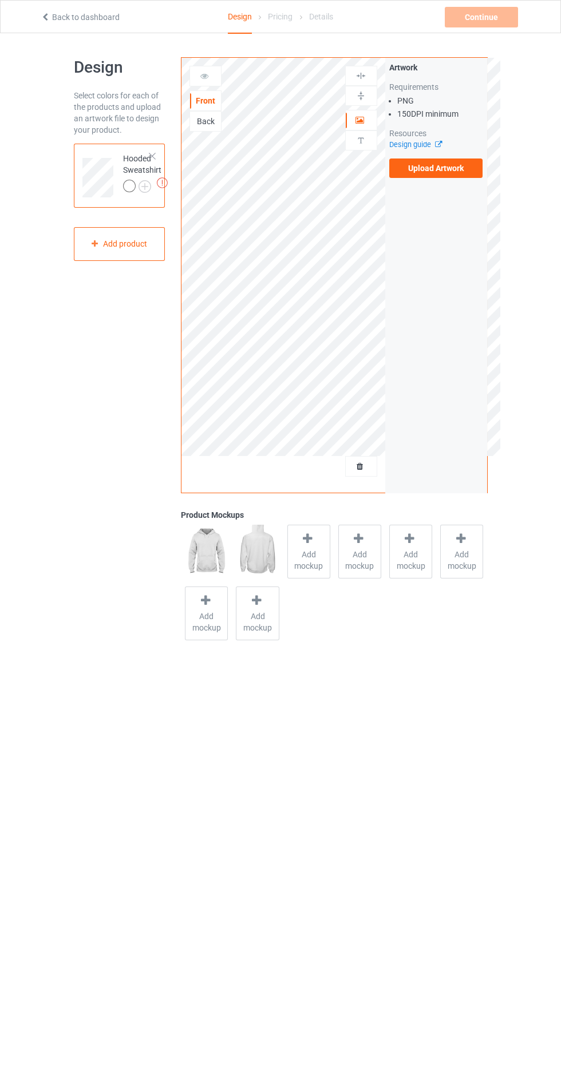
click at [453, 168] on label "Upload Artwork" at bounding box center [436, 168] width 94 height 19
click at [0, 0] on input "Upload Artwork" at bounding box center [0, 0] width 0 height 0
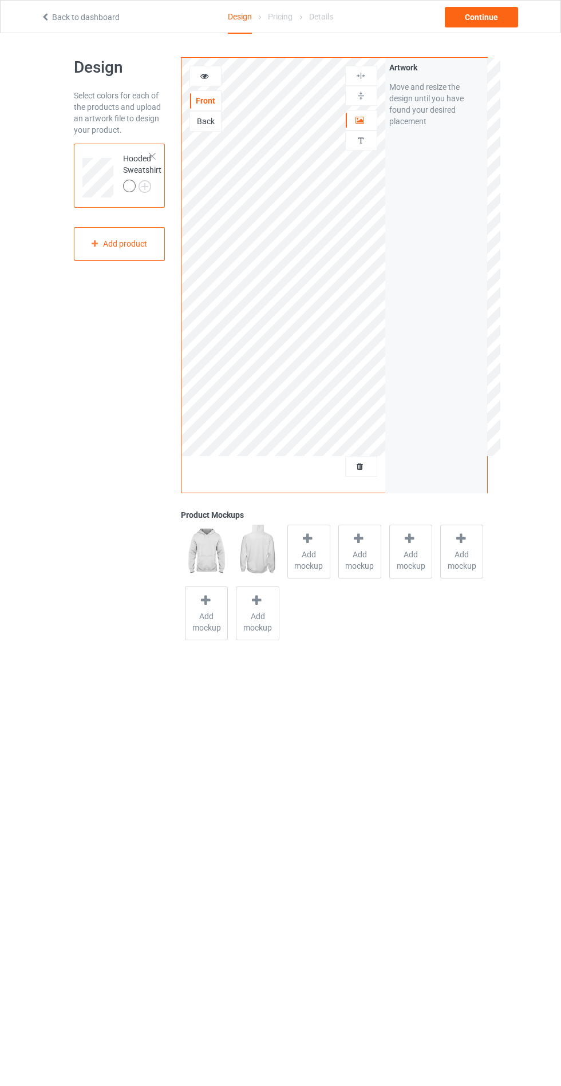
click at [317, 575] on div "Add mockup" at bounding box center [308, 552] width 43 height 54
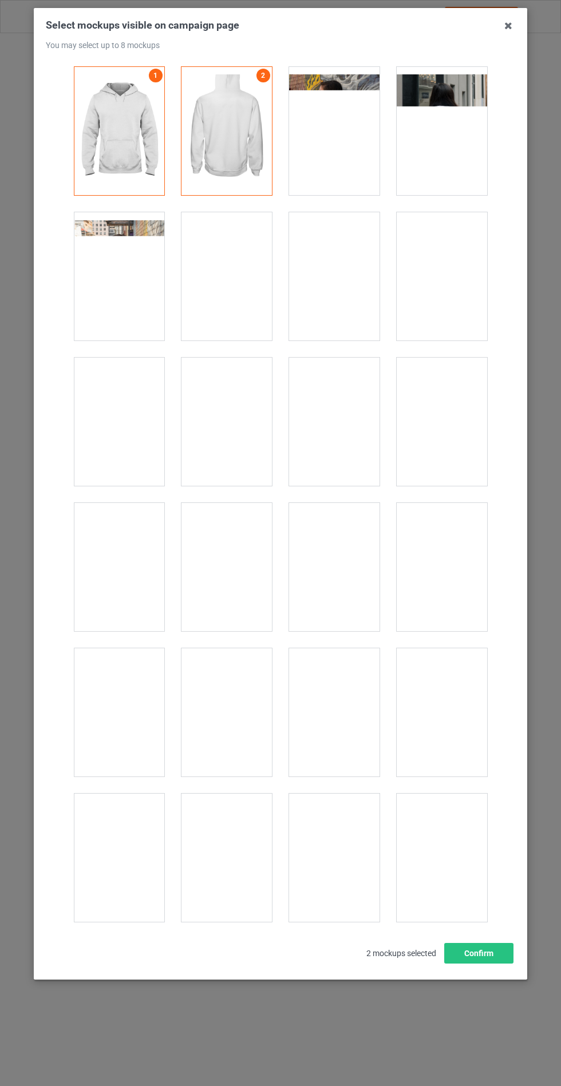
scroll to position [9237, 0]
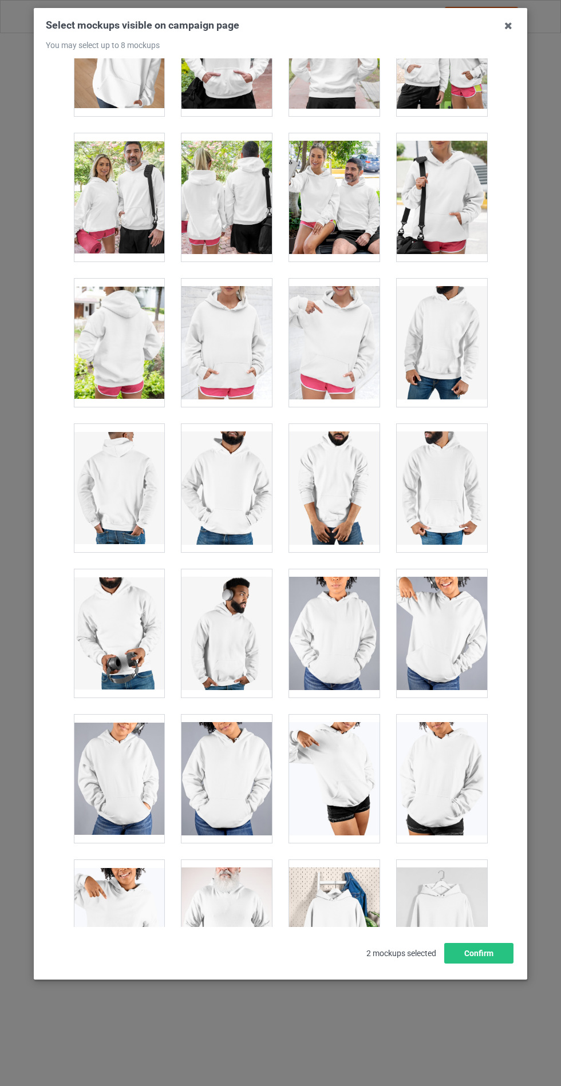
click at [229, 339] on div at bounding box center [226, 343] width 90 height 128
click at [488, 964] on button "Confirm" at bounding box center [478, 953] width 69 height 21
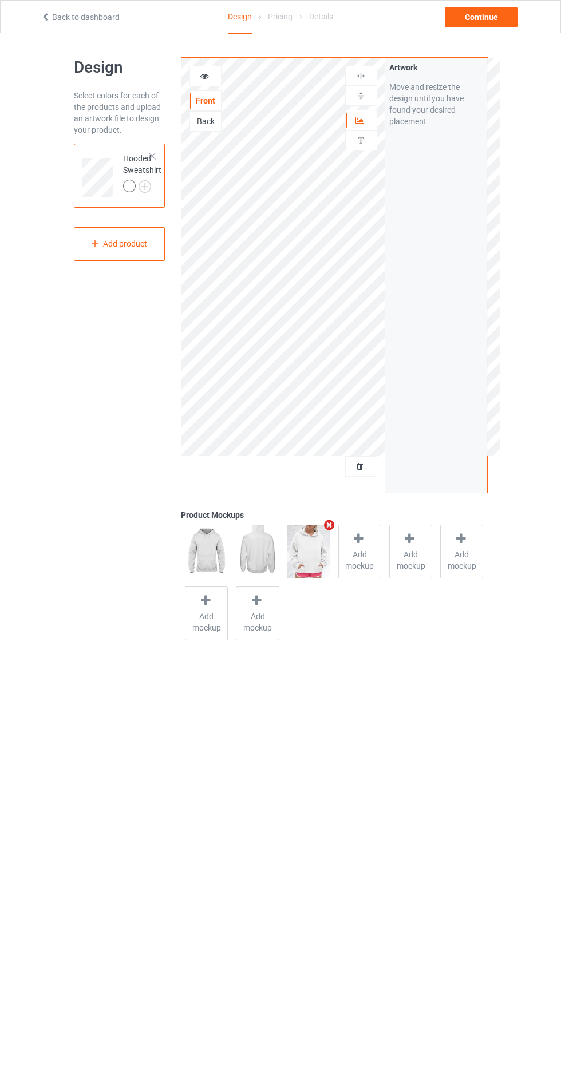
click at [0, 0] on img at bounding box center [0, 0] width 0 height 0
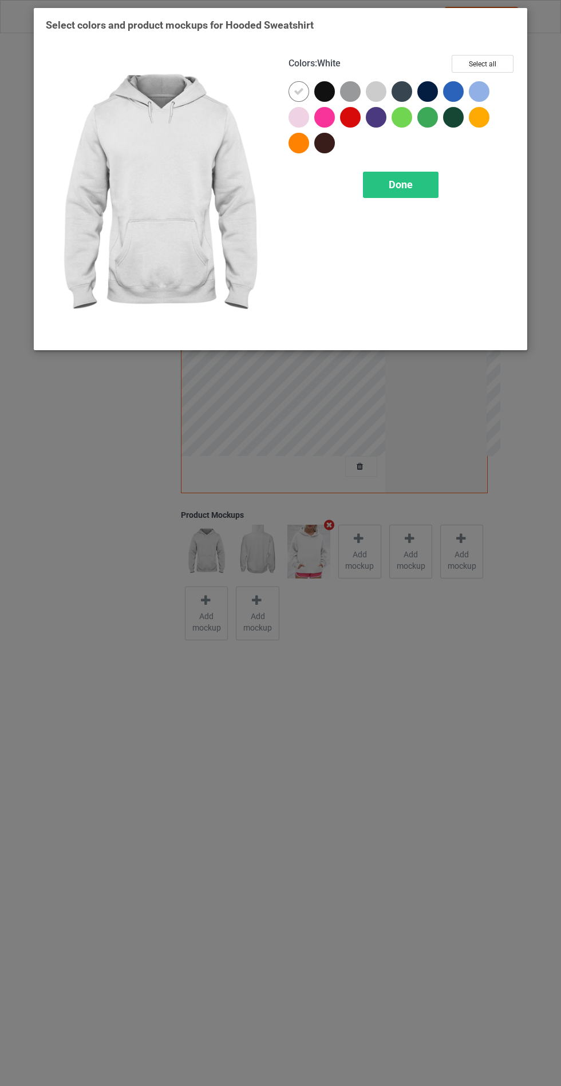
click at [326, 96] on div at bounding box center [324, 91] width 21 height 21
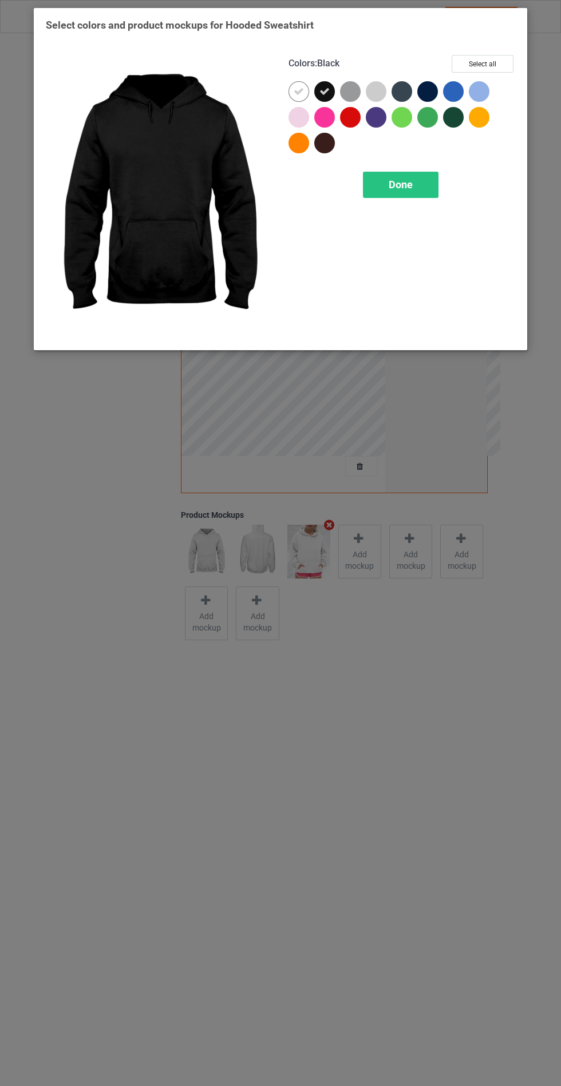
click at [359, 87] on div at bounding box center [350, 91] width 21 height 21
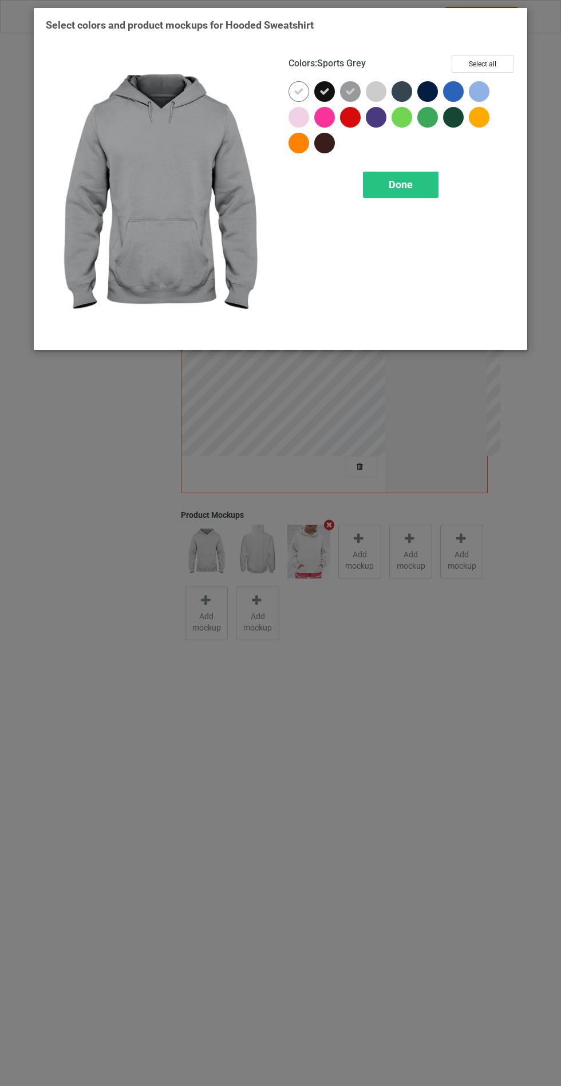
click at [397, 94] on div at bounding box center [401, 91] width 21 height 21
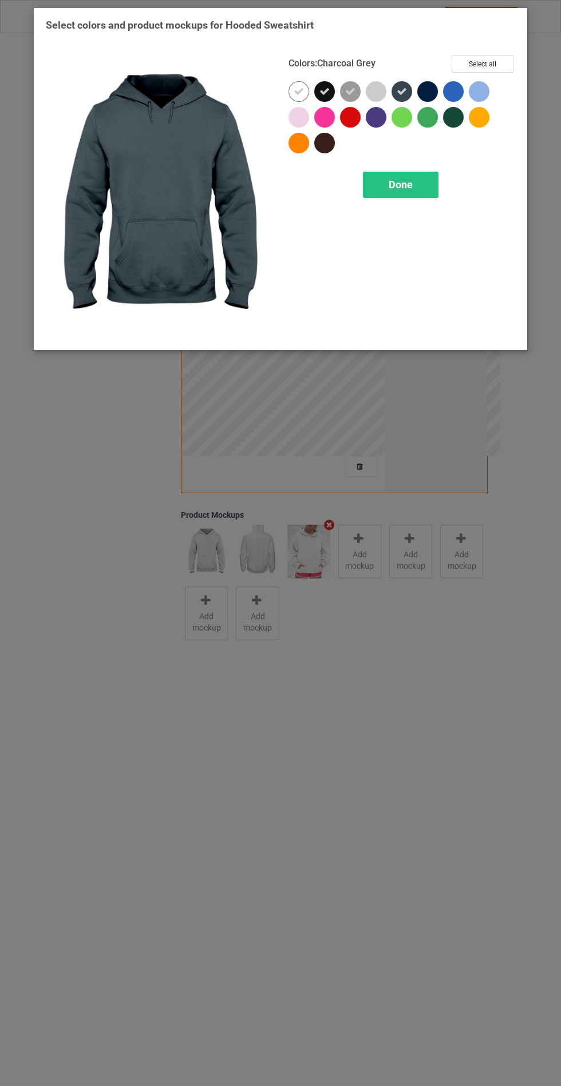
click at [437, 95] on div at bounding box center [430, 94] width 26 height 26
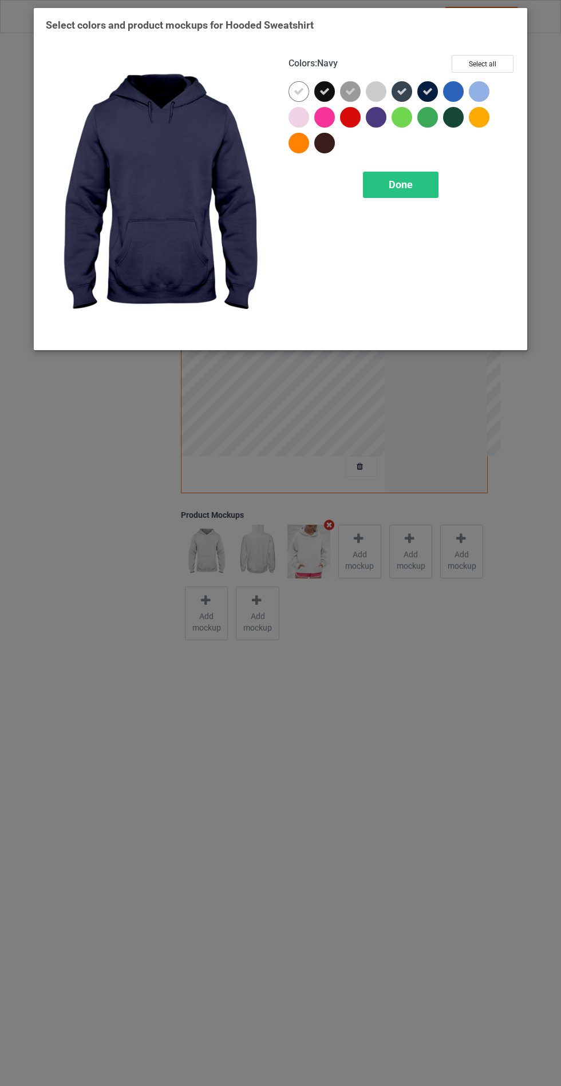
click at [420, 183] on div "Done" at bounding box center [401, 185] width 76 height 26
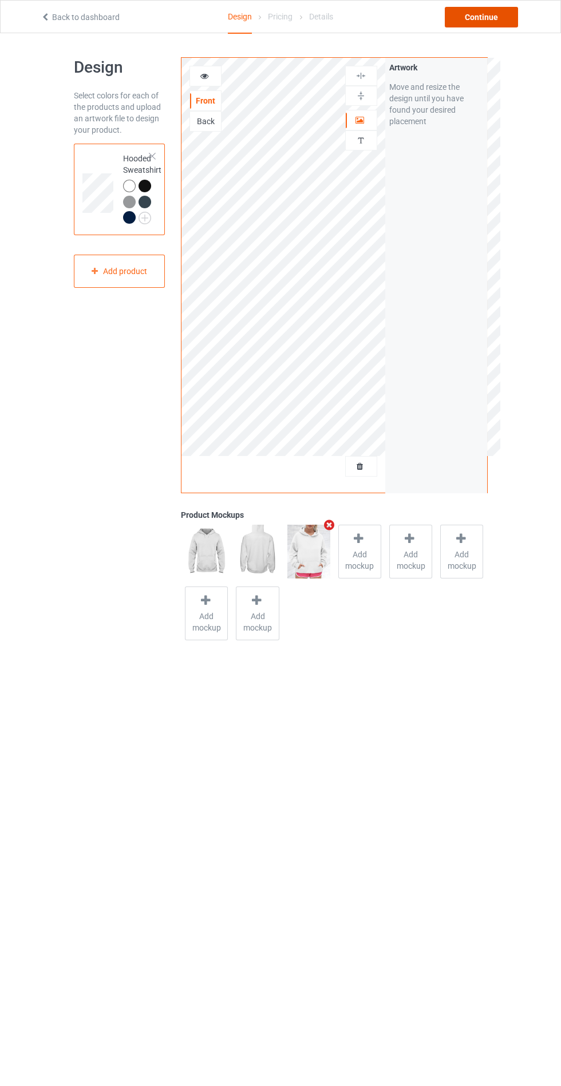
click at [502, 12] on div "Continue" at bounding box center [481, 17] width 73 height 21
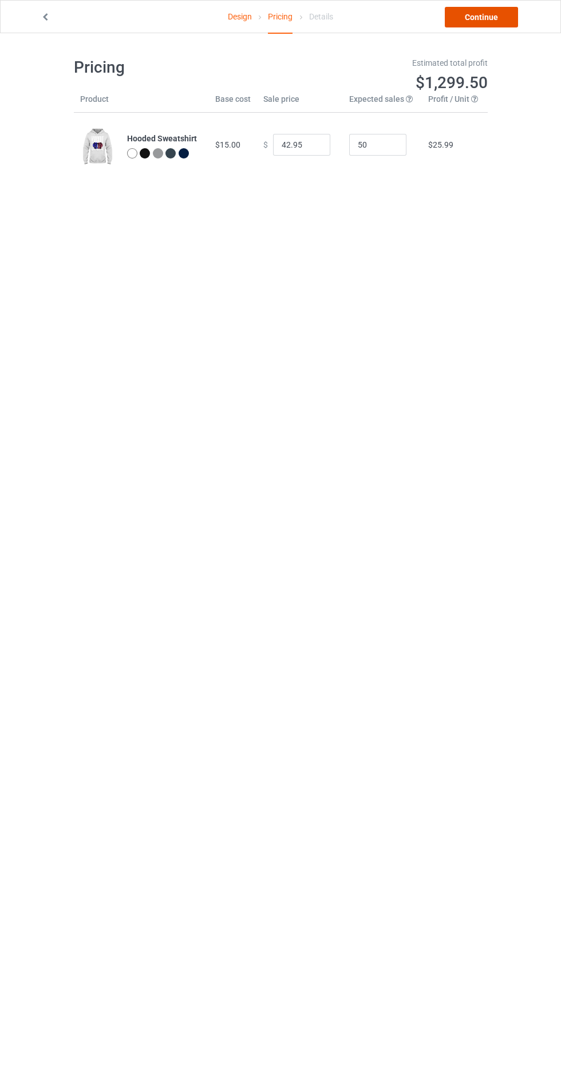
click at [488, 16] on link "Continue" at bounding box center [481, 17] width 73 height 21
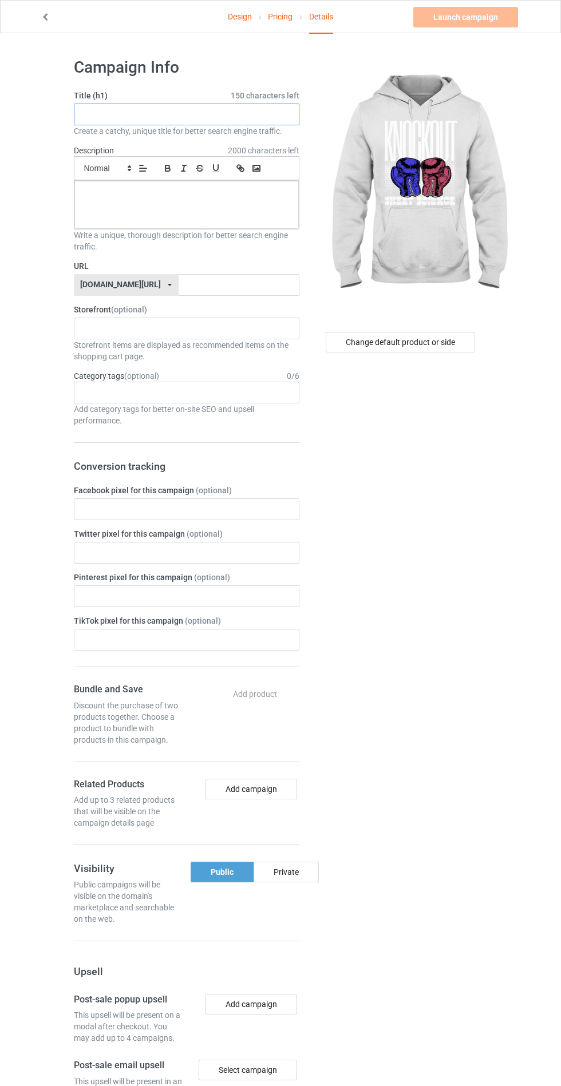
click at [250, 118] on input "text" at bounding box center [186, 115] width 225 height 22
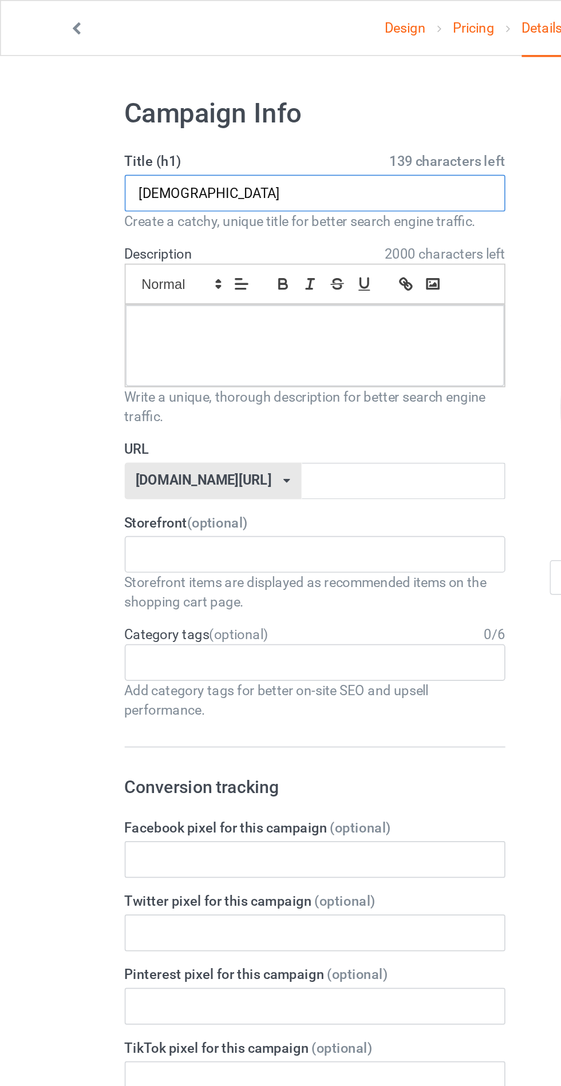
type input "[DEMOGRAPHIC_DATA]"
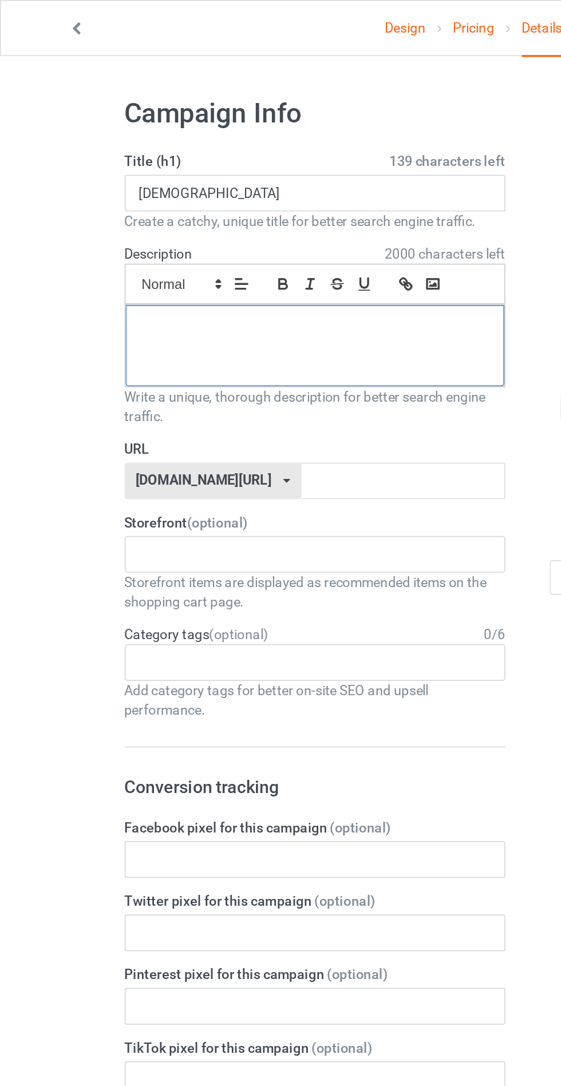
click at [108, 223] on div at bounding box center [186, 205] width 224 height 48
click at [179, 286] on input "text" at bounding box center [239, 285] width 121 height 22
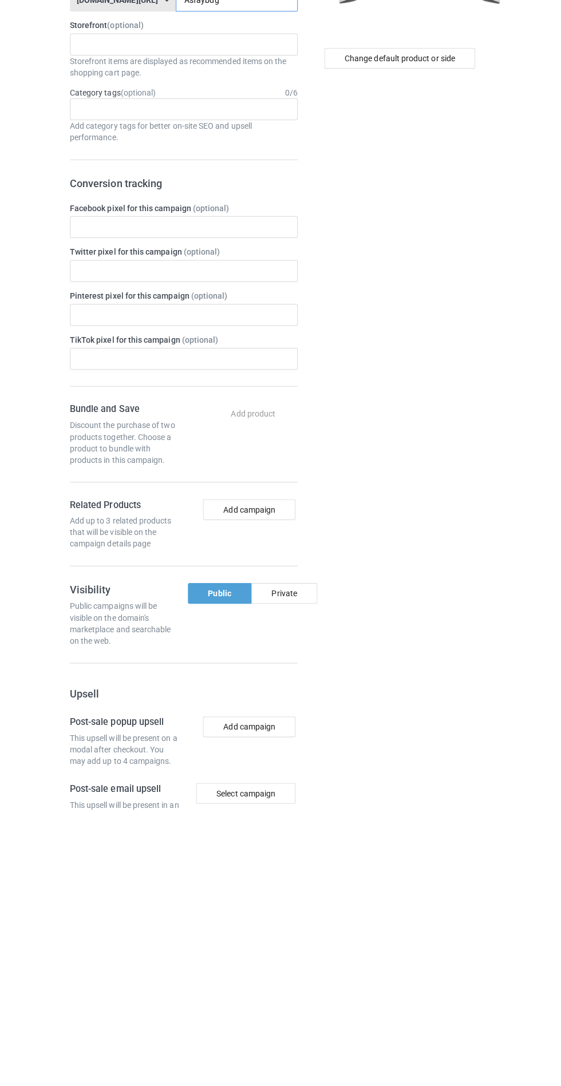
type input "Asfaybdg"
click at [304, 874] on div "Private" at bounding box center [286, 872] width 65 height 21
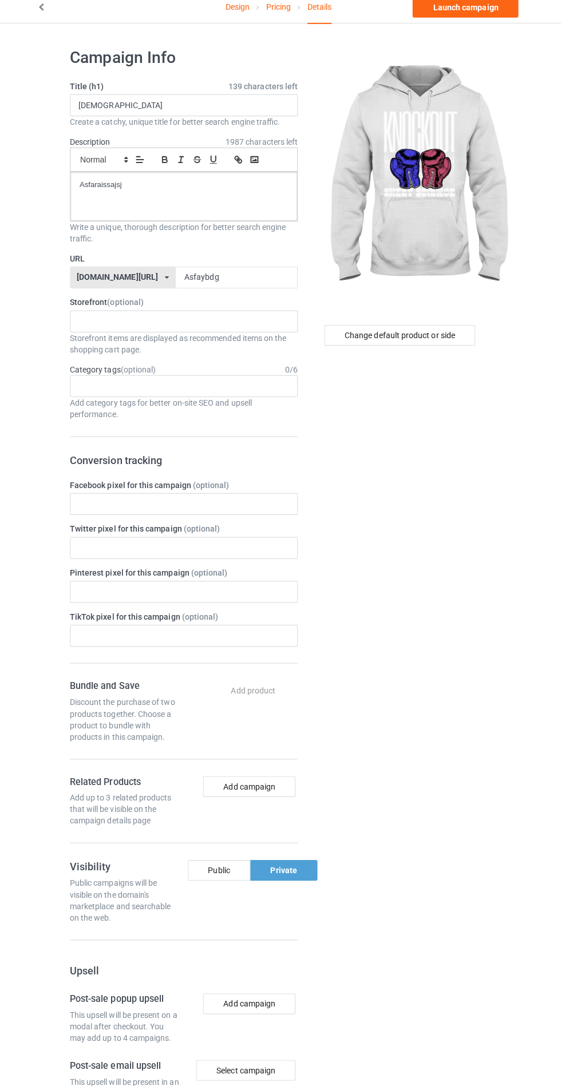
click at [477, 694] on div "Change default product or side" at bounding box center [401, 695] width 188 height 1292
click at [478, 17] on link "Launch campaign" at bounding box center [465, 17] width 105 height 21
